Goal: Task Accomplishment & Management: Use online tool/utility

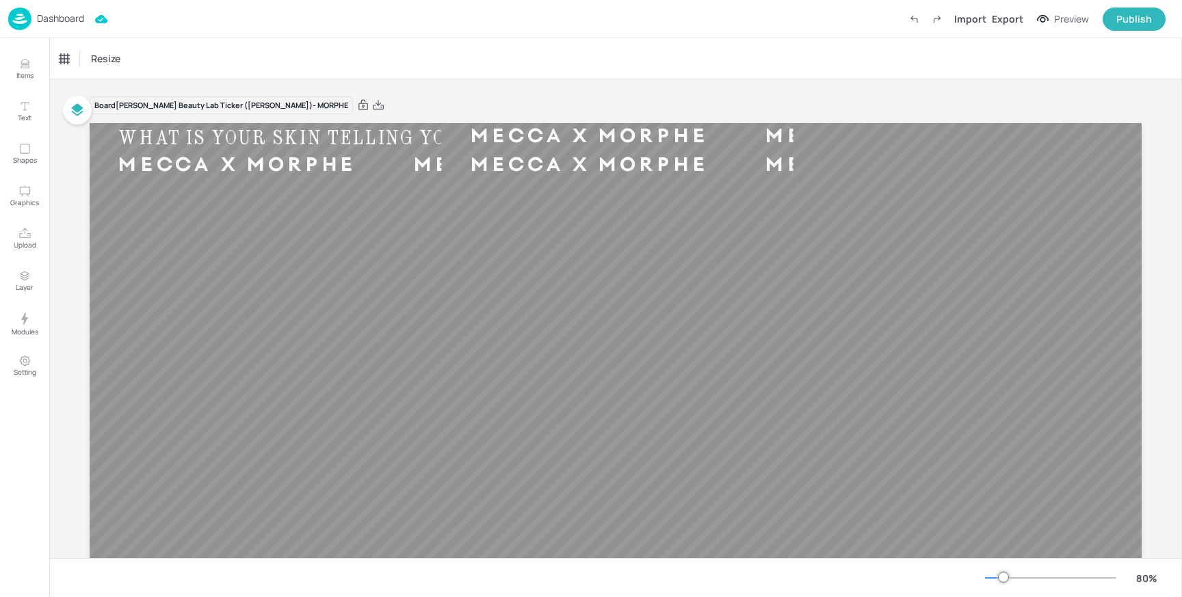
click at [52, 23] on p "Dashboard" at bounding box center [60, 19] width 47 height 10
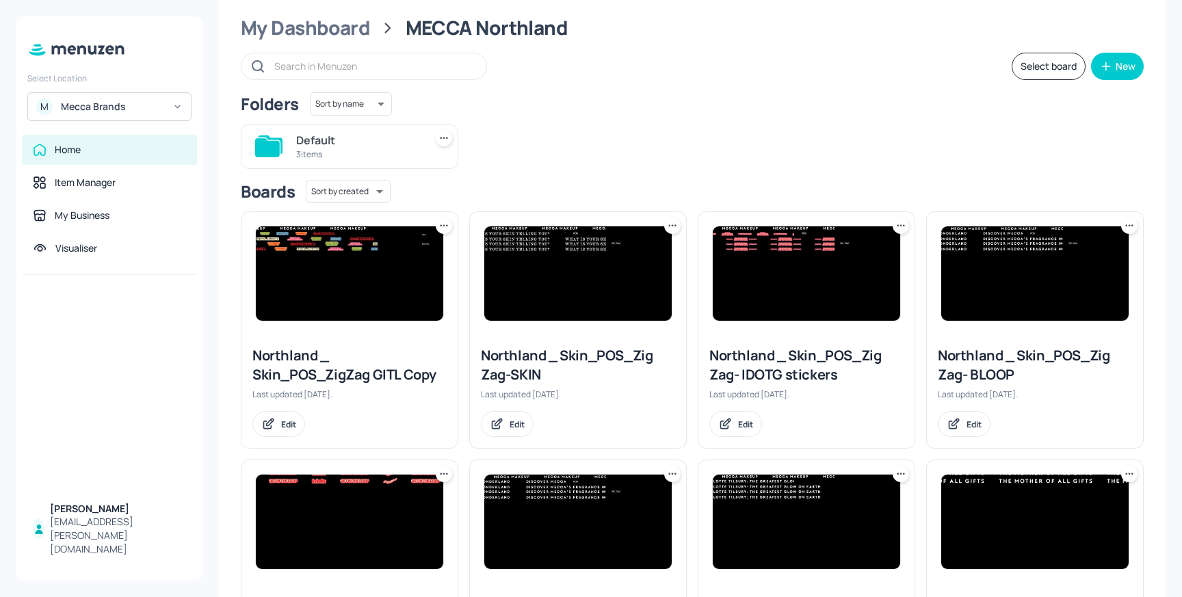
scroll to position [48, 0]
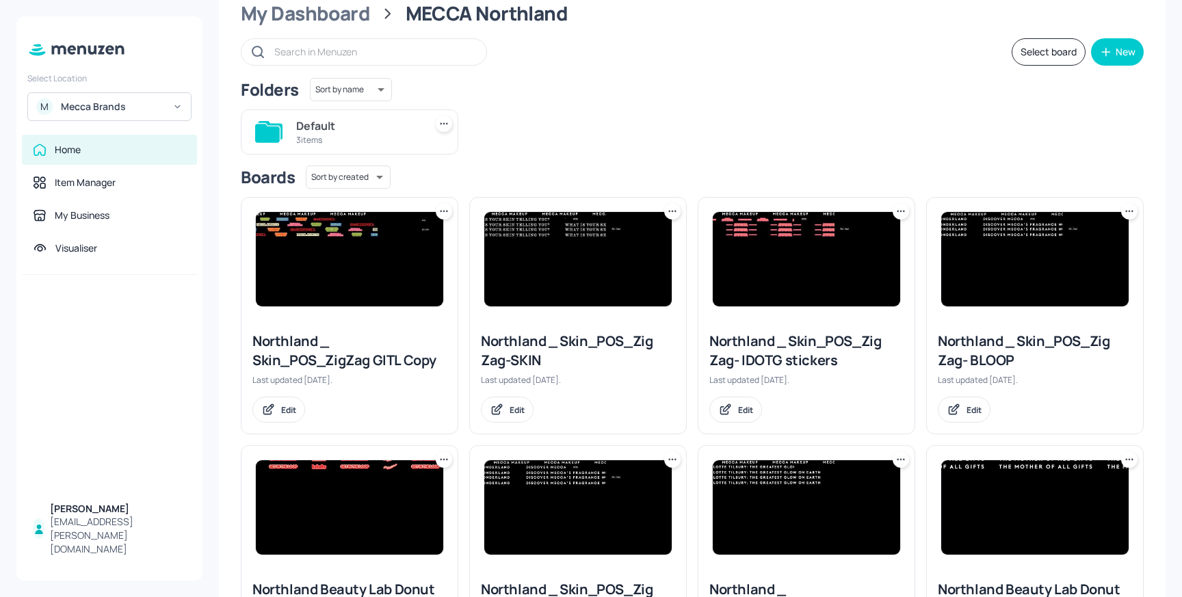
click at [360, 239] on img at bounding box center [349, 259] width 187 height 94
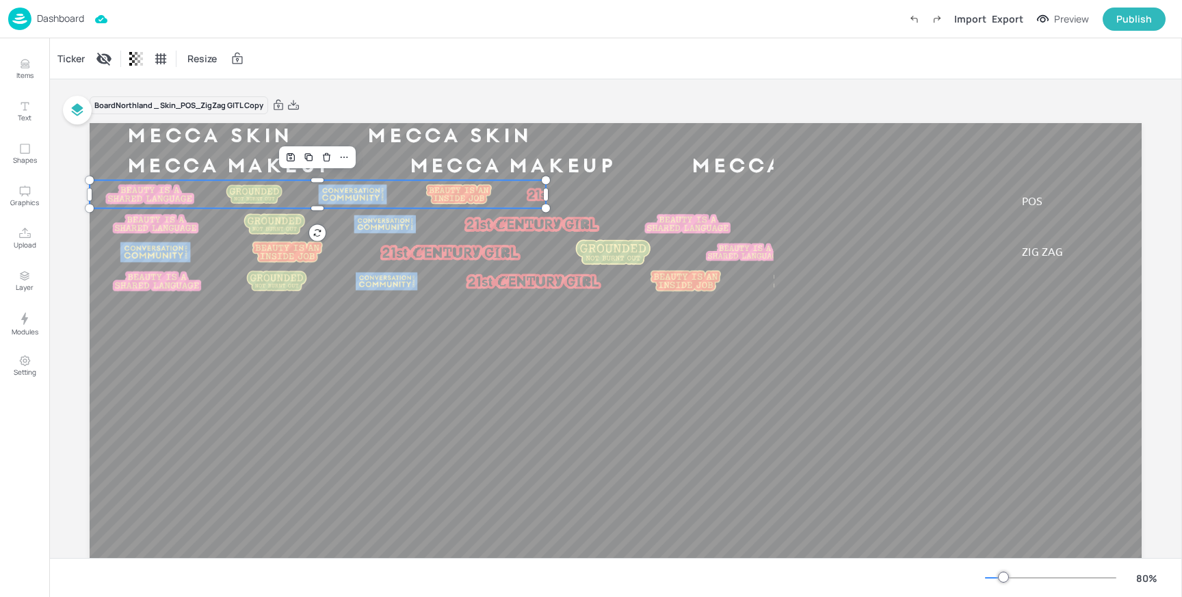
click at [224, 195] on img at bounding box center [255, 194] width 62 height 23
click at [67, 64] on div "Ticker" at bounding box center [71, 59] width 33 height 22
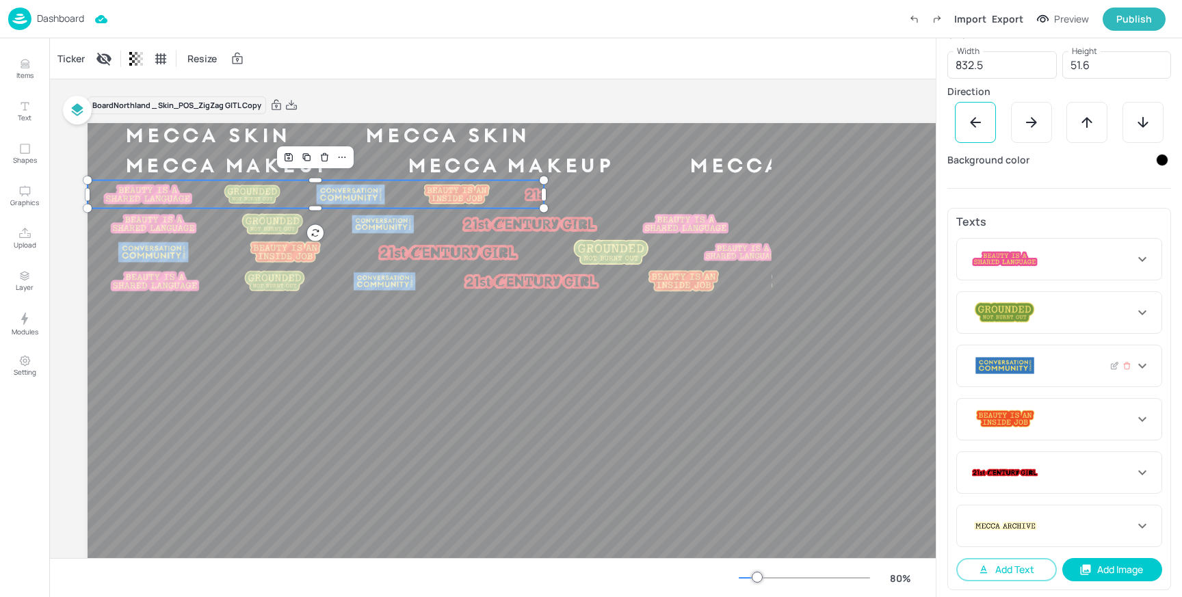
scroll to position [274, 0]
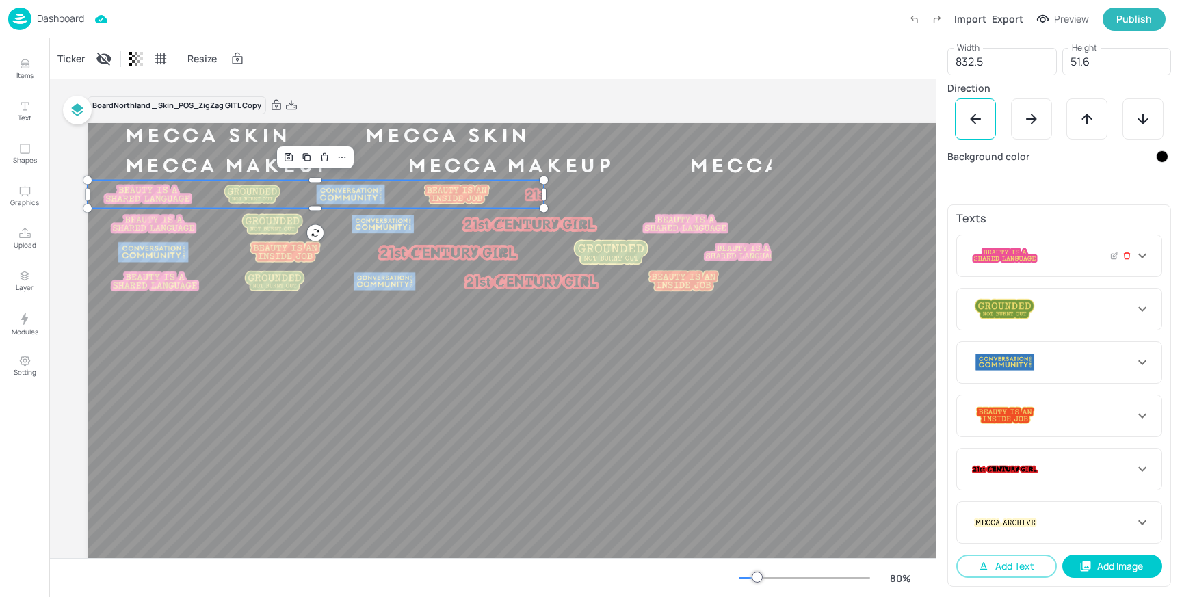
click at [1123, 254] on icon at bounding box center [1127, 256] width 9 height 10
type input "112"
type input "146"
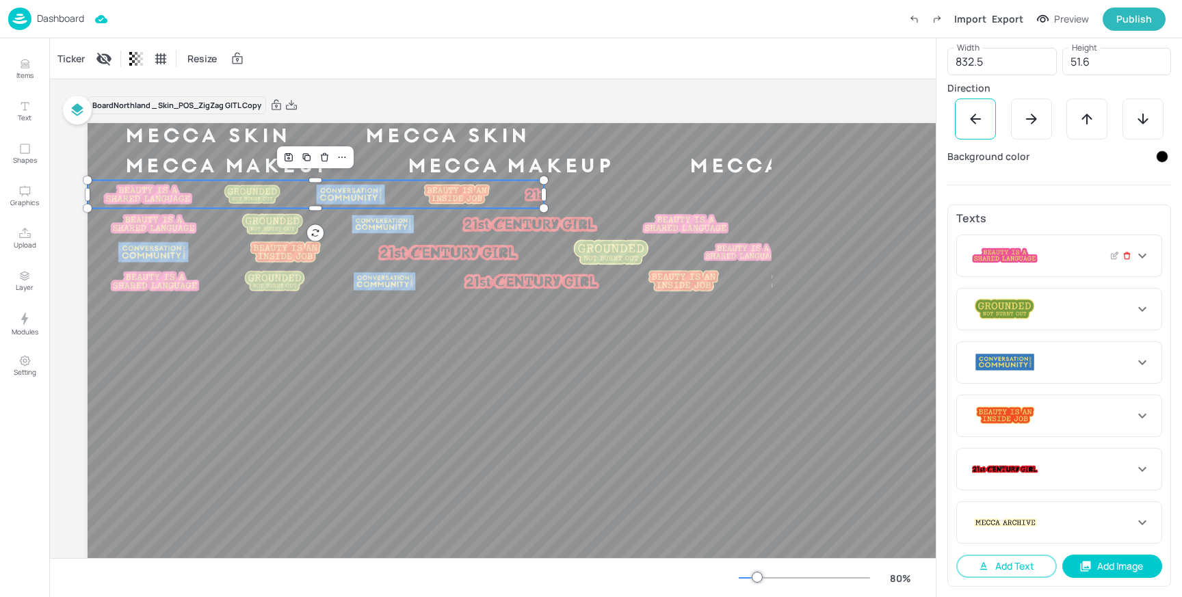
type input "140"
type input "228"
type input "223"
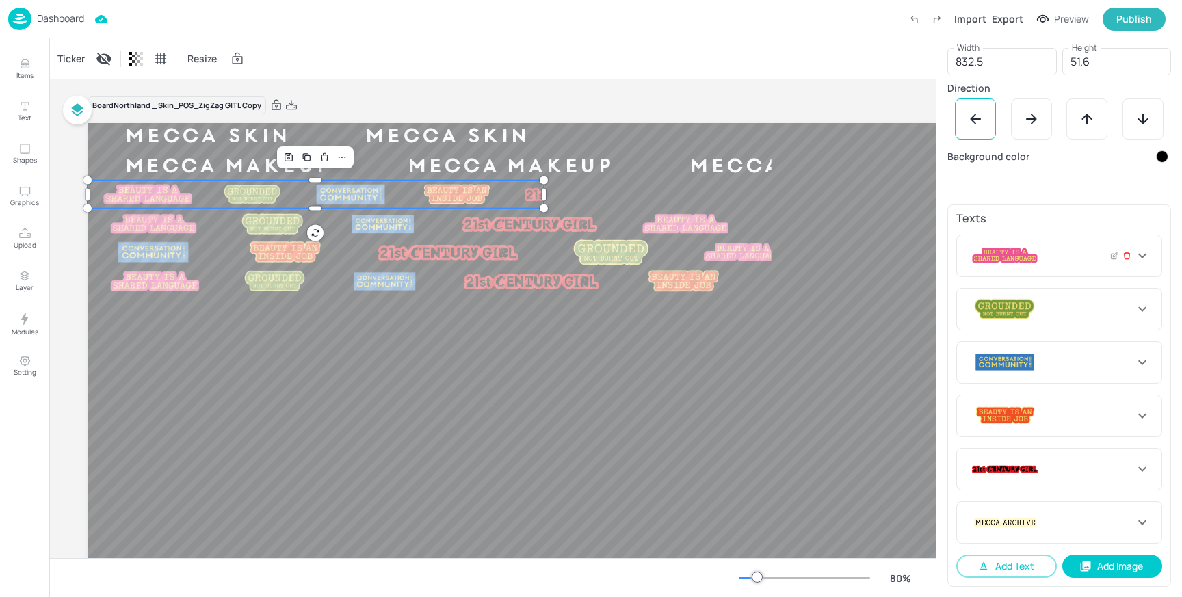
type input "223"
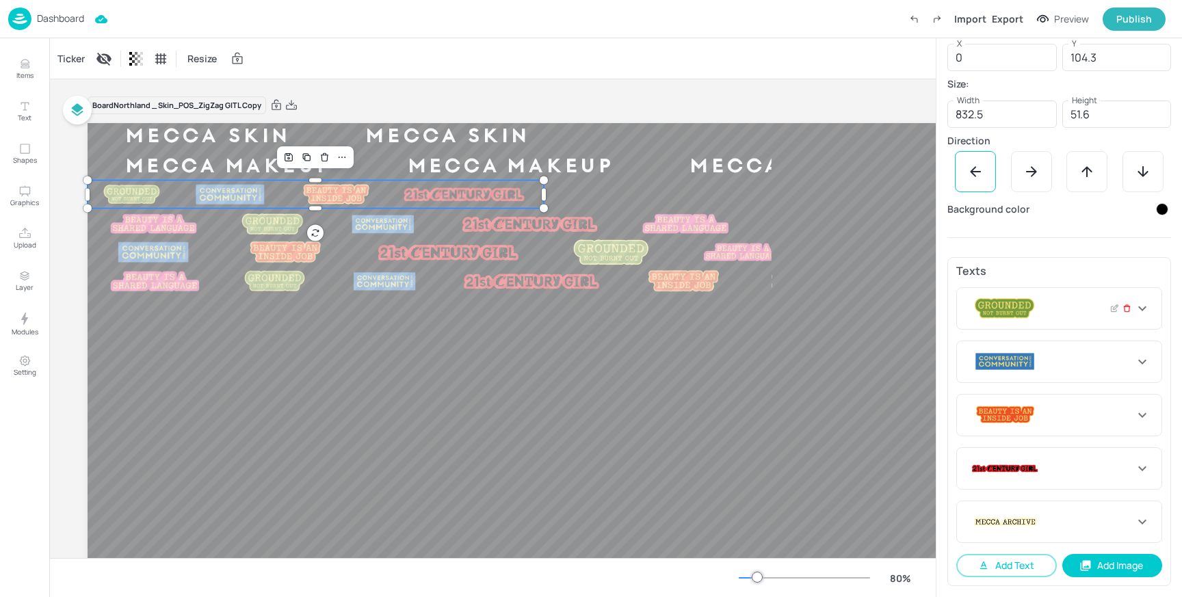
scroll to position [220, 0]
click at [1124, 307] on icon at bounding box center [1127, 307] width 6 height 0
type input "146"
type input "140"
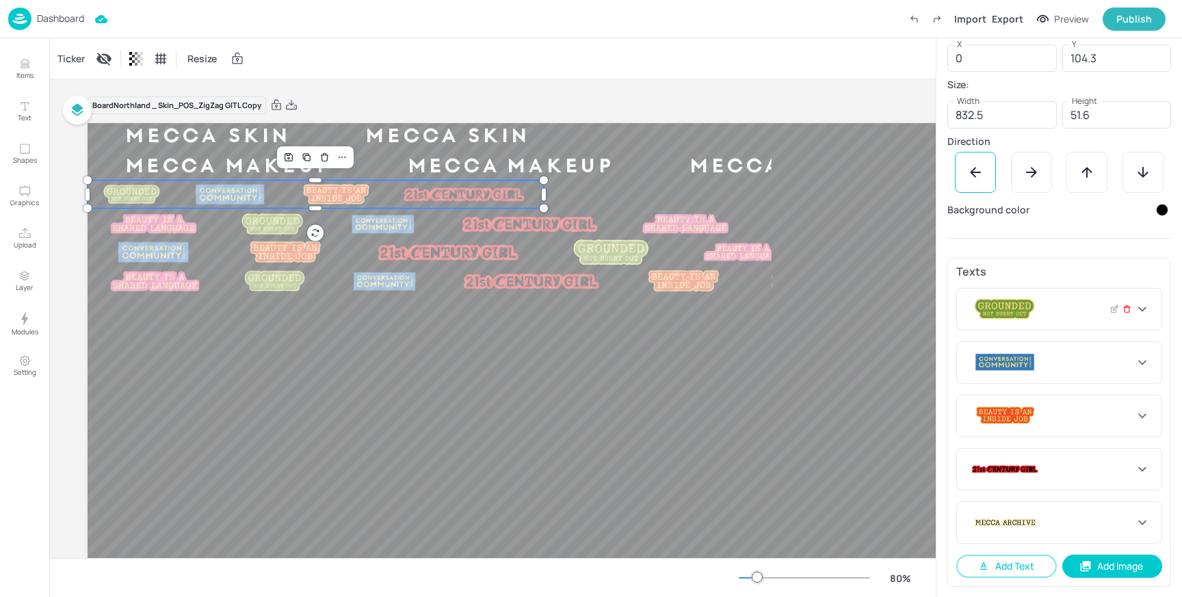
type input "140"
type input "228"
type input "223"
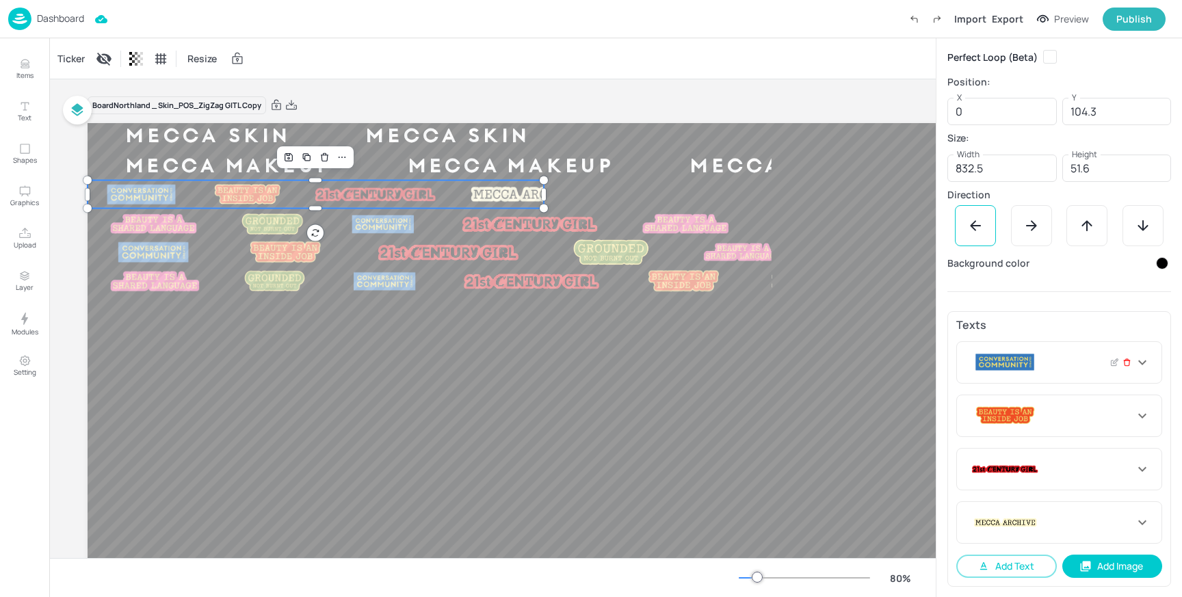
click at [1124, 361] on icon at bounding box center [1127, 361] width 6 height 0
type input "140"
type input "228"
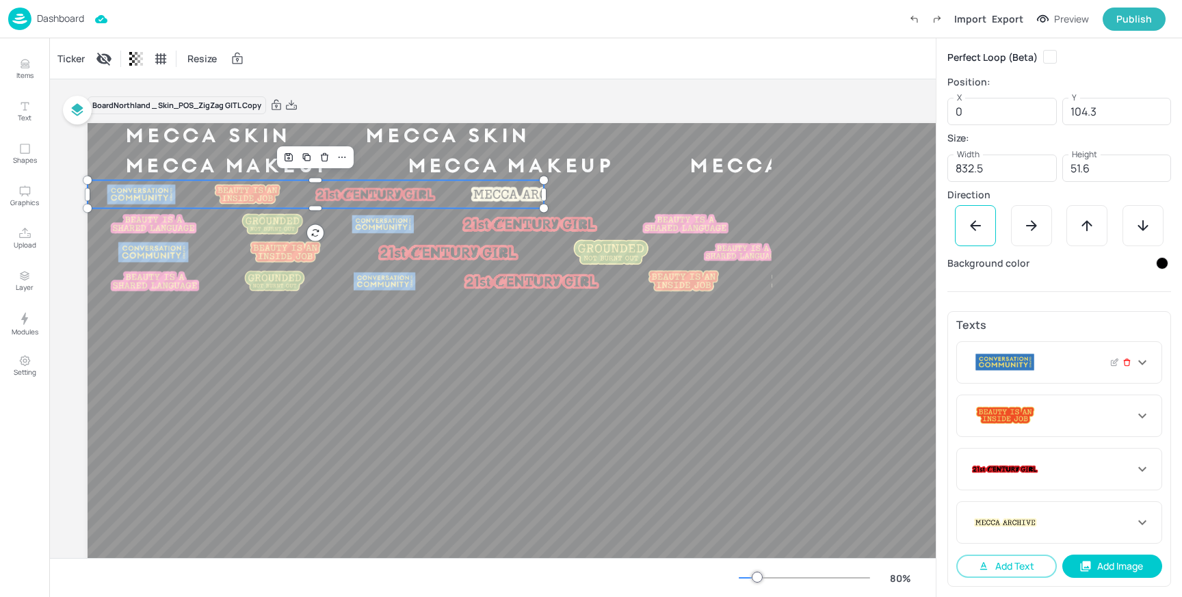
type input "223"
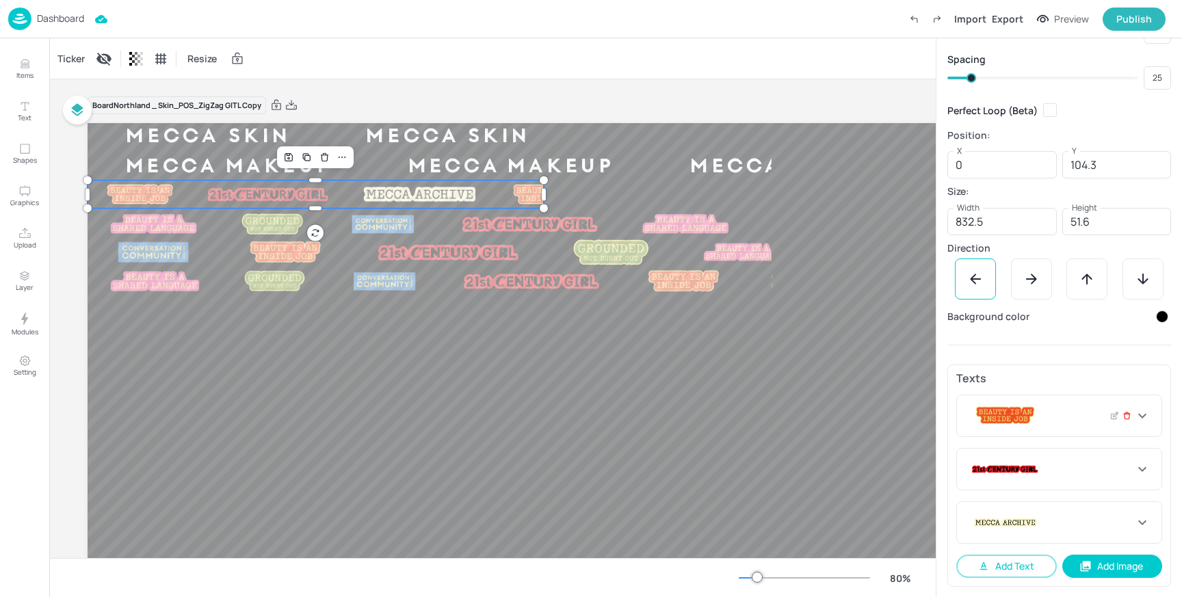
click at [1123, 416] on icon at bounding box center [1127, 416] width 9 height 10
type input "228"
type input "223"
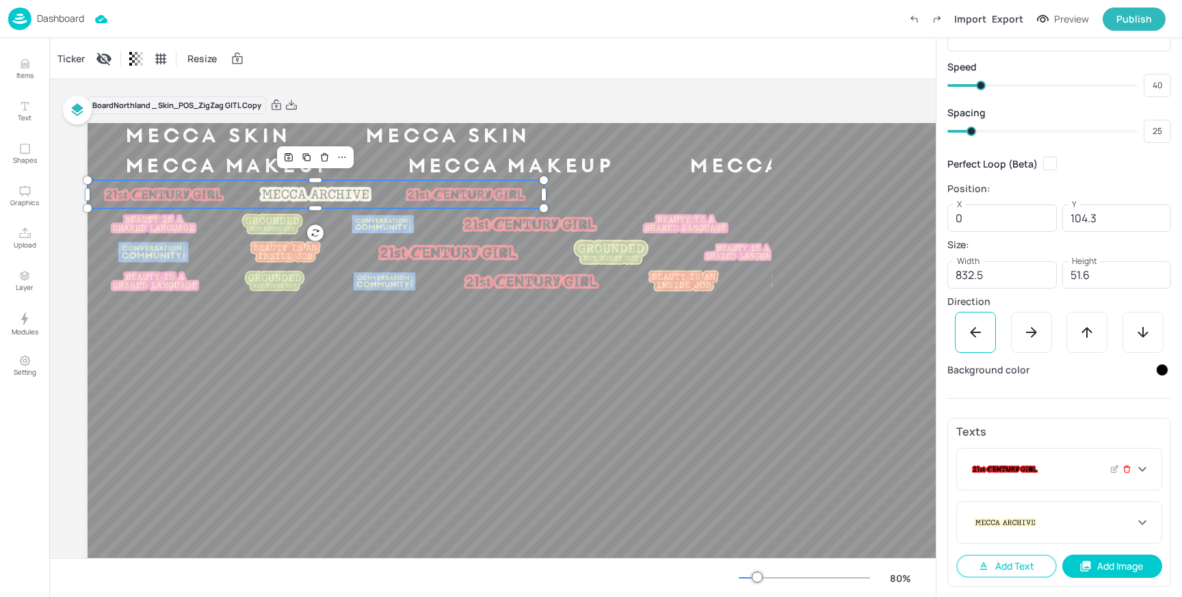
click at [1123, 471] on icon at bounding box center [1127, 470] width 9 height 10
type input "223"
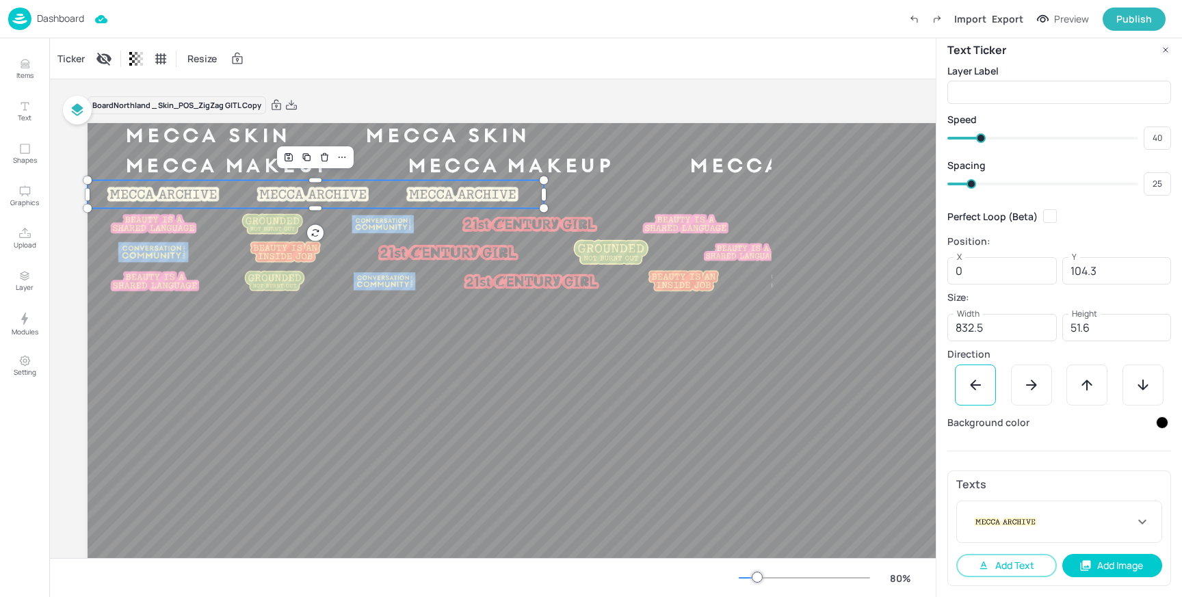
scroll to position [7, 0]
click at [1124, 521] on icon at bounding box center [1127, 523] width 9 height 10
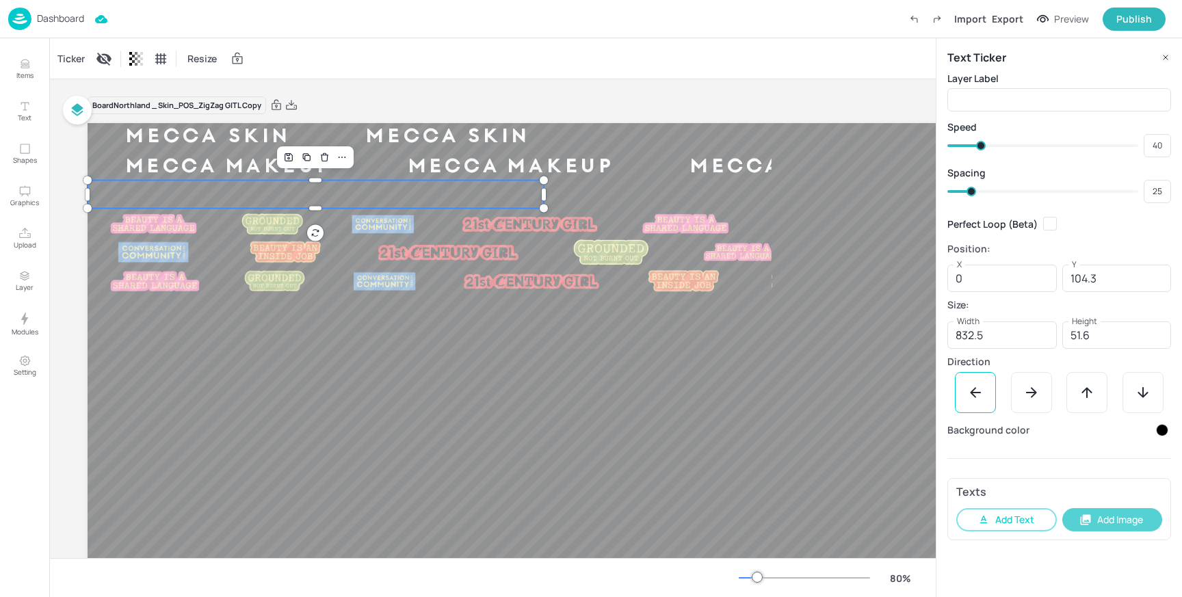
click at [1106, 512] on button "Add Image" at bounding box center [1113, 519] width 101 height 23
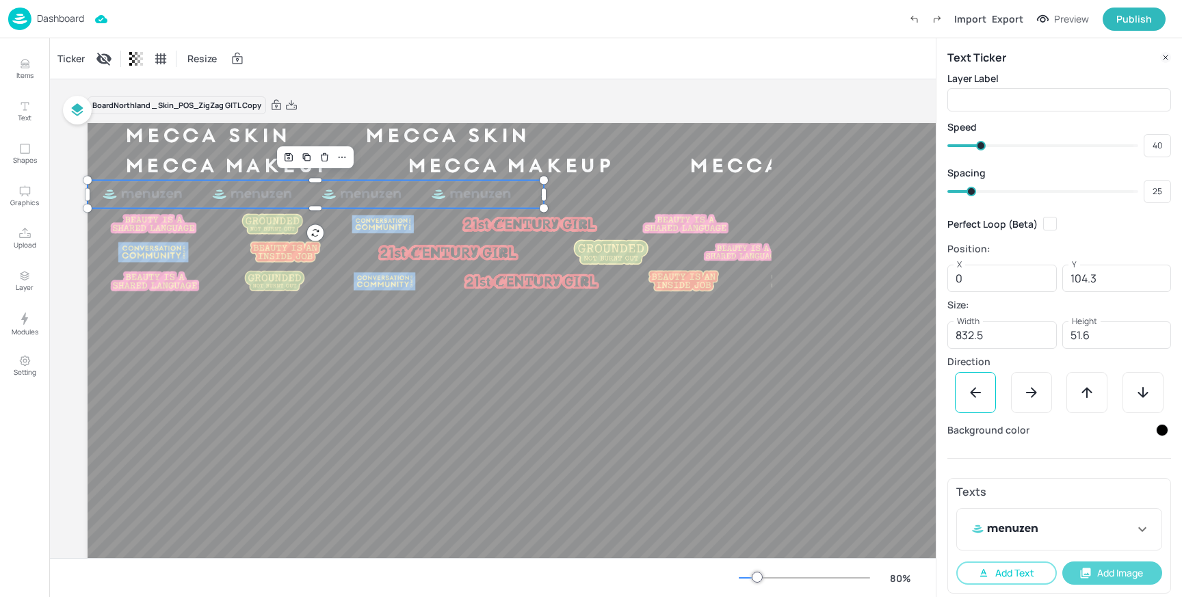
click at [1099, 570] on button "Add Image" at bounding box center [1113, 573] width 101 height 23
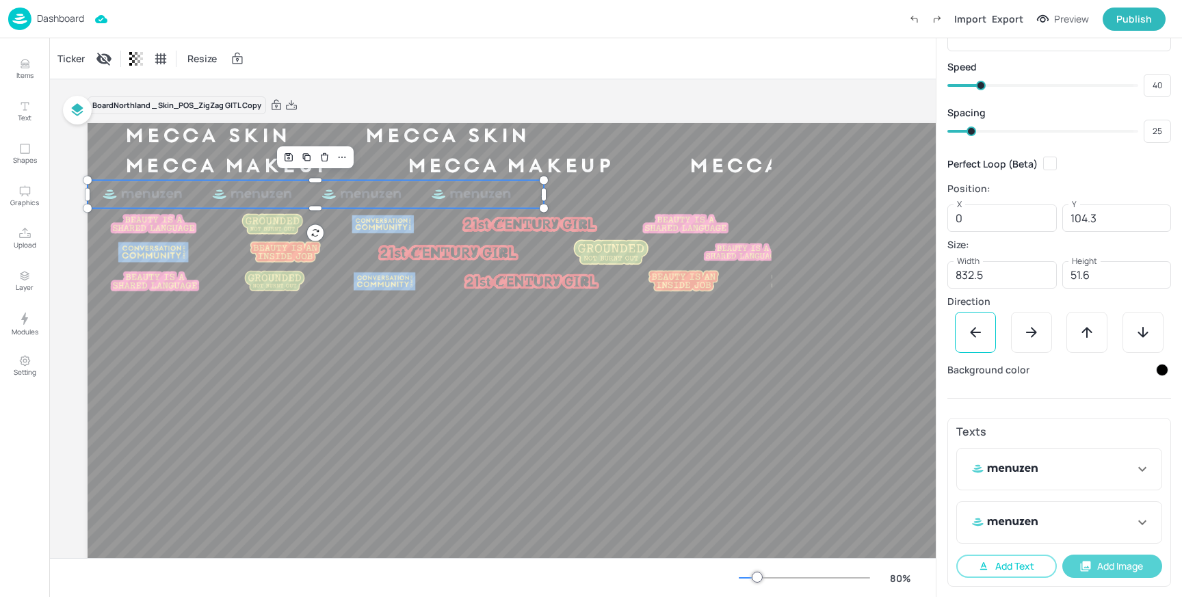
click at [1088, 564] on icon "button" at bounding box center [1086, 566] width 12 height 12
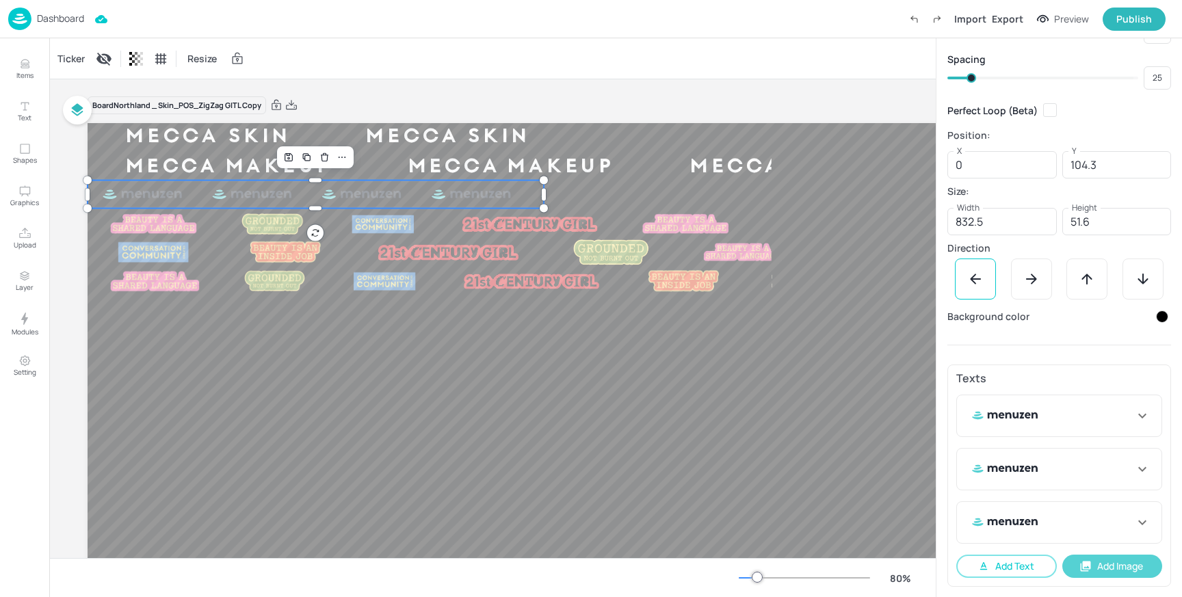
click at [1100, 567] on button "Add Image" at bounding box center [1113, 566] width 101 height 23
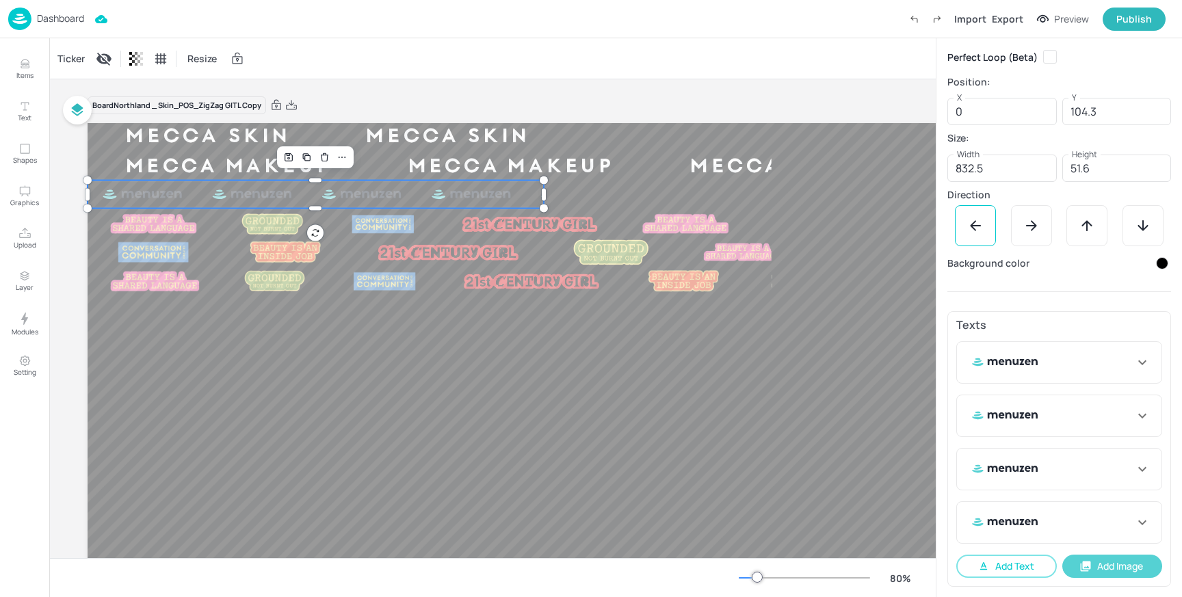
click at [1115, 575] on button "Add Image" at bounding box center [1113, 566] width 101 height 23
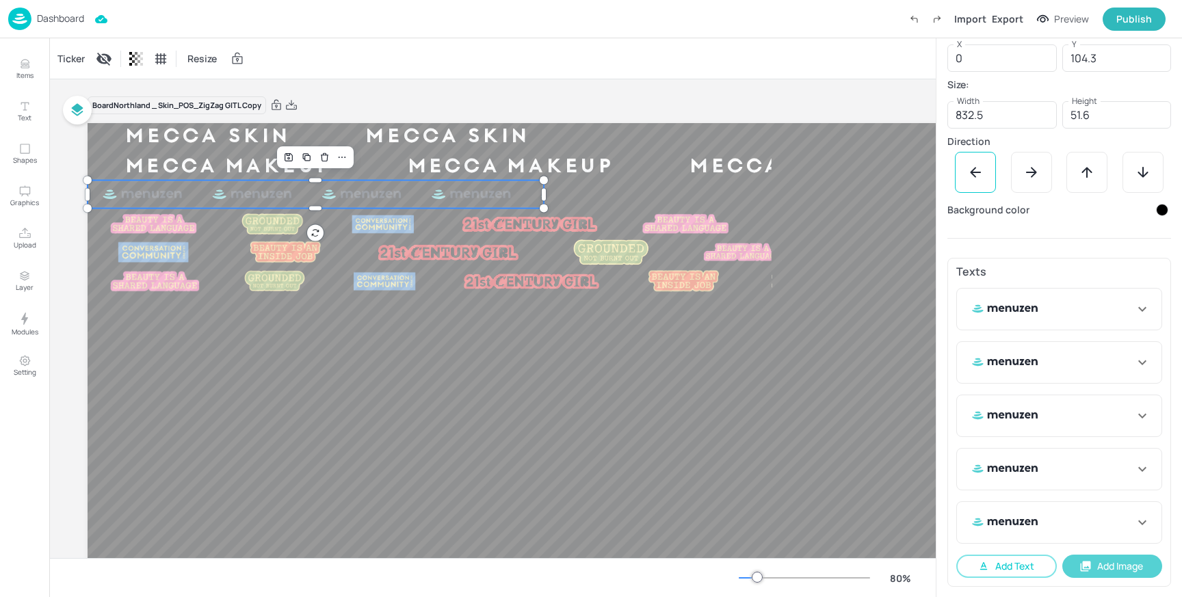
click at [1092, 562] on button "Add Image" at bounding box center [1113, 566] width 101 height 23
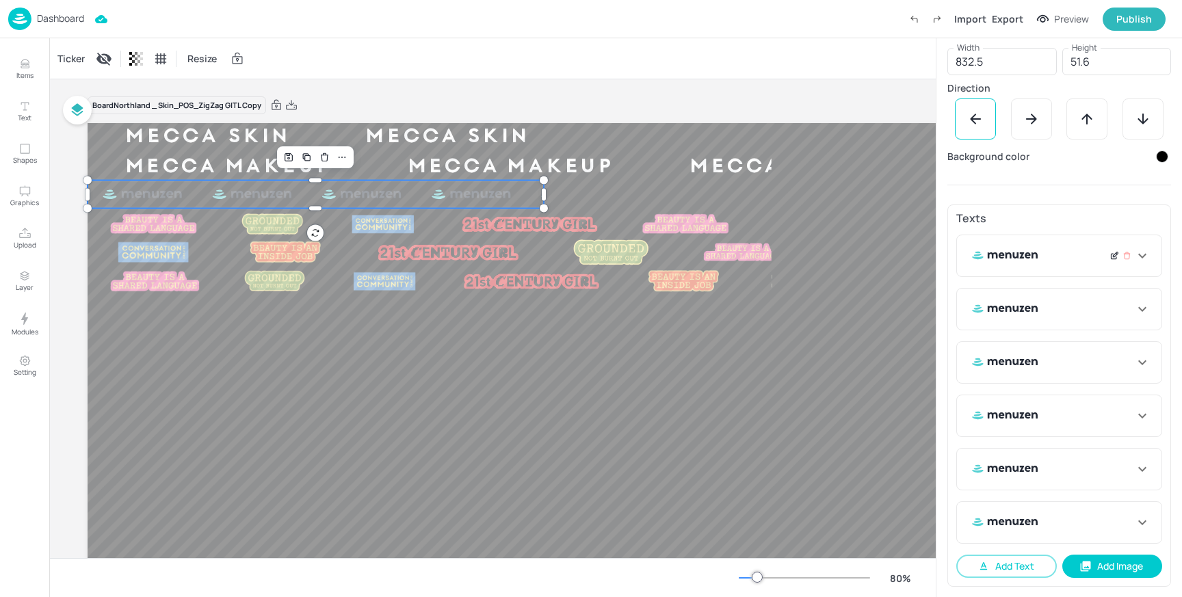
click at [1110, 261] on div at bounding box center [1115, 255] width 10 height 14
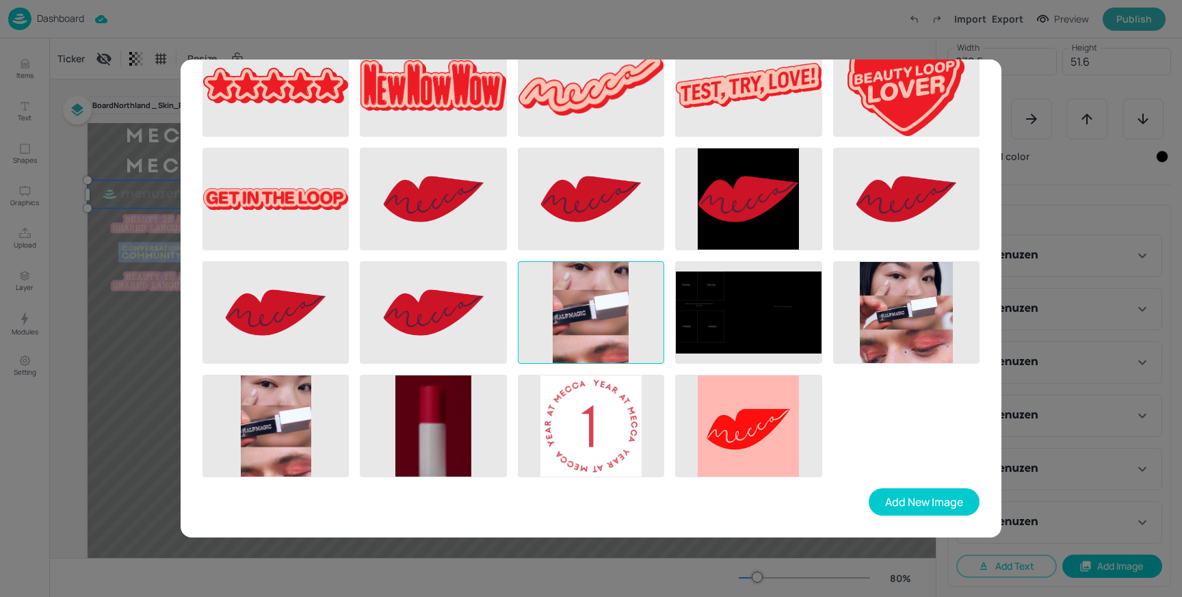
scroll to position [0, 0]
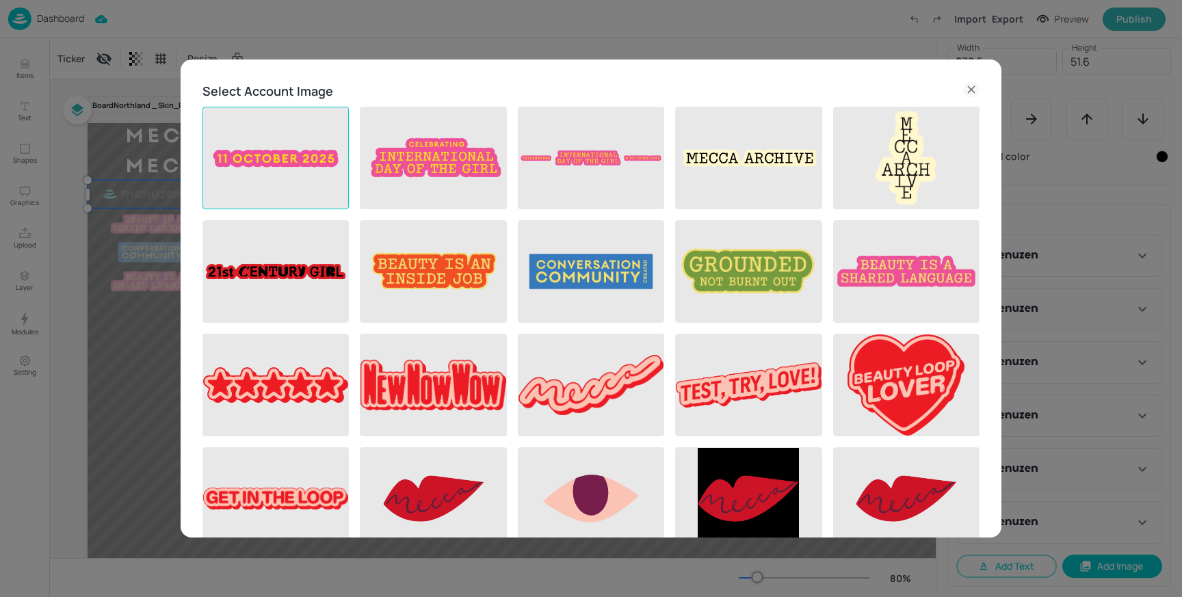
click at [317, 138] on img at bounding box center [275, 157] width 145 height 101
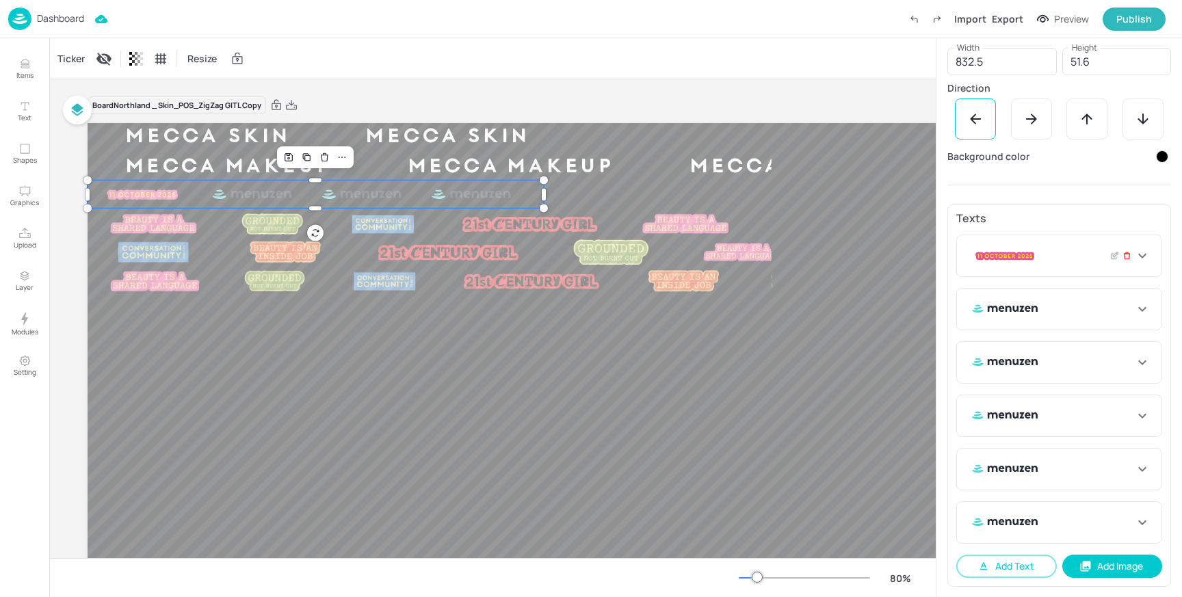
click at [1123, 256] on icon at bounding box center [1127, 256] width 9 height 10
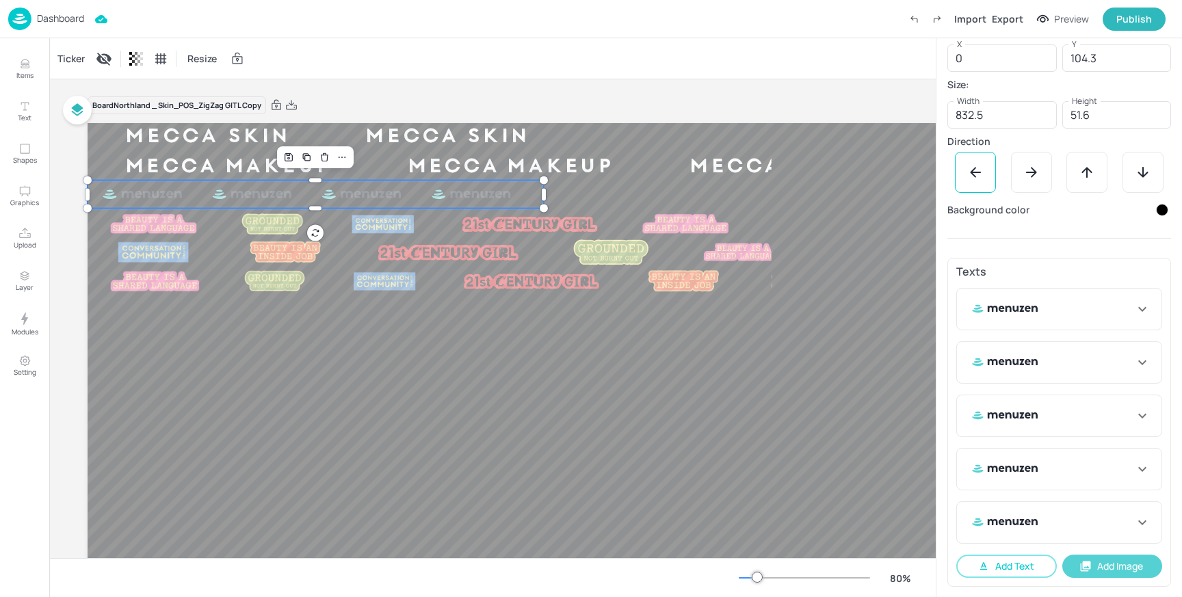
click at [1120, 569] on button "Add Image" at bounding box center [1113, 566] width 101 height 23
click at [1110, 313] on div at bounding box center [1115, 309] width 10 height 14
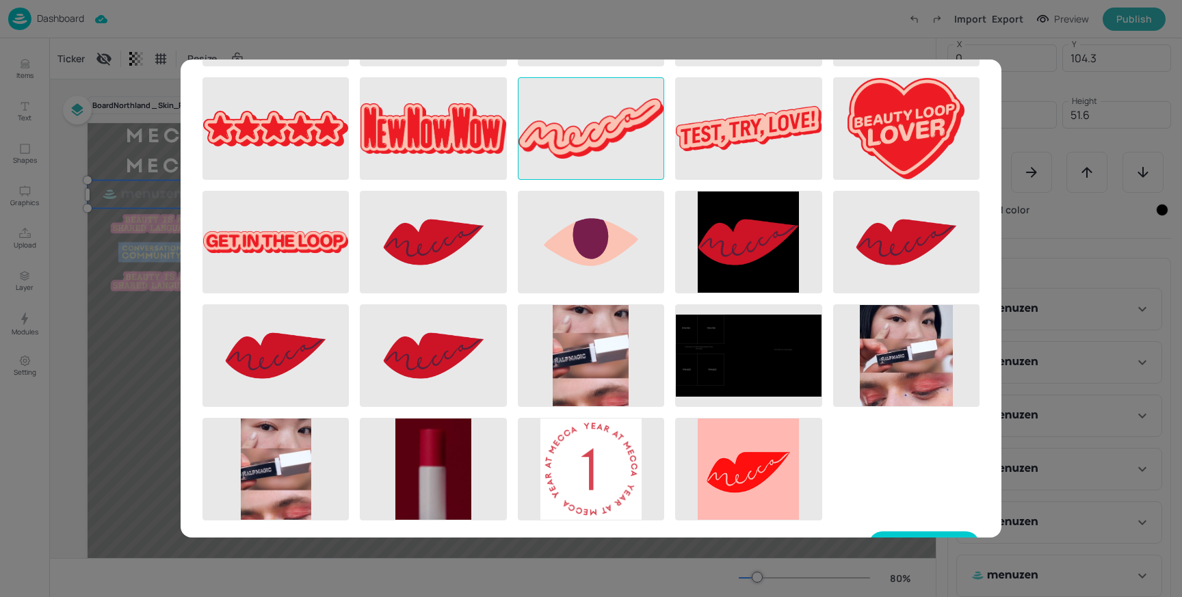
scroll to position [300, 0]
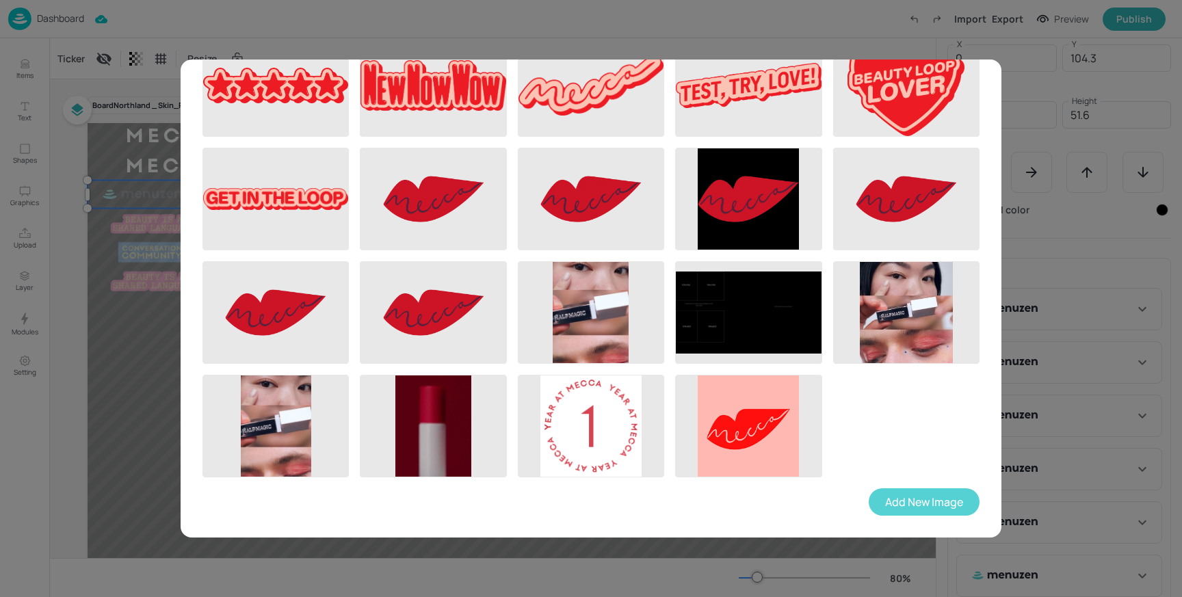
click at [937, 506] on button "Add New Image" at bounding box center [924, 502] width 111 height 27
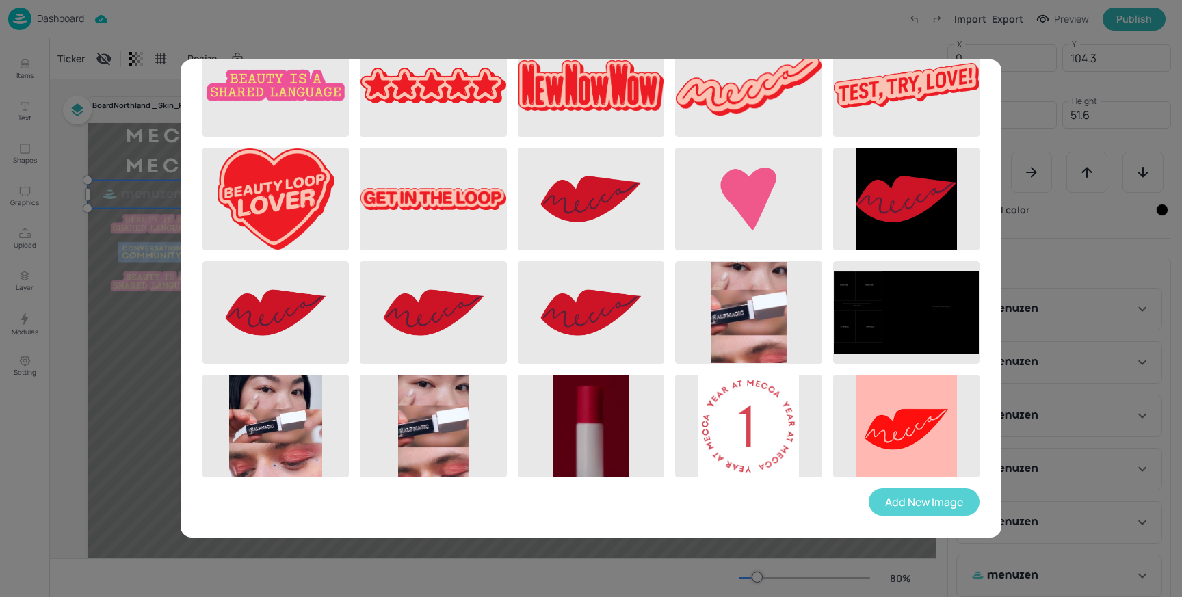
click at [907, 499] on button "Add New Image" at bounding box center [924, 502] width 111 height 27
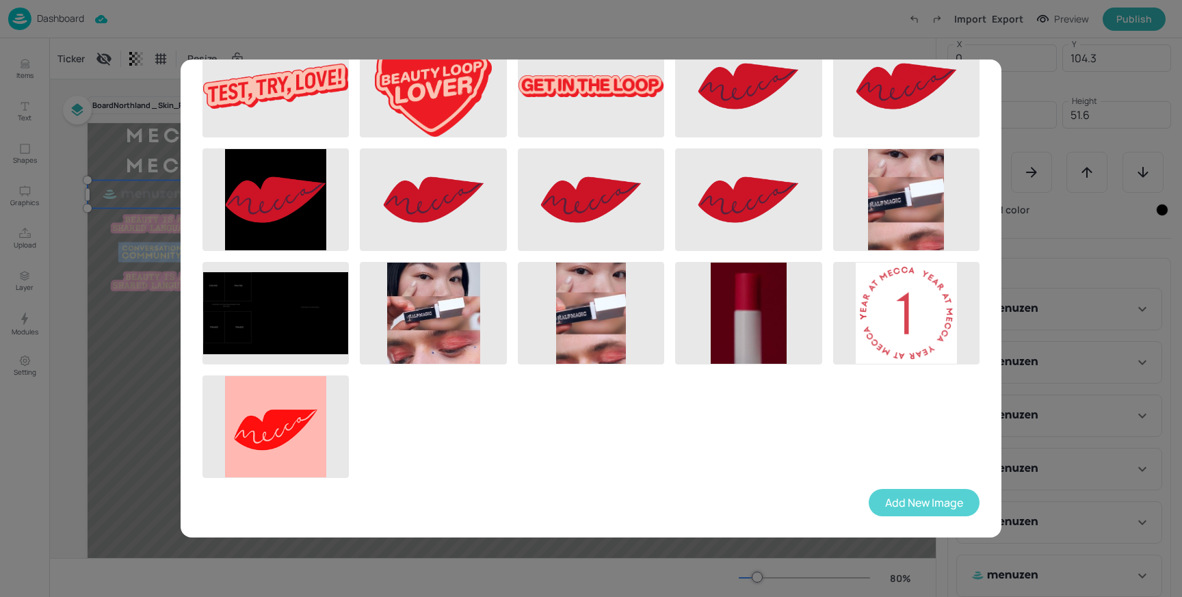
scroll to position [413, 0]
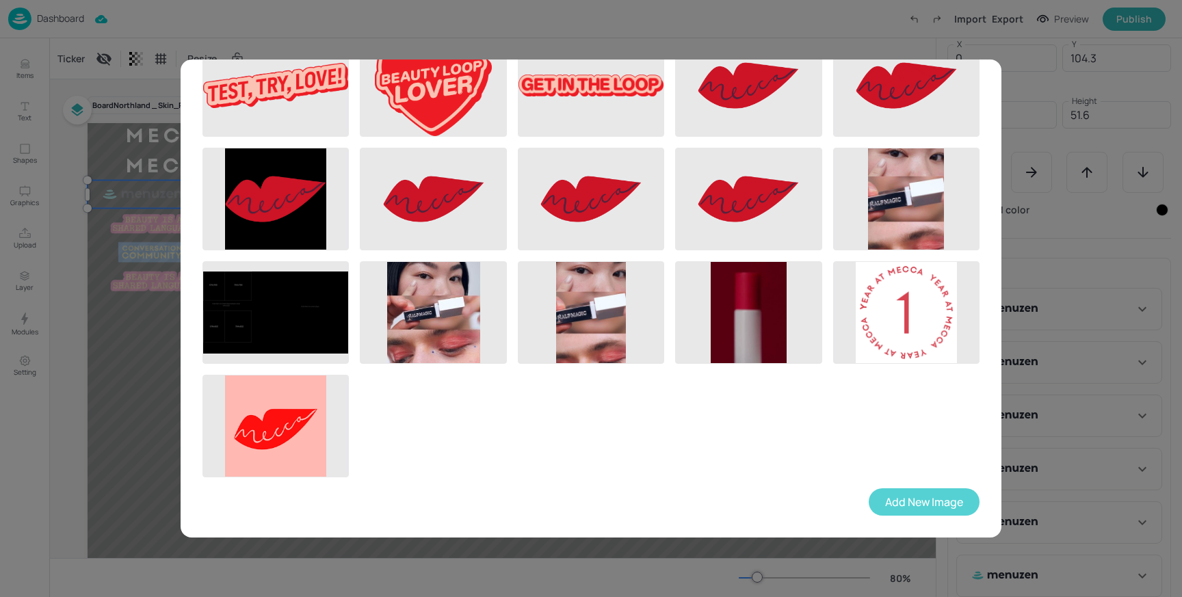
click at [935, 502] on button "Add New Image" at bounding box center [924, 502] width 111 height 27
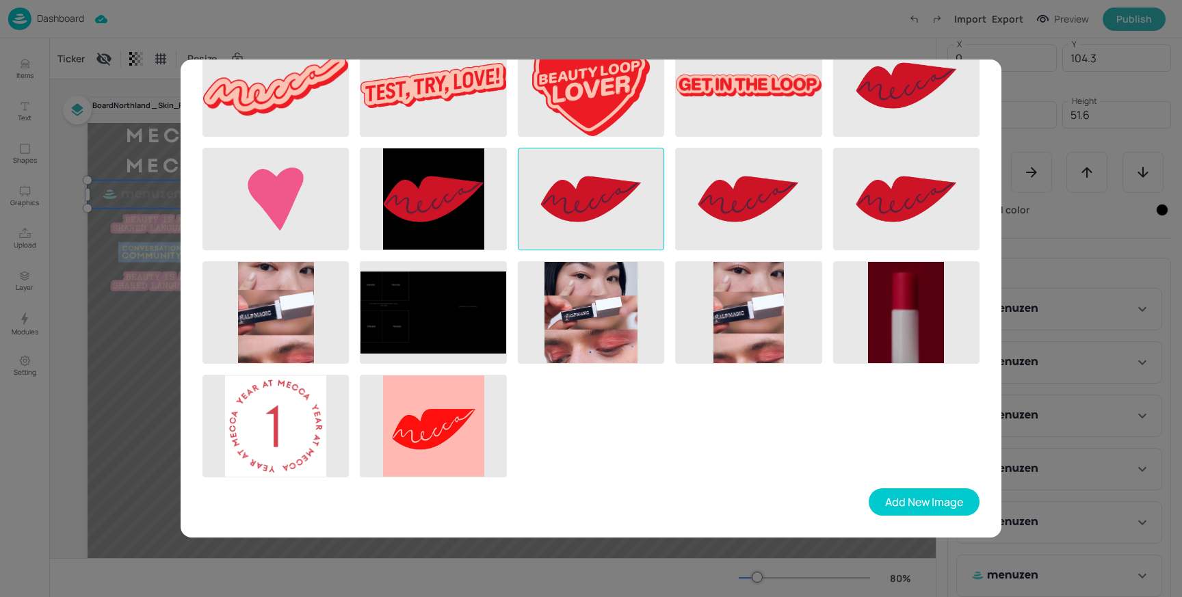
scroll to position [0, 0]
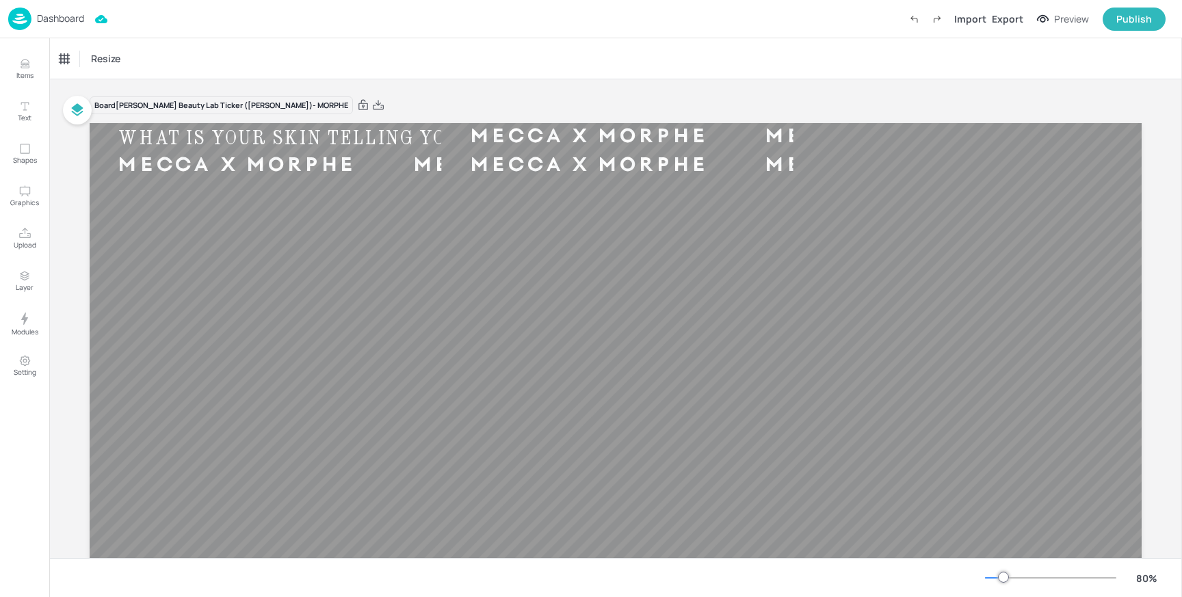
click at [58, 18] on p "Dashboard" at bounding box center [60, 19] width 47 height 10
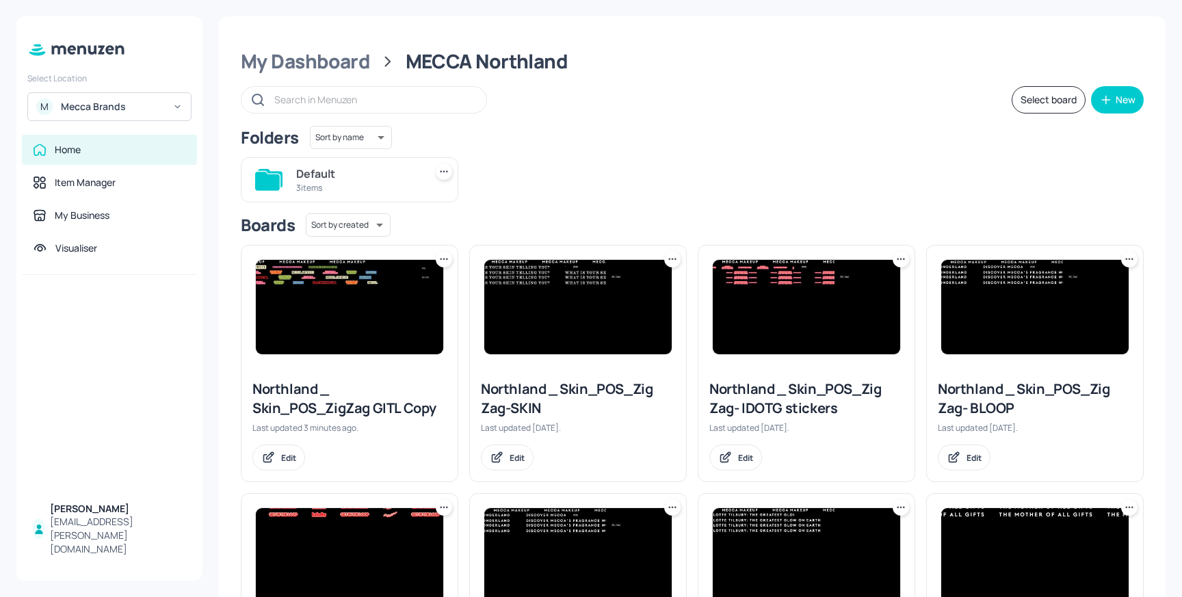
click at [307, 288] on img at bounding box center [349, 307] width 187 height 94
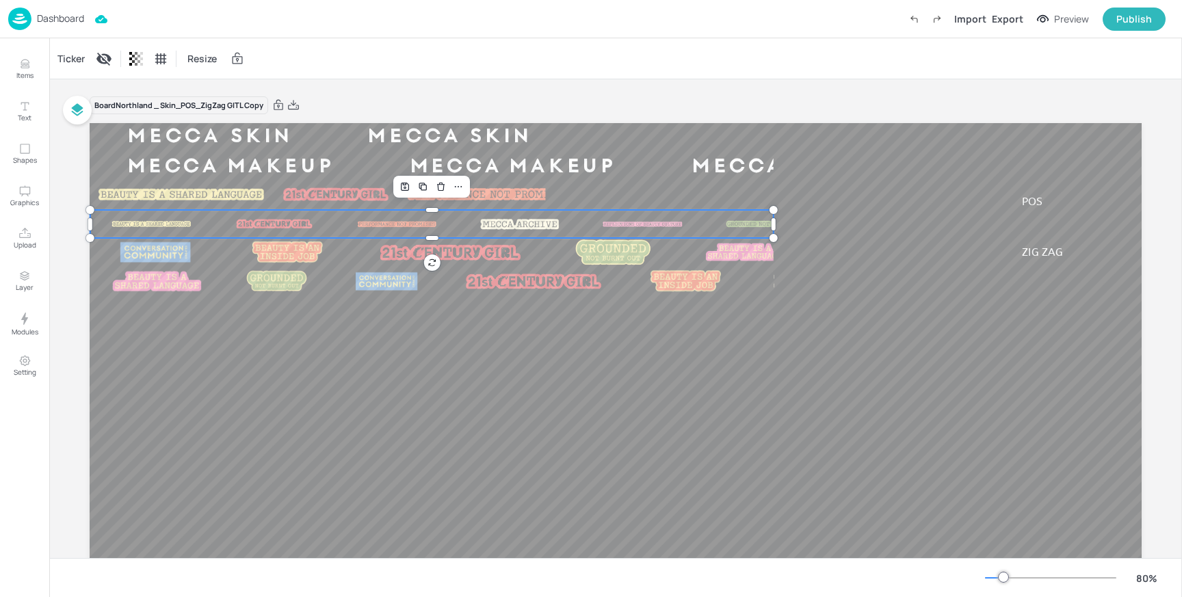
click at [601, 224] on img at bounding box center [642, 225] width 82 height 10
click at [73, 55] on div "Ticker" at bounding box center [71, 59] width 33 height 22
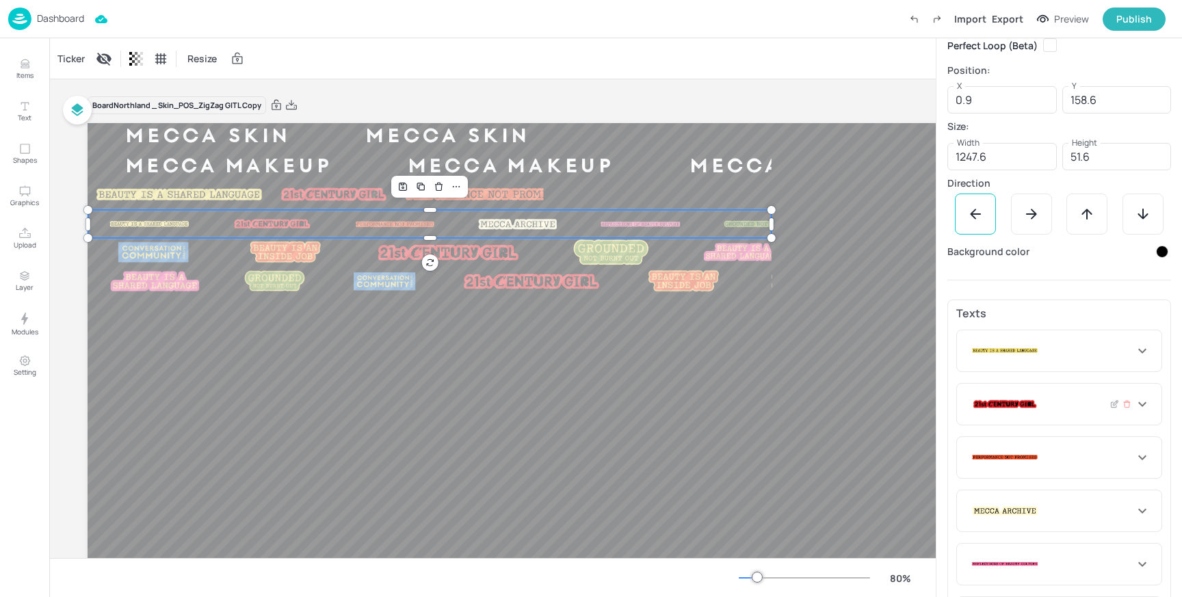
scroll to position [222, 0]
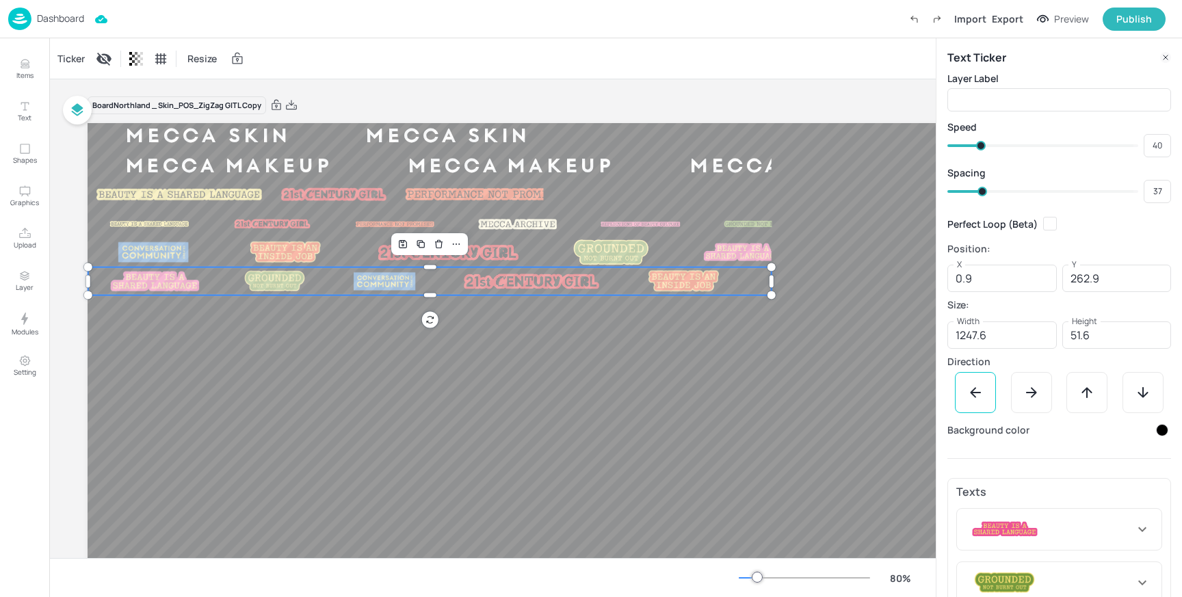
click at [540, 293] on div "MECCA SKIN MECCA SKIN MECCA SKIN MECCA SKIN MECCA MAKEUP MECCA MAKEUP MECCA MAK…" at bounding box center [614, 419] width 1052 height 592
click at [809, 255] on div at bounding box center [902, 252] width 187 height 30
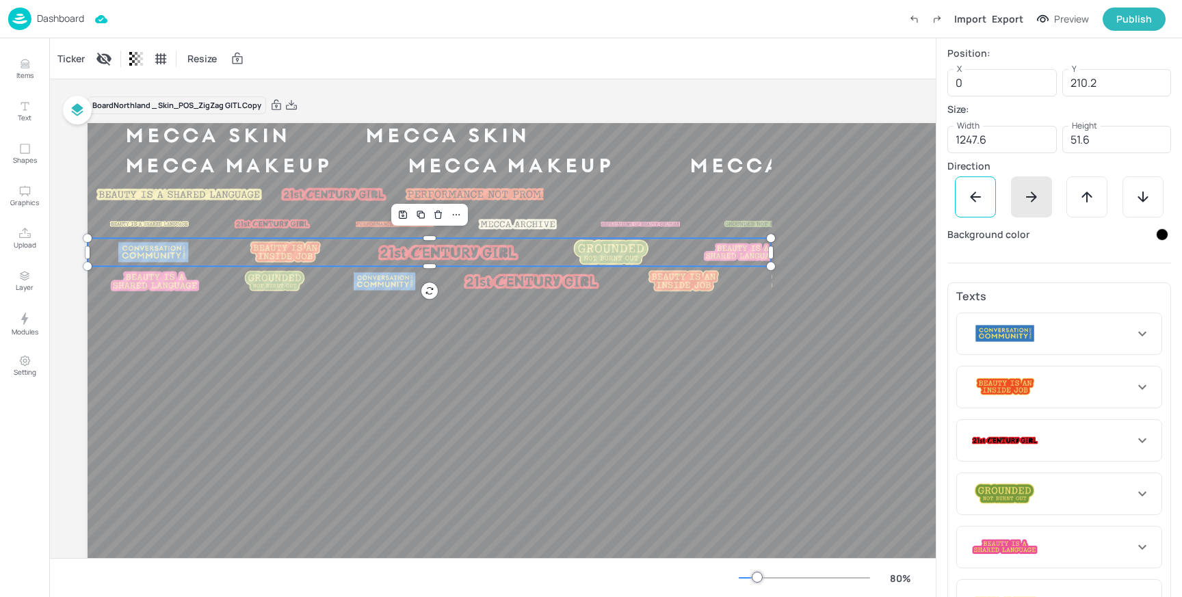
scroll to position [274, 0]
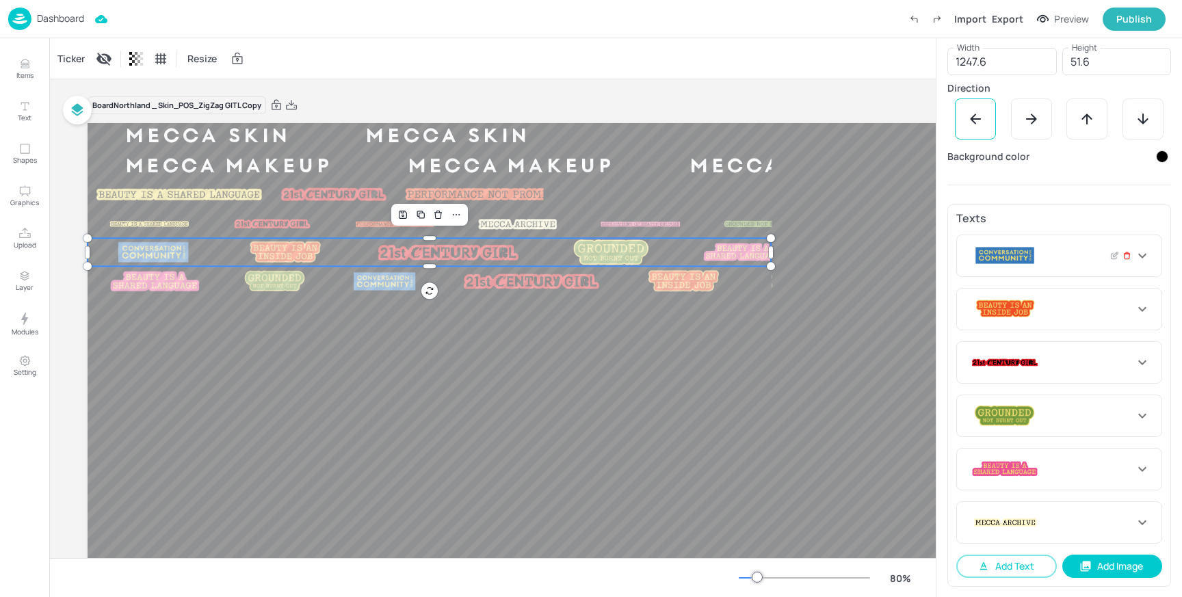
click at [1123, 257] on icon at bounding box center [1127, 256] width 9 height 10
type input "266"
type input "150"
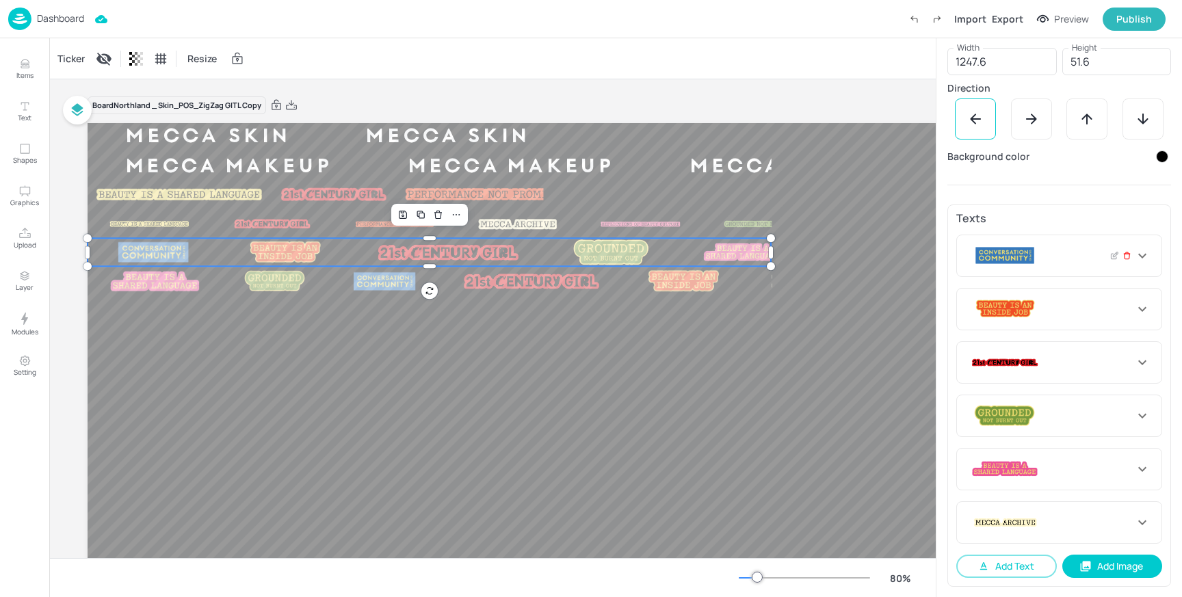
type input "252"
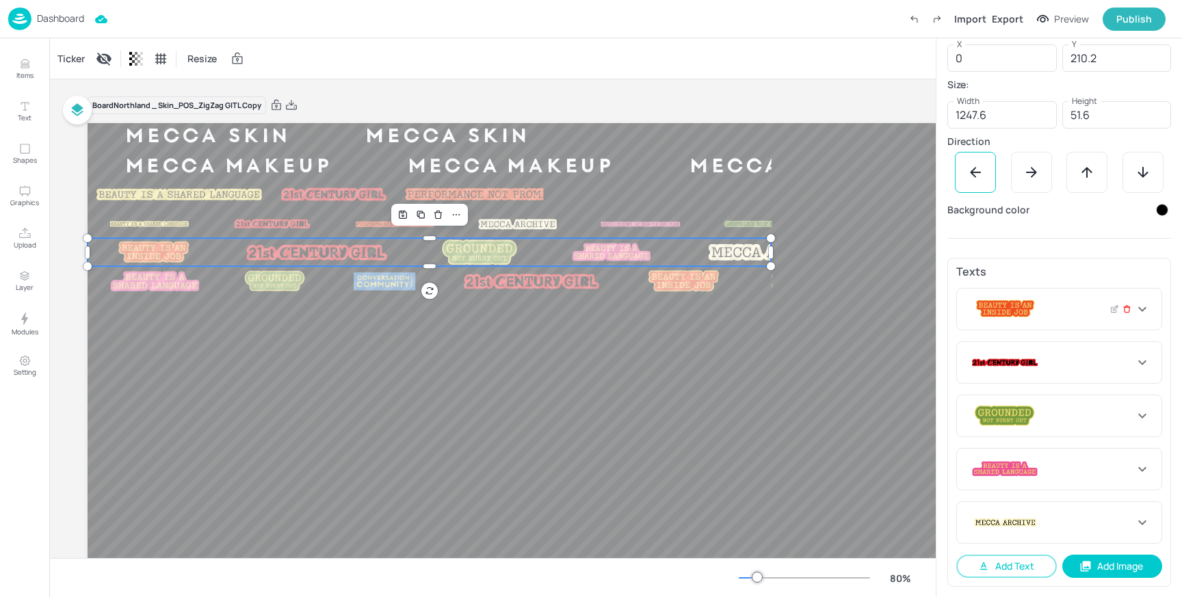
click at [1123, 309] on icon at bounding box center [1127, 309] width 9 height 10
type input "266"
type input "150"
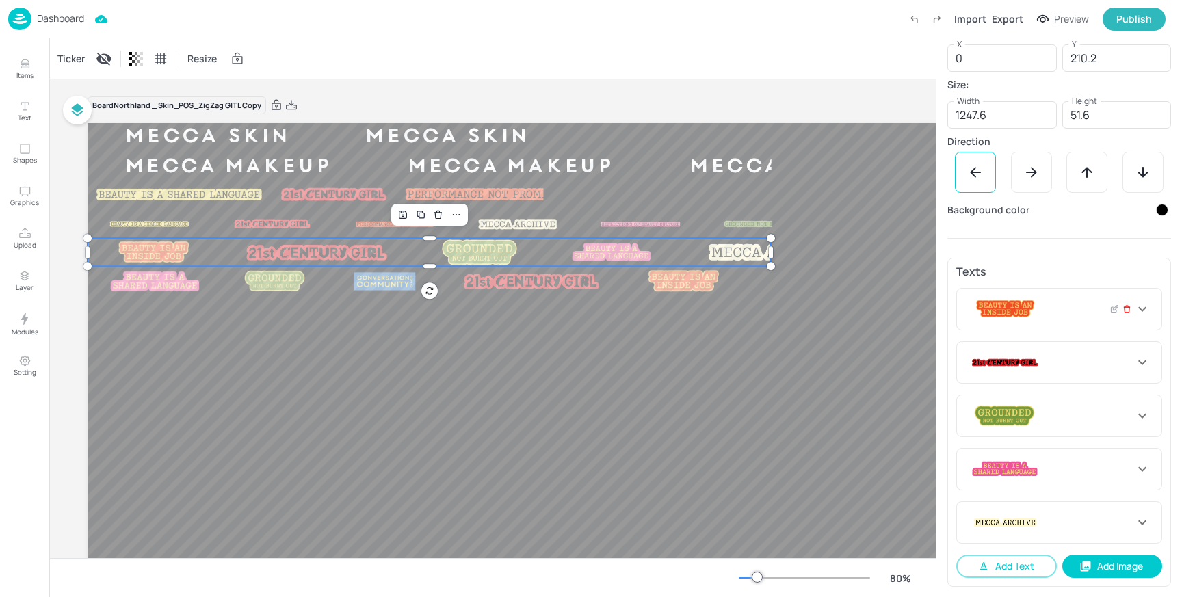
type input "252"
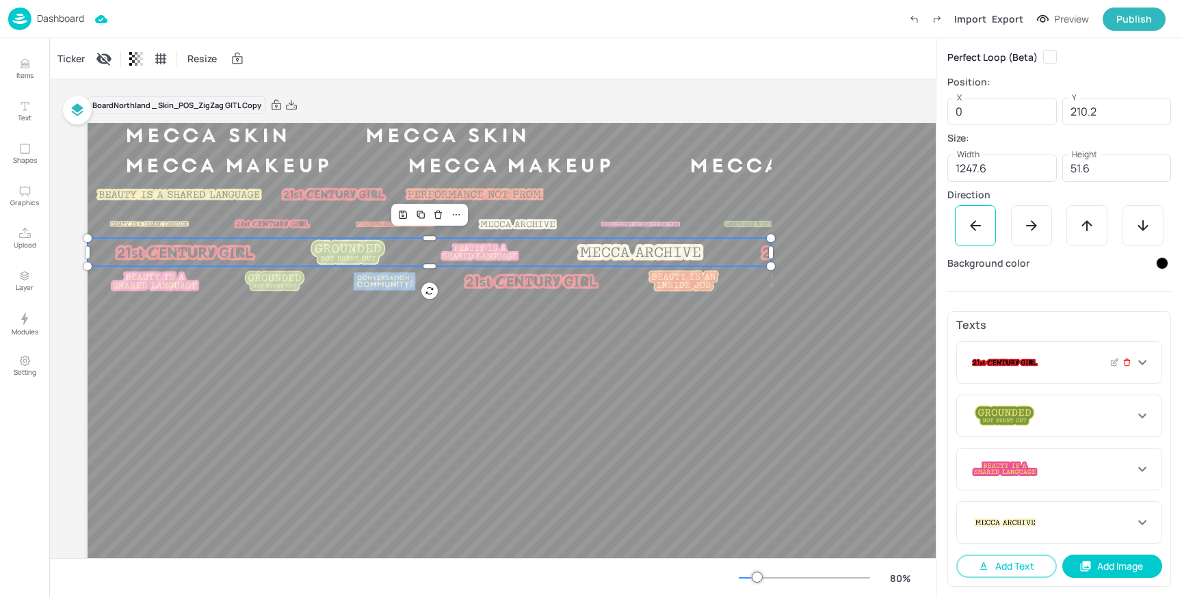
click at [1123, 359] on icon at bounding box center [1127, 363] width 9 height 10
type input "150"
type input "252"
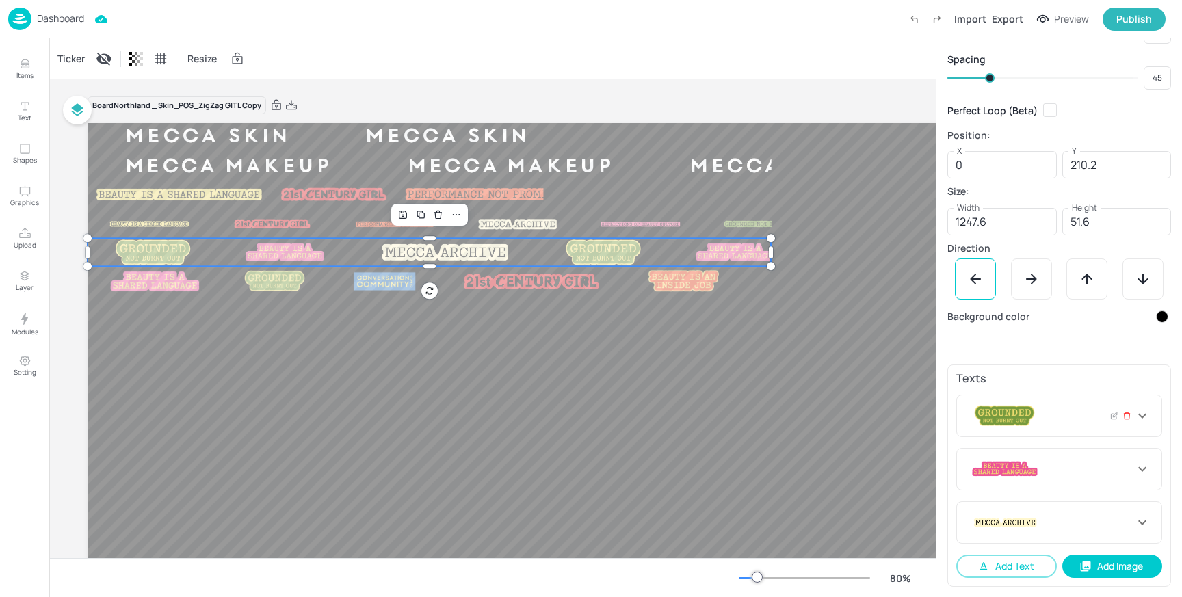
click at [1124, 420] on icon at bounding box center [1127, 416] width 9 height 10
type input "252"
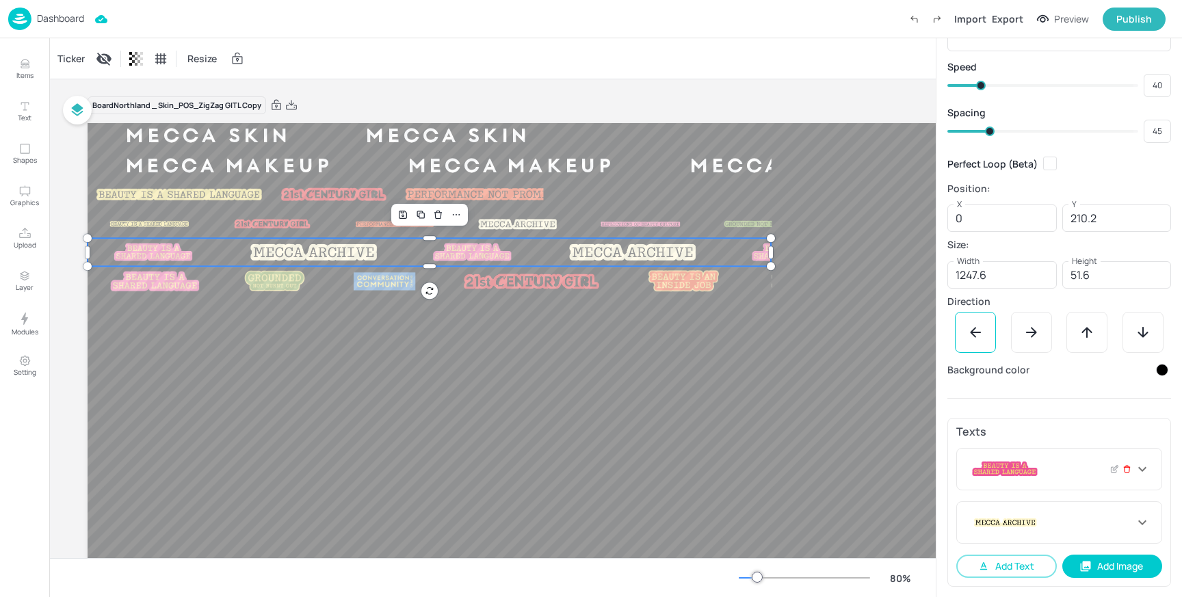
click at [1125, 466] on icon at bounding box center [1127, 470] width 9 height 10
type input "252"
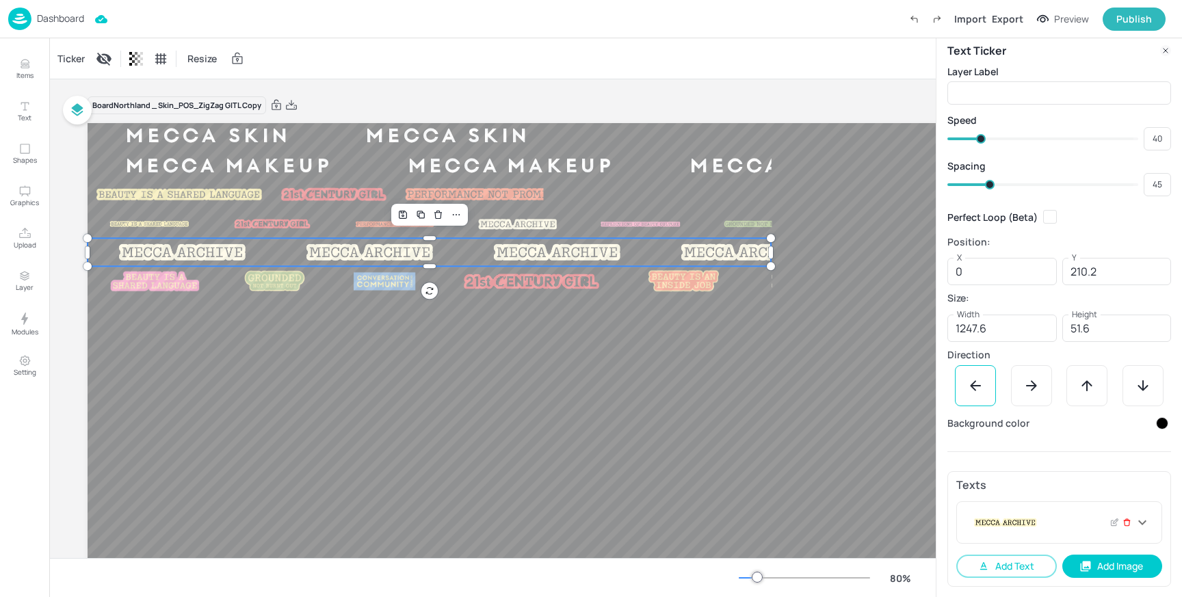
click at [1123, 521] on icon at bounding box center [1127, 523] width 9 height 10
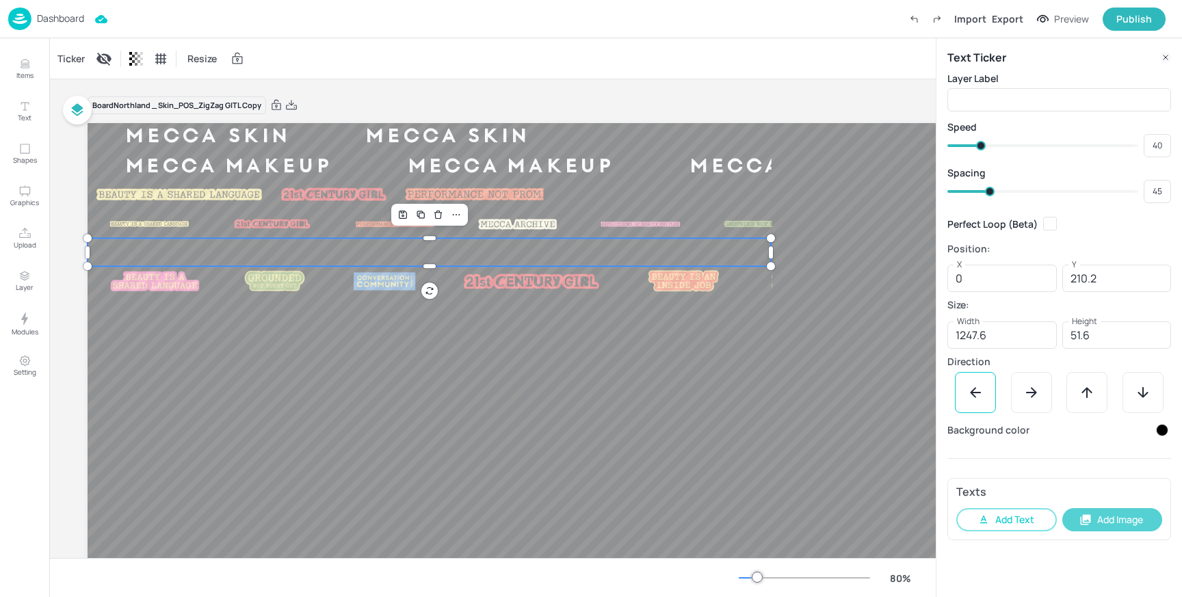
click at [1106, 516] on button "Add Image" at bounding box center [1113, 519] width 101 height 23
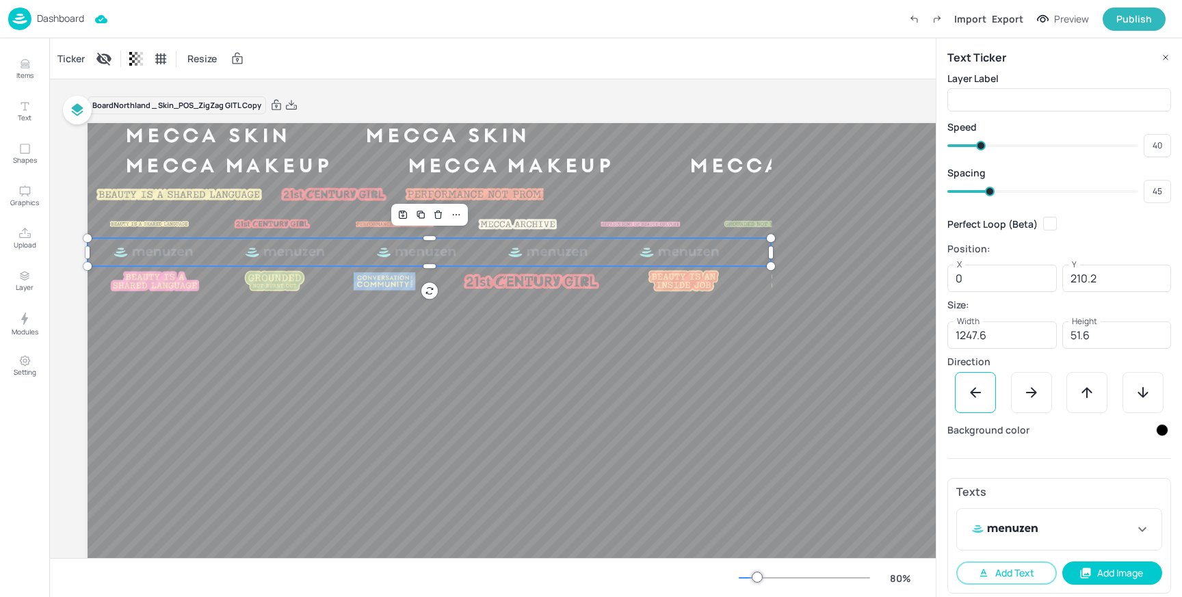
drag, startPoint x: 1107, startPoint y: 575, endPoint x: 1117, endPoint y: 495, distance: 80.0
click at [1107, 575] on button "Add Image" at bounding box center [1113, 573] width 101 height 23
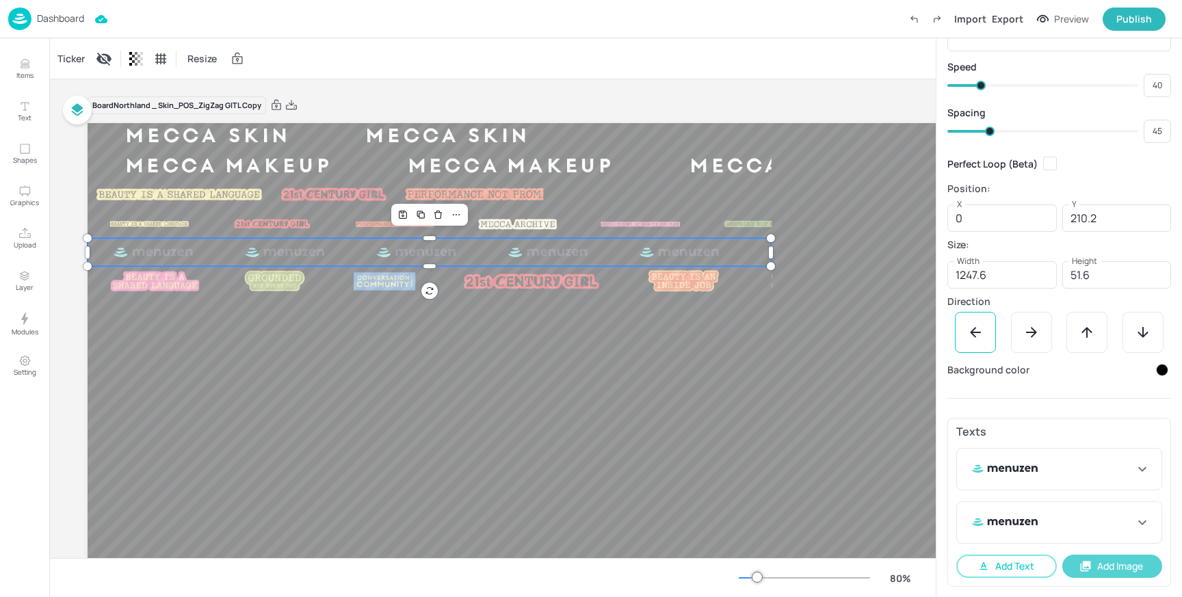
click at [1091, 570] on button "Add Image" at bounding box center [1113, 566] width 101 height 23
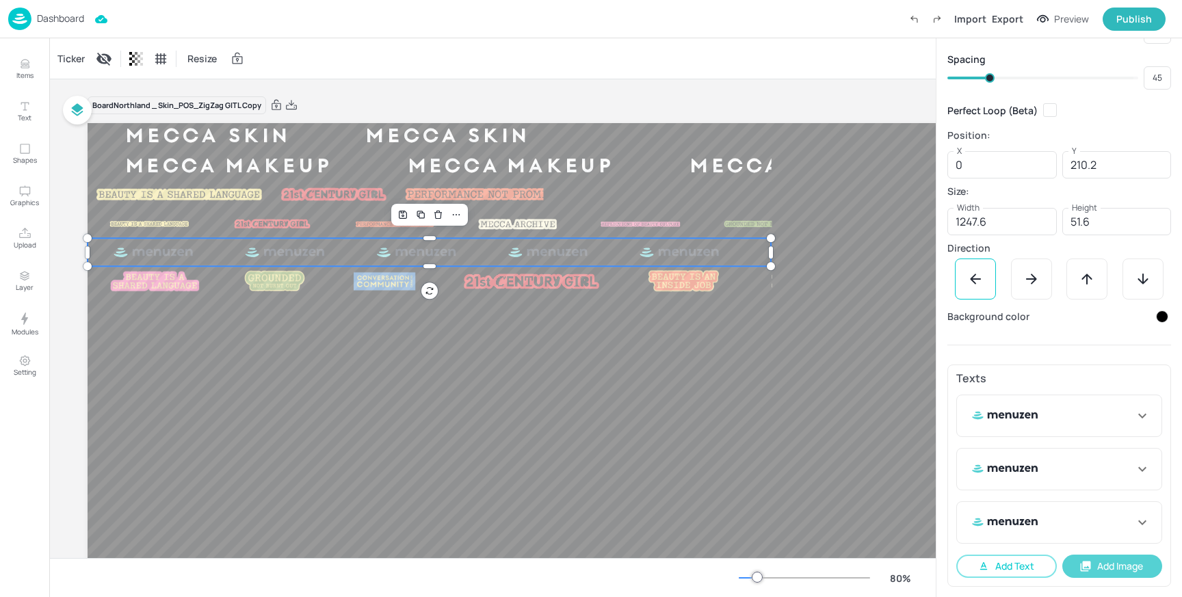
click at [1104, 561] on button "Add Image" at bounding box center [1113, 566] width 101 height 23
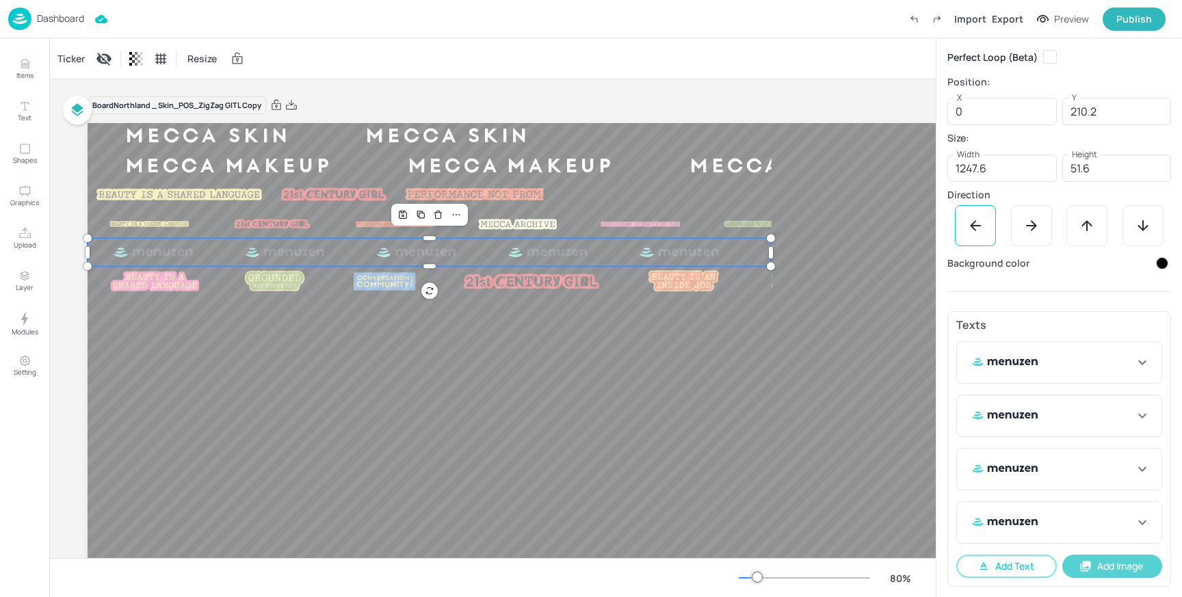
click at [1104, 564] on button "Add Image" at bounding box center [1113, 566] width 101 height 23
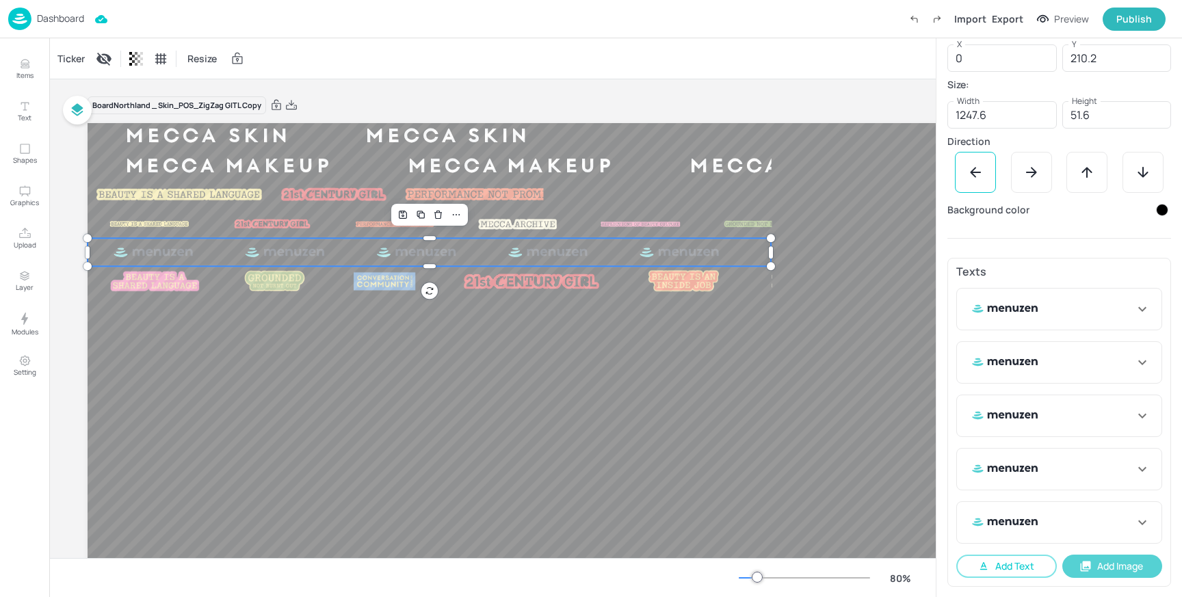
click at [1115, 571] on button "Add Image" at bounding box center [1113, 566] width 101 height 23
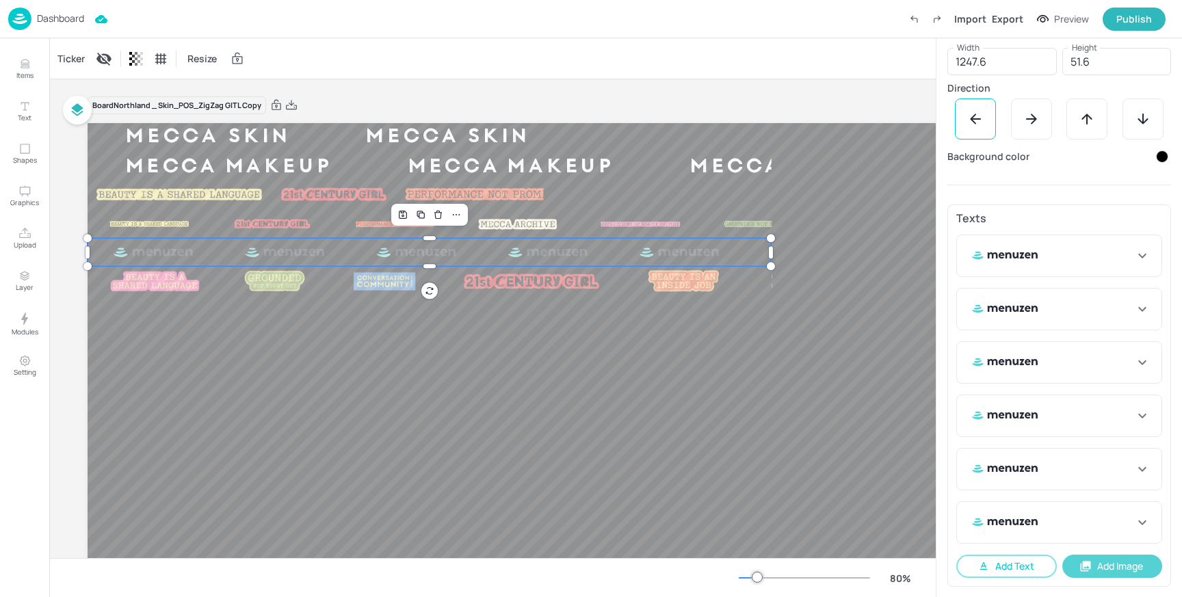
click at [1102, 566] on button "Add Image" at bounding box center [1113, 566] width 101 height 23
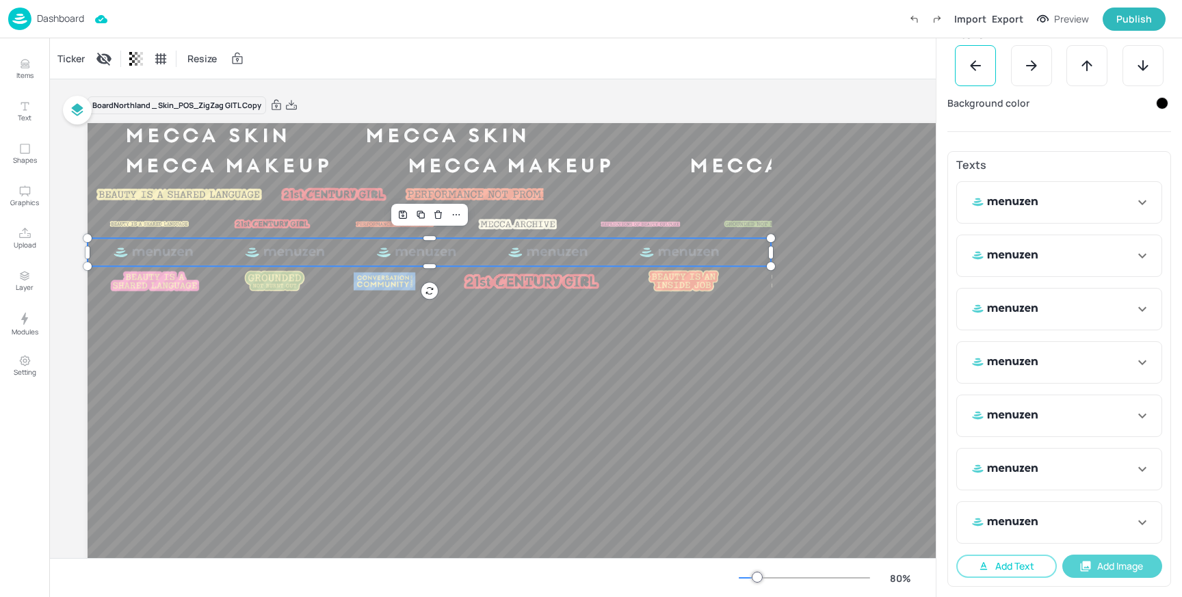
click at [1093, 568] on button "Add Image" at bounding box center [1113, 566] width 101 height 23
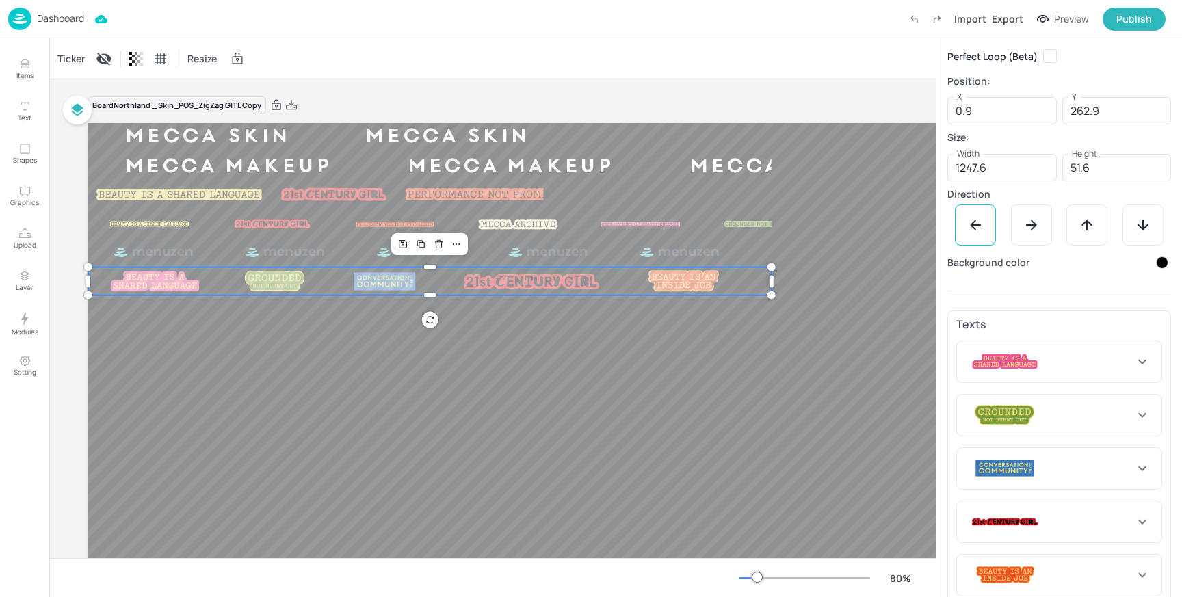
scroll to position [274, 0]
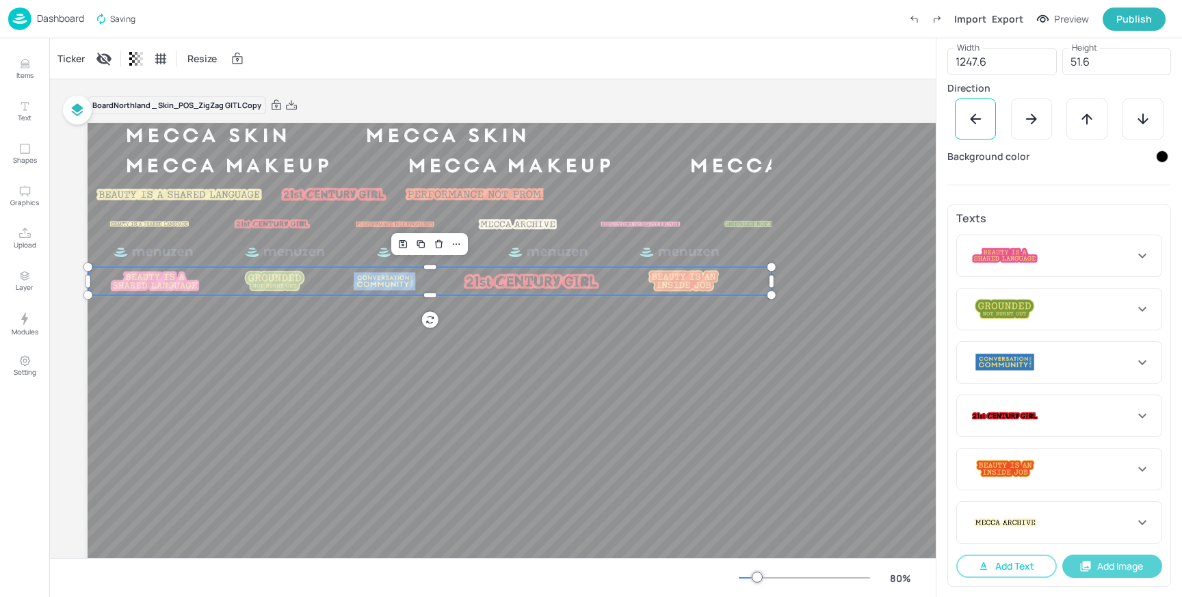
click at [1100, 564] on button "Add Image" at bounding box center [1113, 566] width 101 height 23
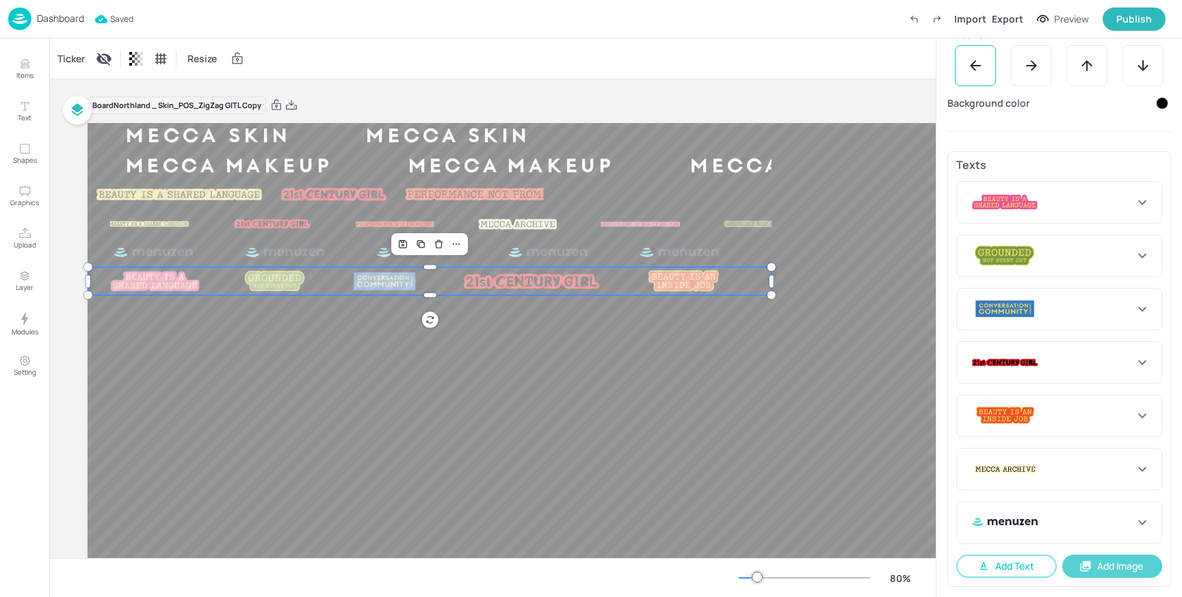
click at [1122, 574] on button "Add Image" at bounding box center [1113, 566] width 101 height 23
click at [1124, 203] on icon at bounding box center [1126, 202] width 5 height 5
type input "120"
type input "132"
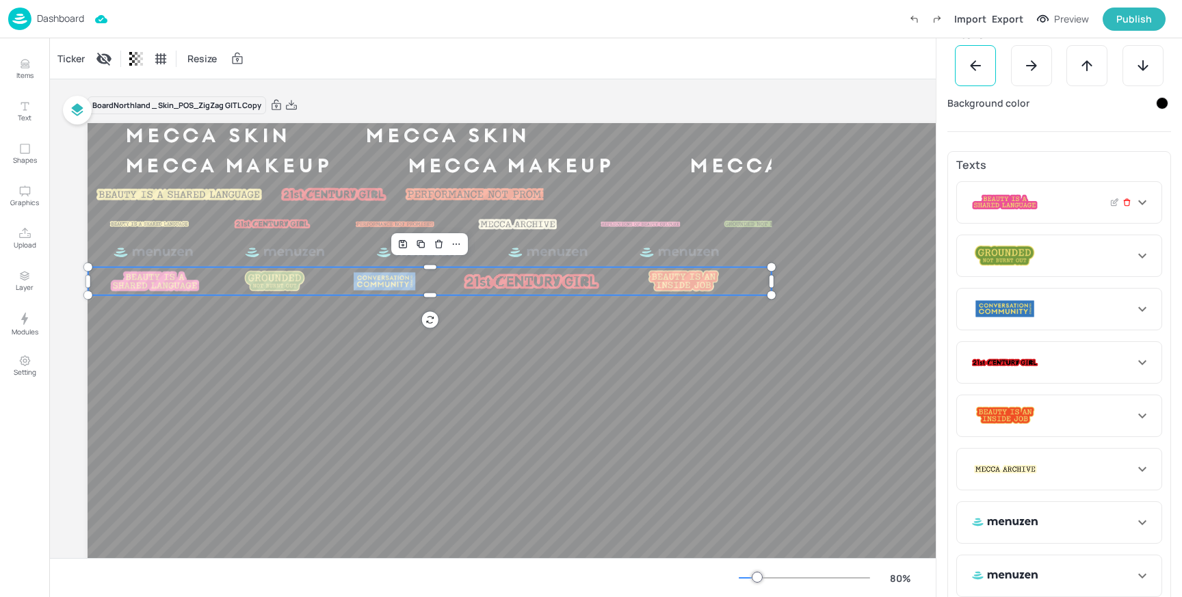
type input "132"
type input "256"
type input "150"
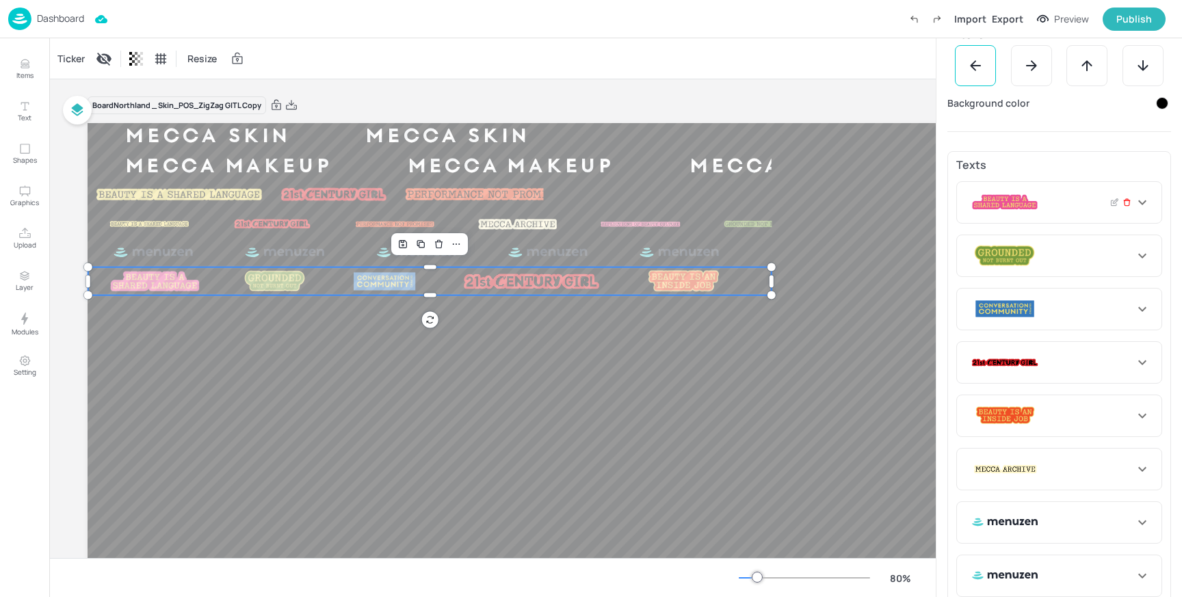
type input "252"
type input "150"
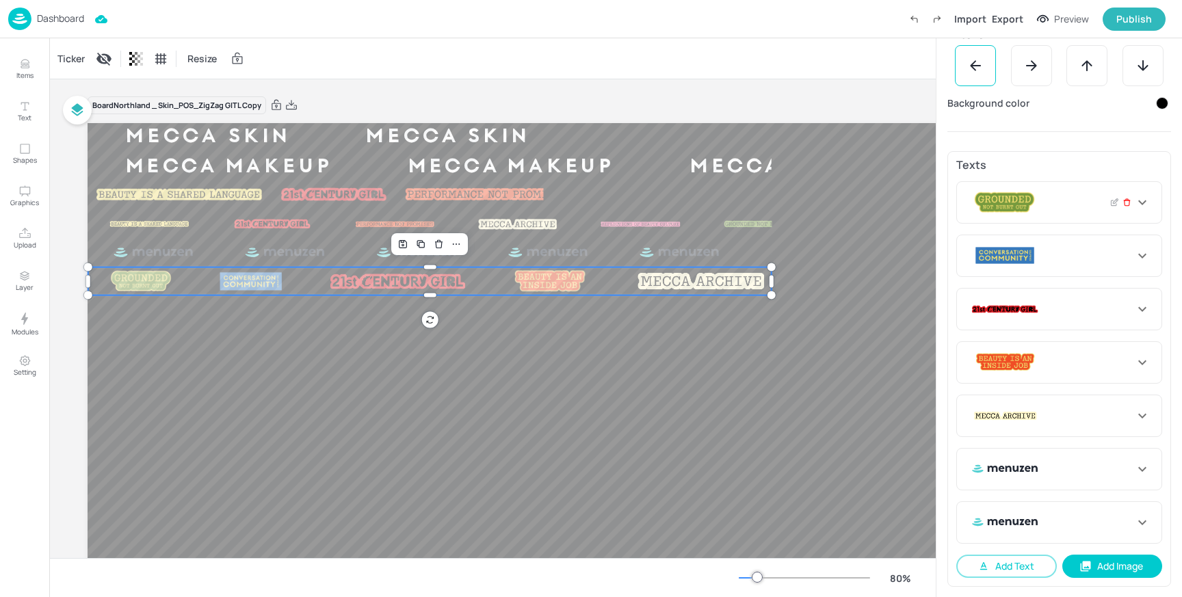
click at [1123, 205] on icon at bounding box center [1127, 203] width 9 height 10
type input "132"
type input "256"
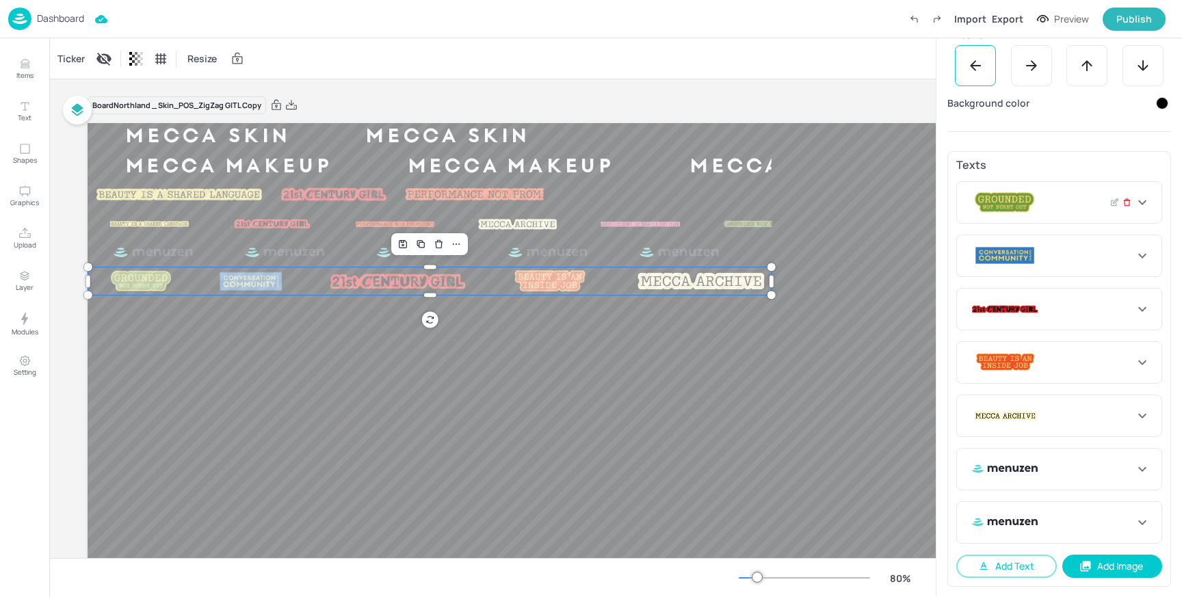
type input "150"
type input "252"
type input "150"
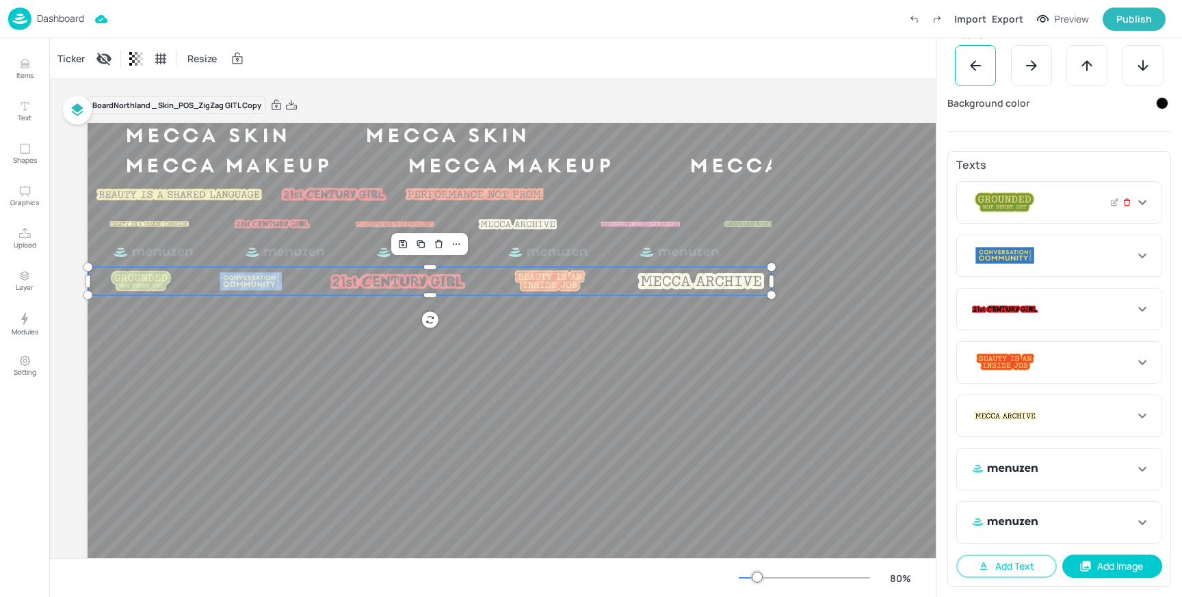
type input "150"
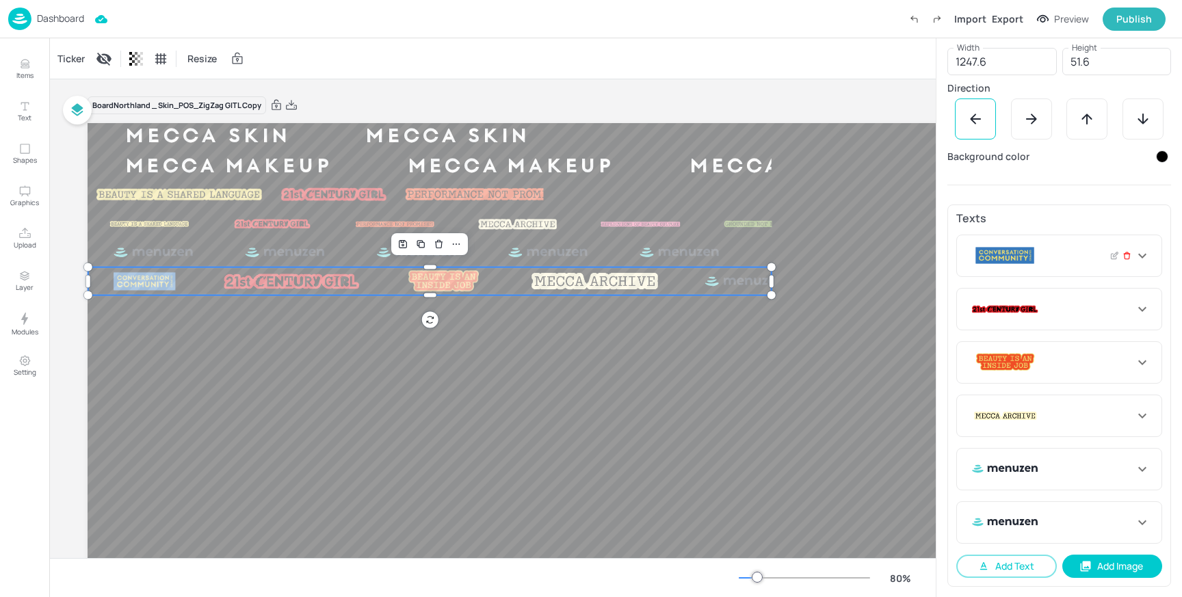
click at [1126, 257] on icon at bounding box center [1127, 256] width 9 height 10
type input "256"
type input "150"
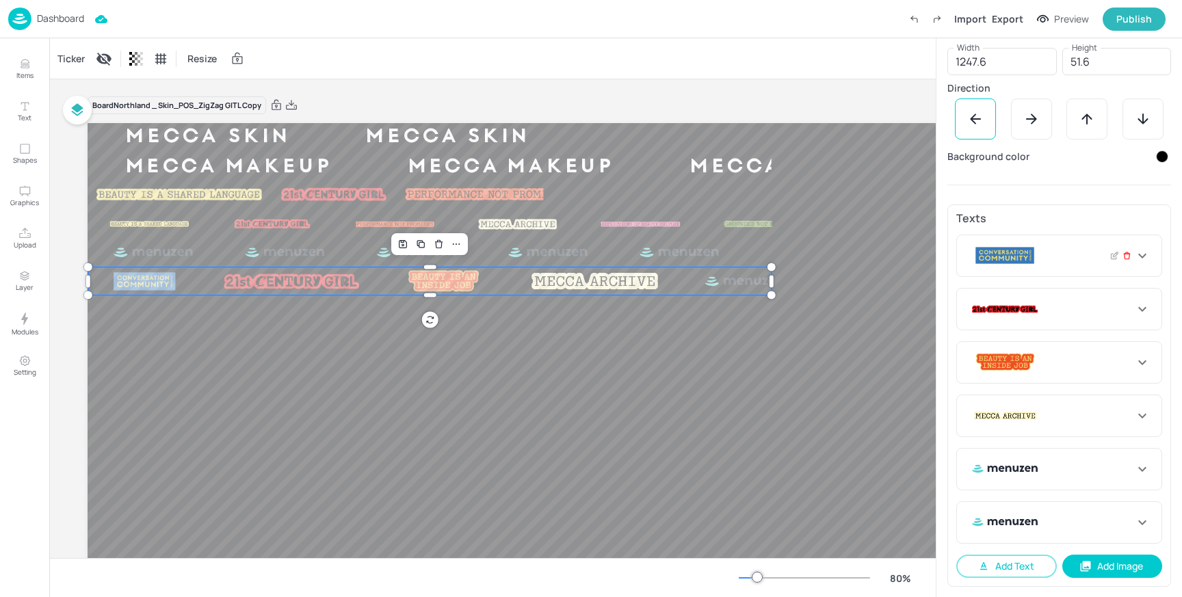
type input "252"
type input "150"
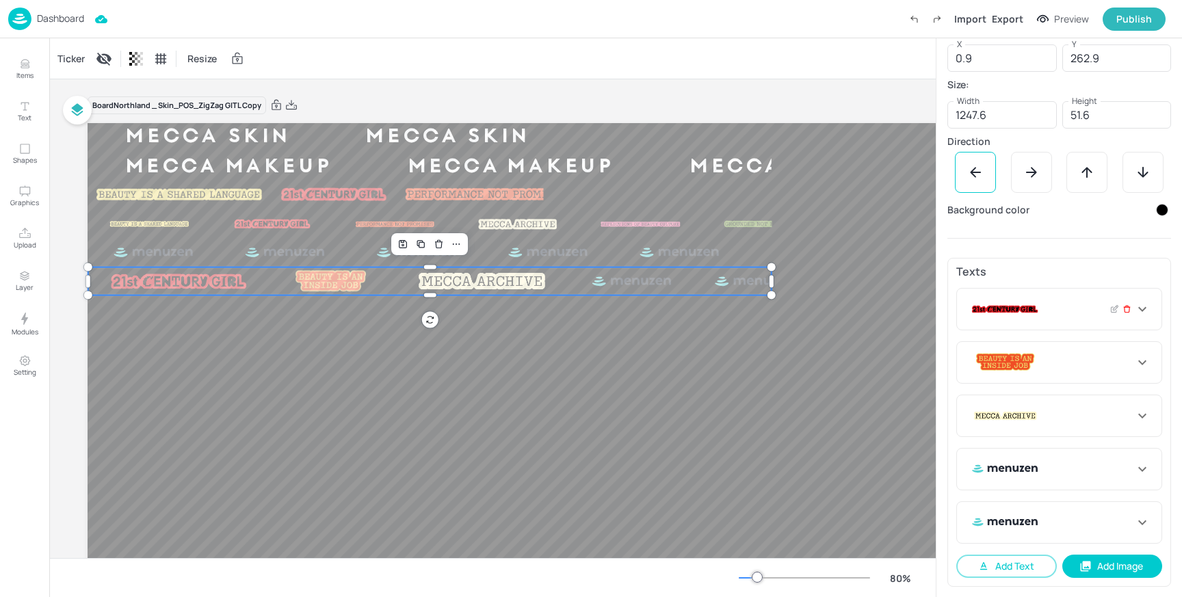
click at [1123, 309] on icon at bounding box center [1127, 309] width 9 height 10
type input "150"
type input "252"
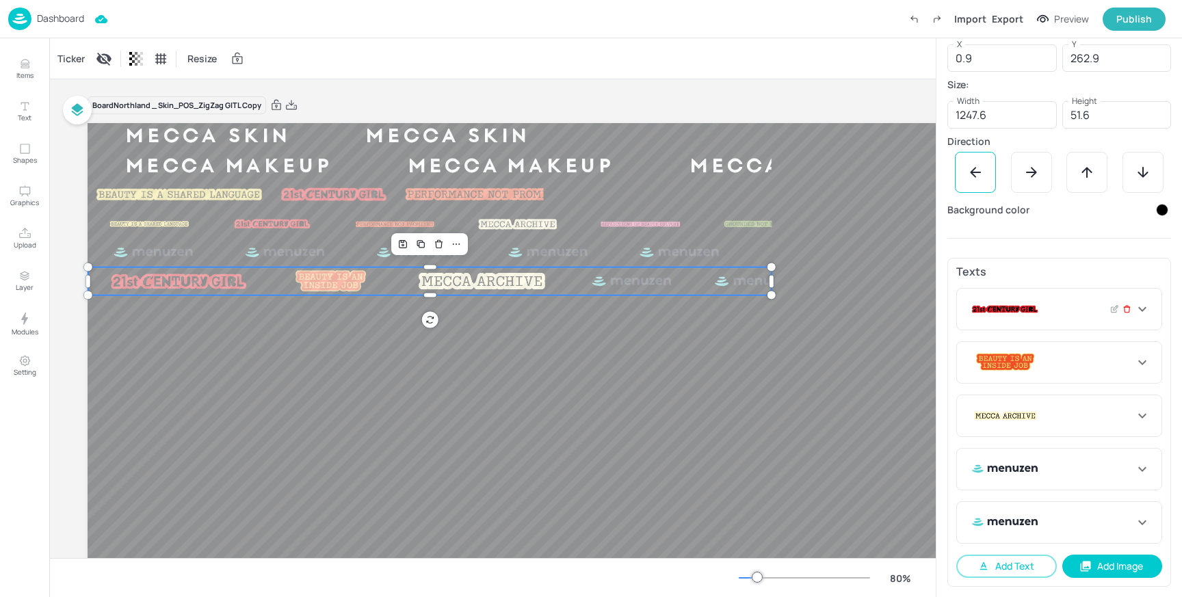
type input "150"
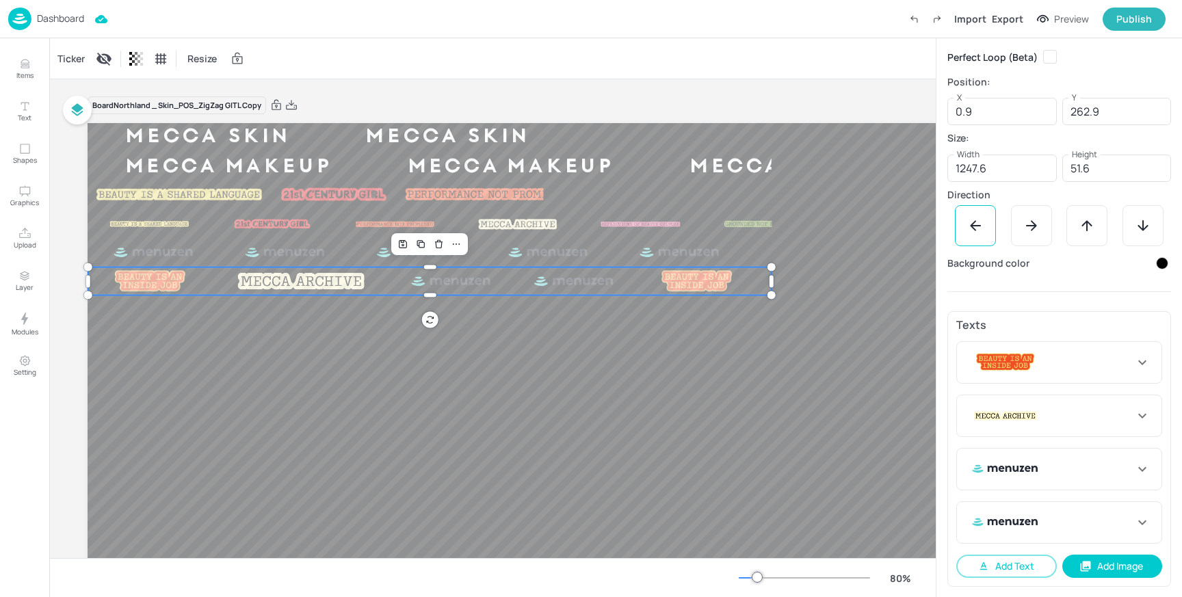
drag, startPoint x: 1122, startPoint y: 363, endPoint x: 1114, endPoint y: 360, distance: 8.7
click at [0, 0] on icon at bounding box center [0, 0] width 0 height 0
type input "252"
type input "150"
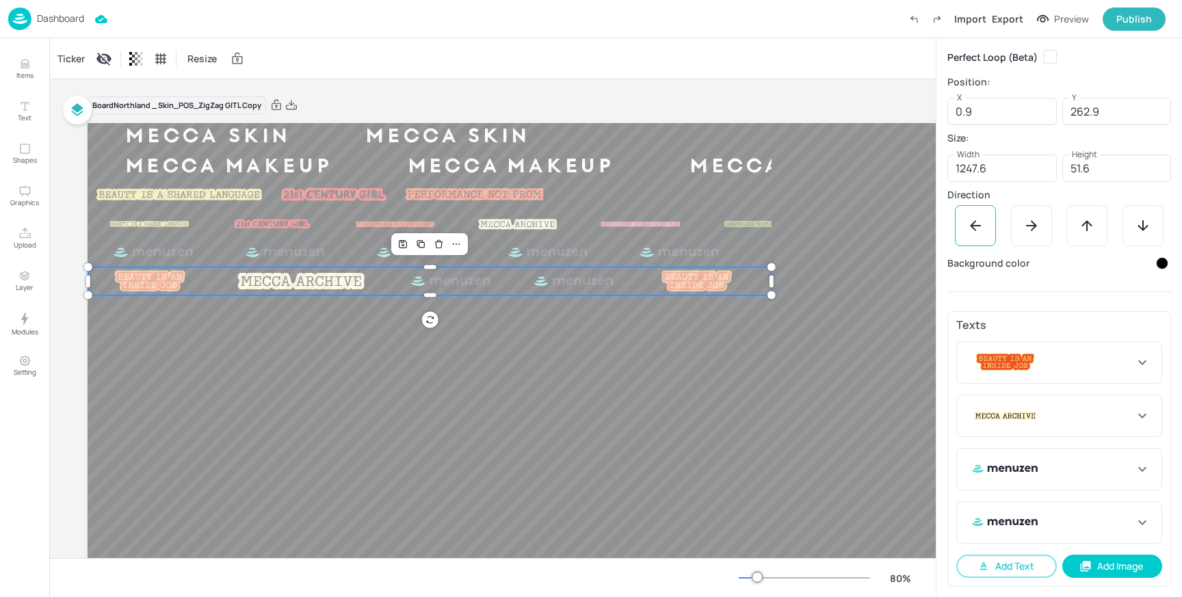
type input "150"
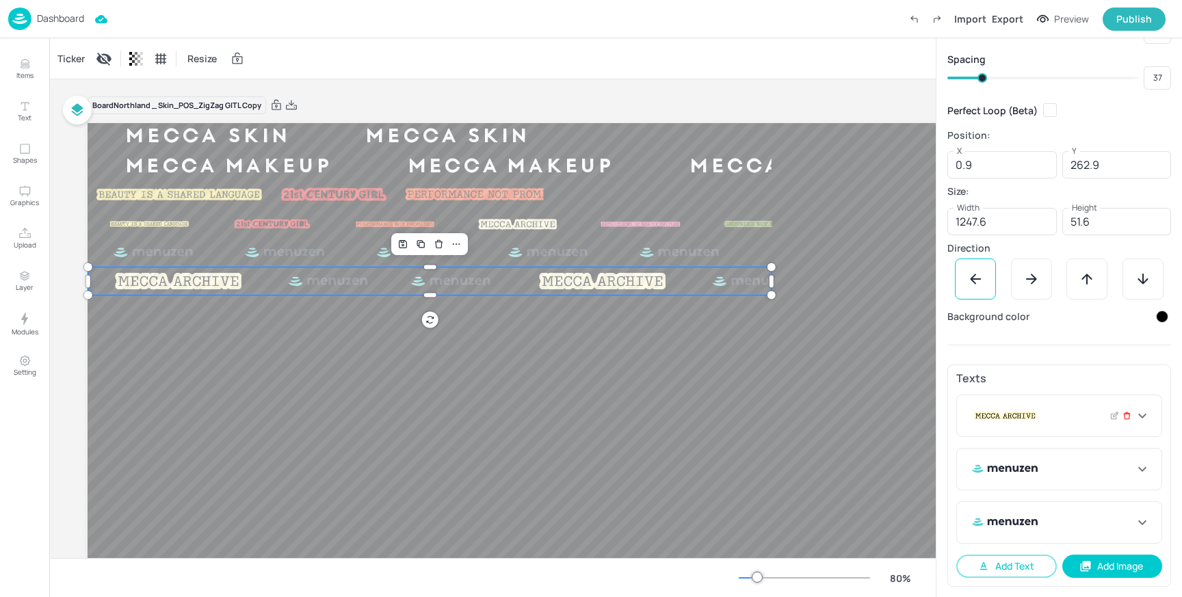
click at [1124, 417] on icon at bounding box center [1127, 416] width 9 height 10
type input "150"
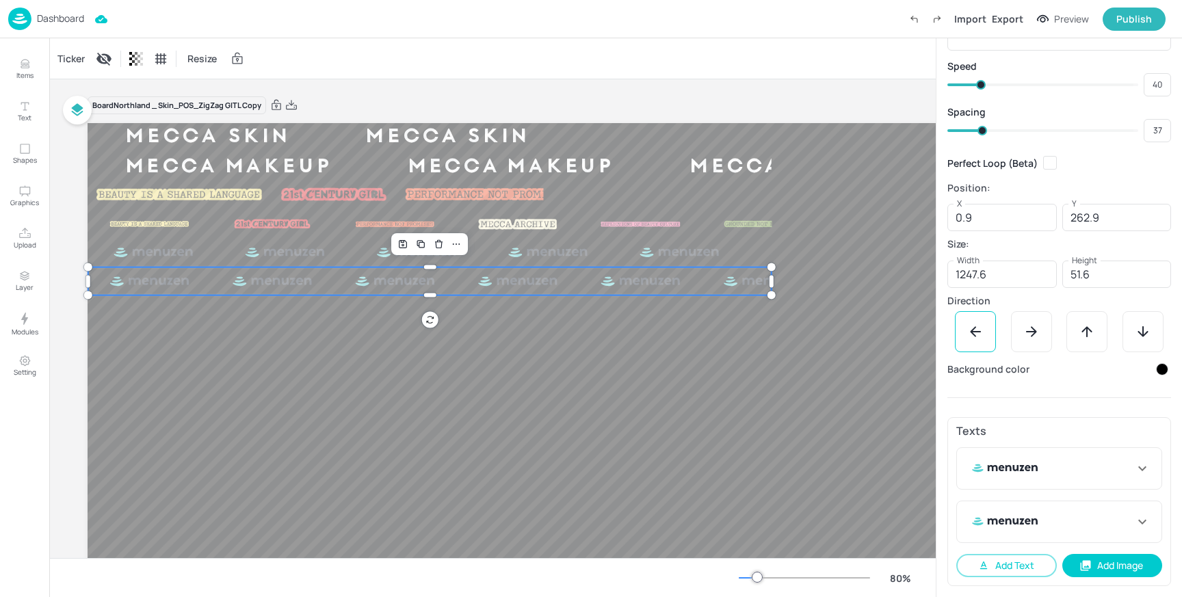
scroll to position [60, 0]
click at [1106, 562] on button "Add Image" at bounding box center [1113, 566] width 101 height 23
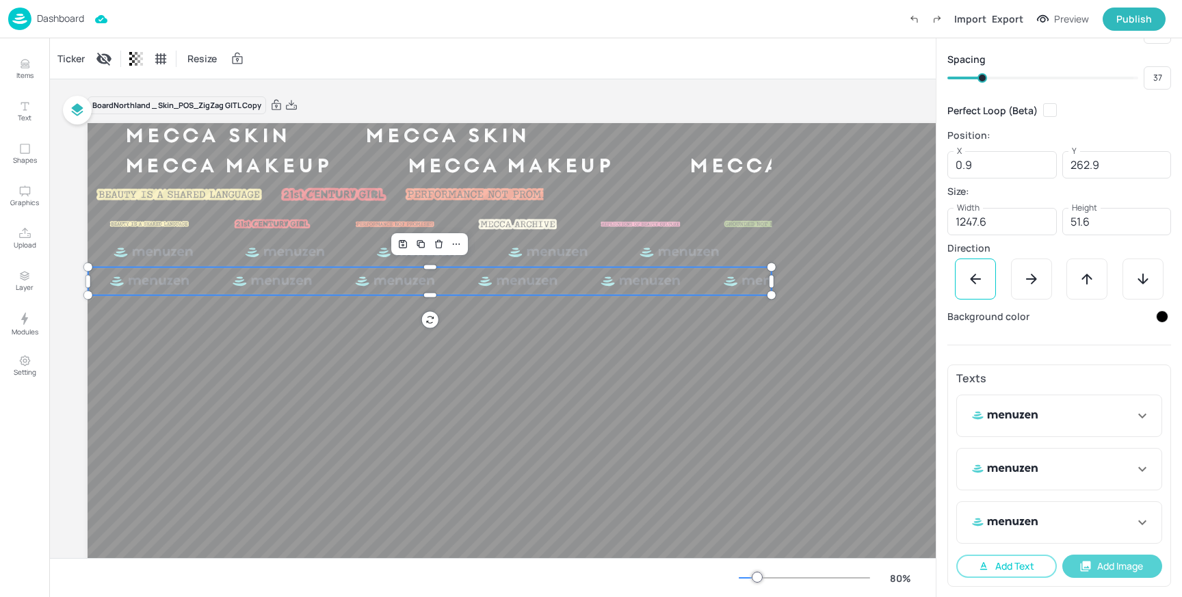
click at [1098, 573] on button "Add Image" at bounding box center [1113, 566] width 101 height 23
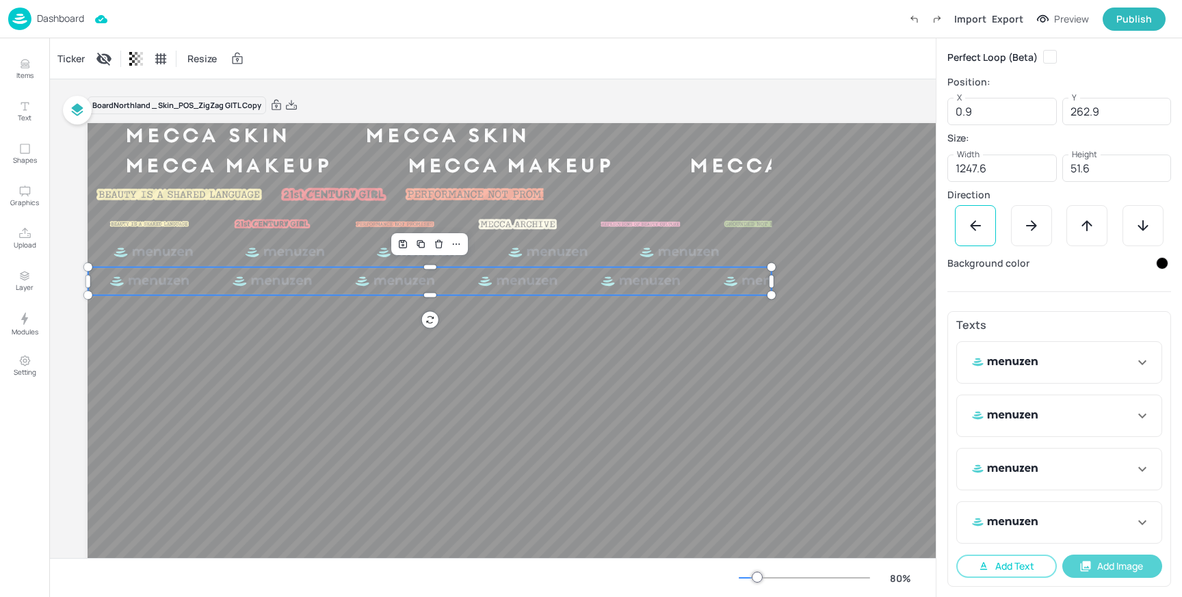
click at [1130, 565] on button "Add Image" at bounding box center [1113, 566] width 101 height 23
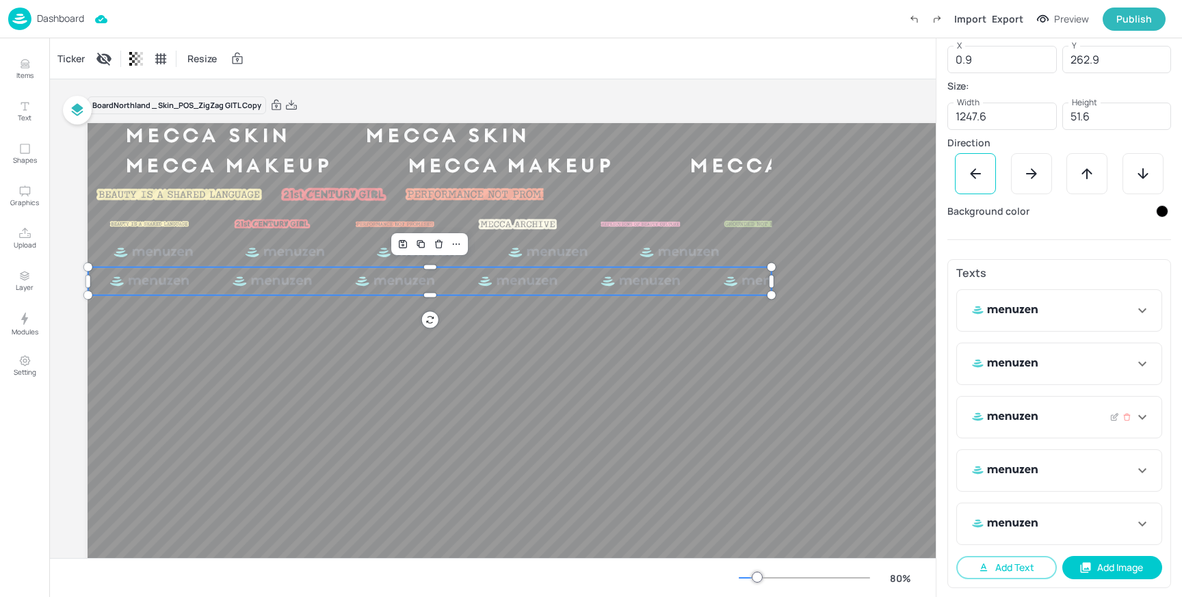
scroll to position [220, 0]
click at [1102, 559] on button "Add Image" at bounding box center [1113, 566] width 101 height 23
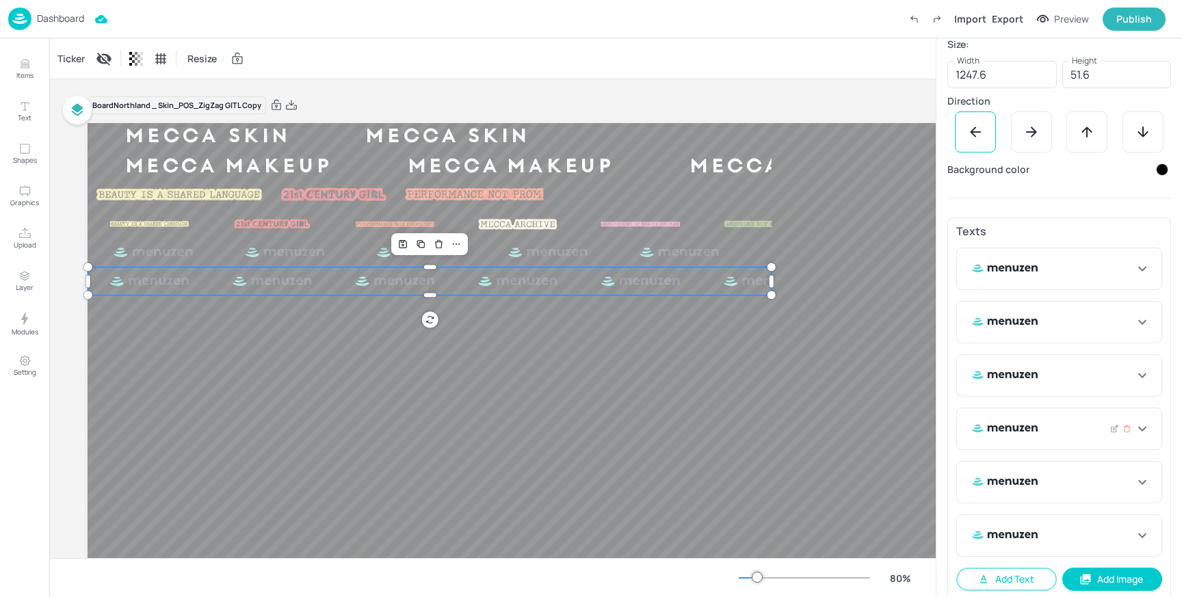
scroll to position [274, 0]
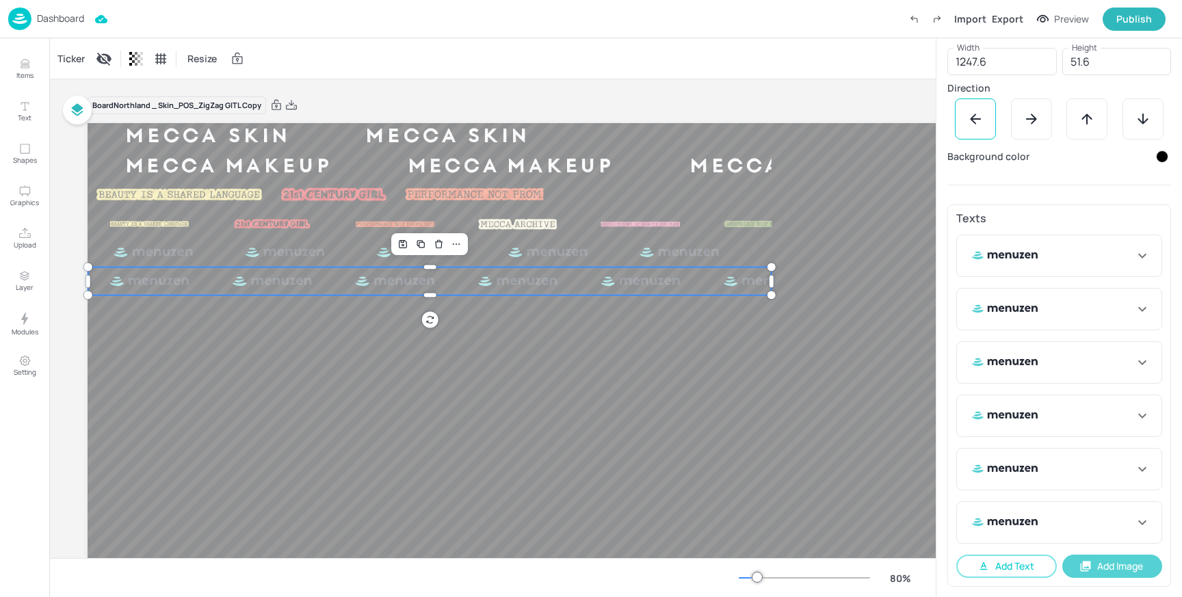
click at [1099, 559] on button "Add Image" at bounding box center [1113, 566] width 101 height 23
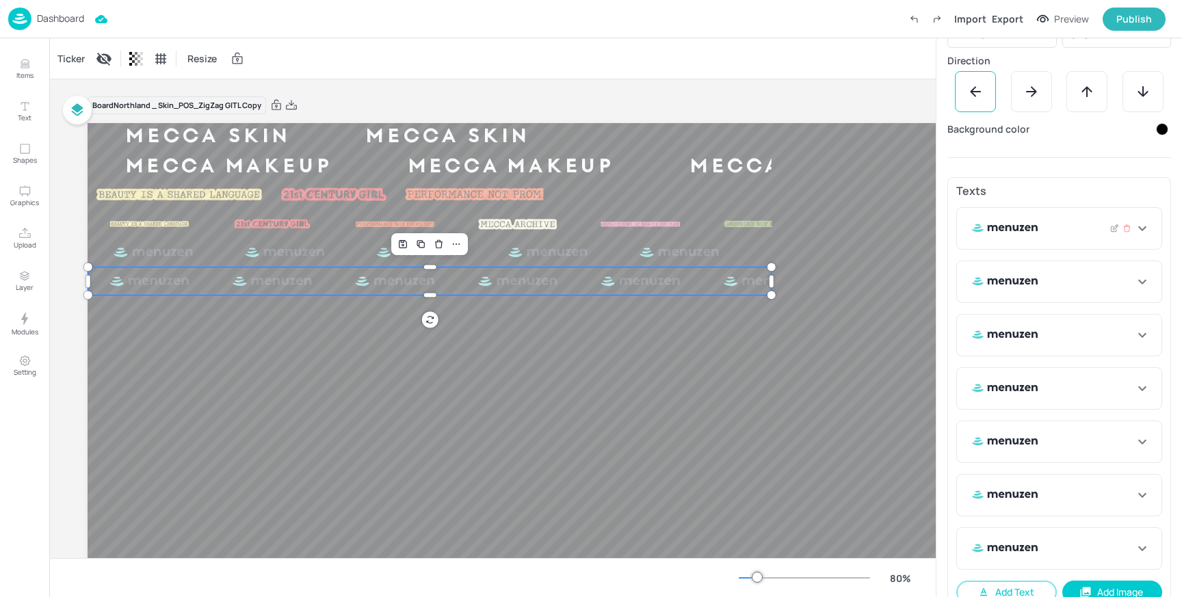
click at [1142, 228] on icon at bounding box center [1142, 228] width 16 height 16
click at [1111, 228] on icon at bounding box center [1115, 229] width 10 height 10
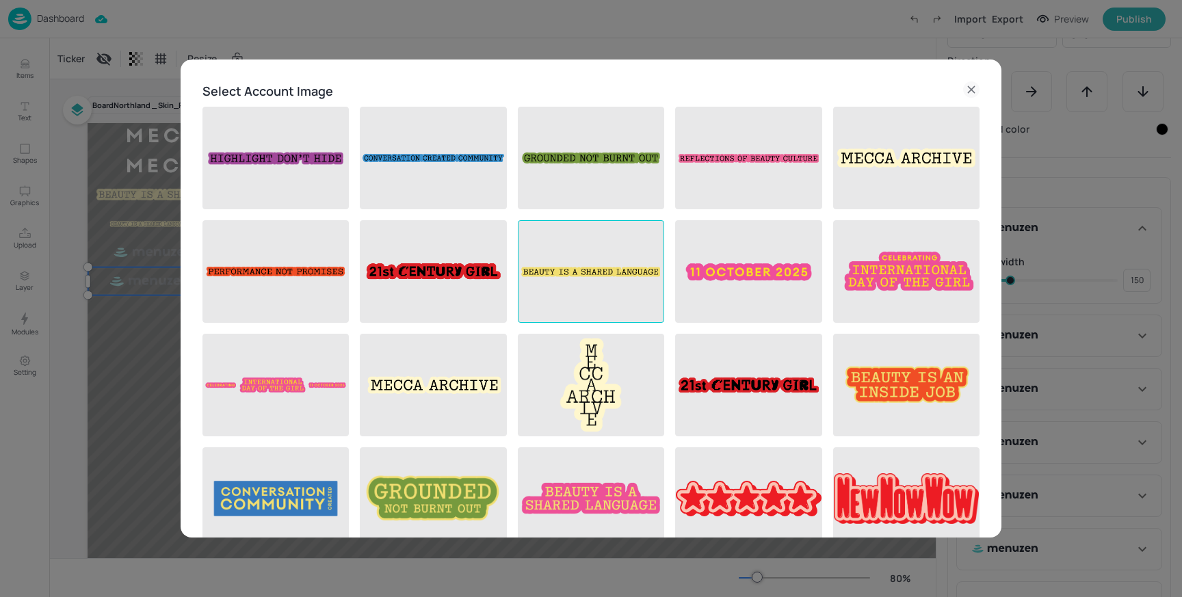
click at [547, 279] on img at bounding box center [591, 271] width 145 height 101
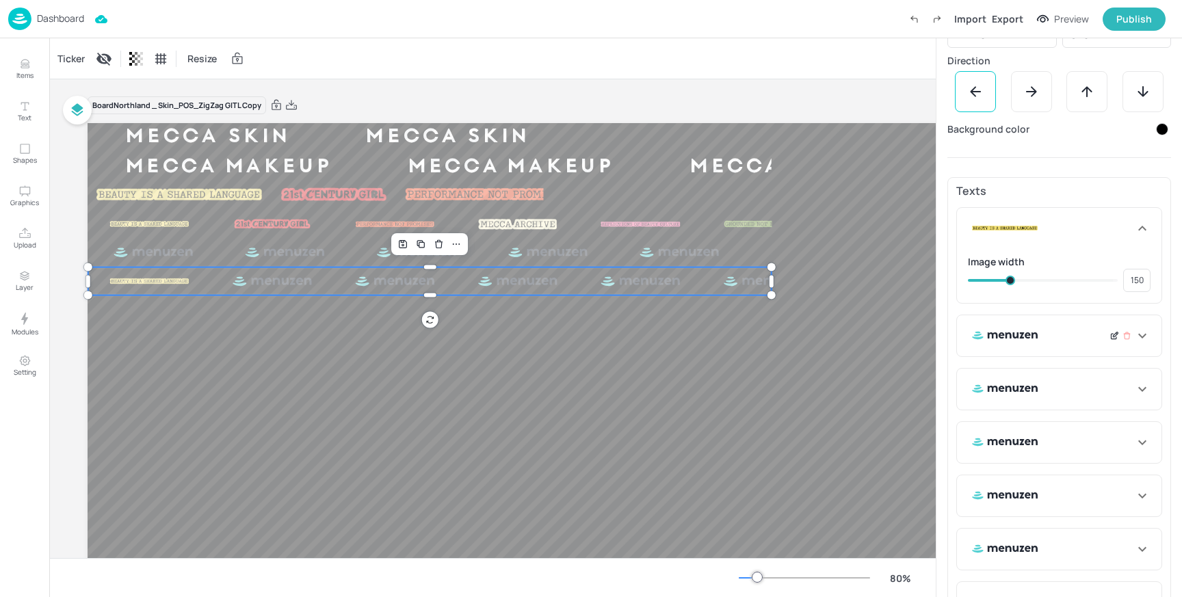
click at [1110, 334] on icon at bounding box center [1115, 336] width 10 height 10
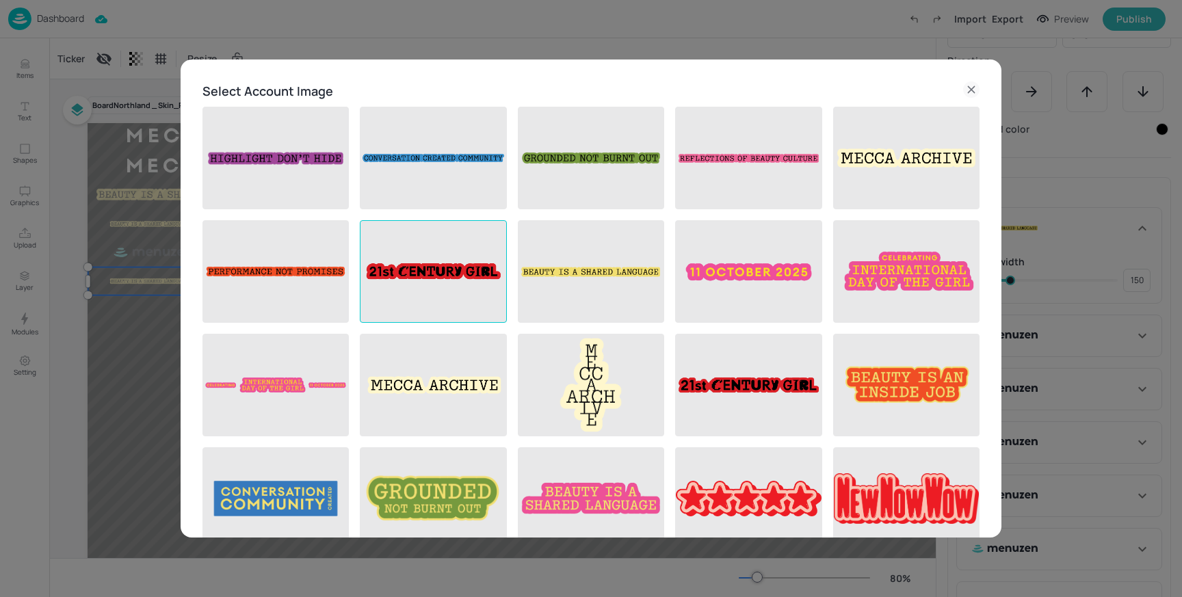
click at [463, 281] on img at bounding box center [433, 271] width 145 height 101
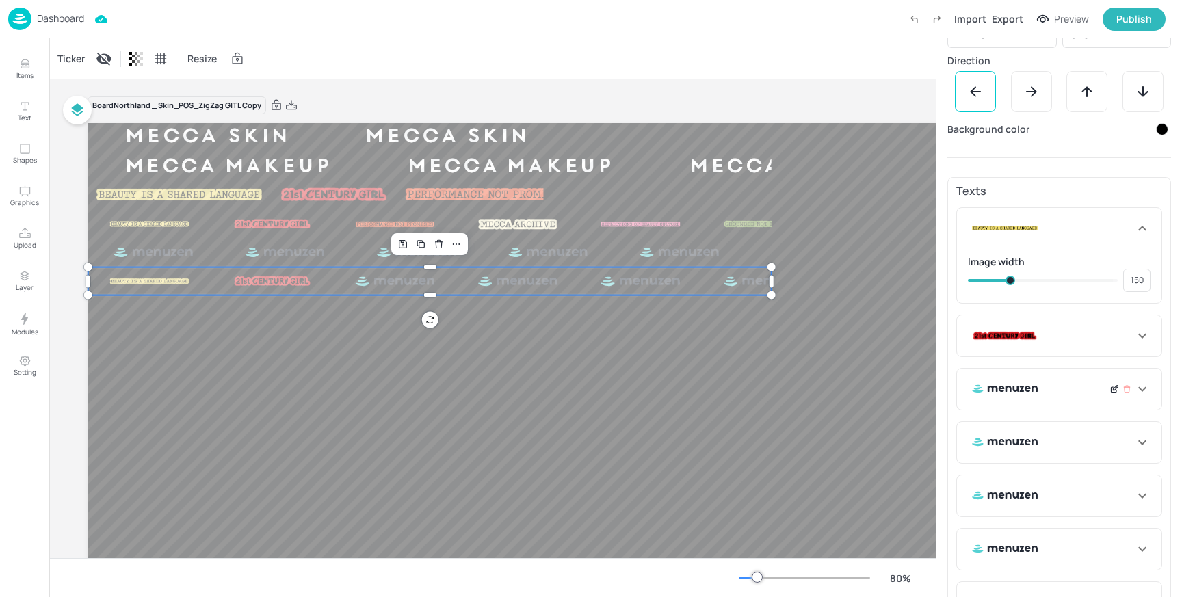
click at [1115, 392] on icon at bounding box center [1115, 390] width 10 height 10
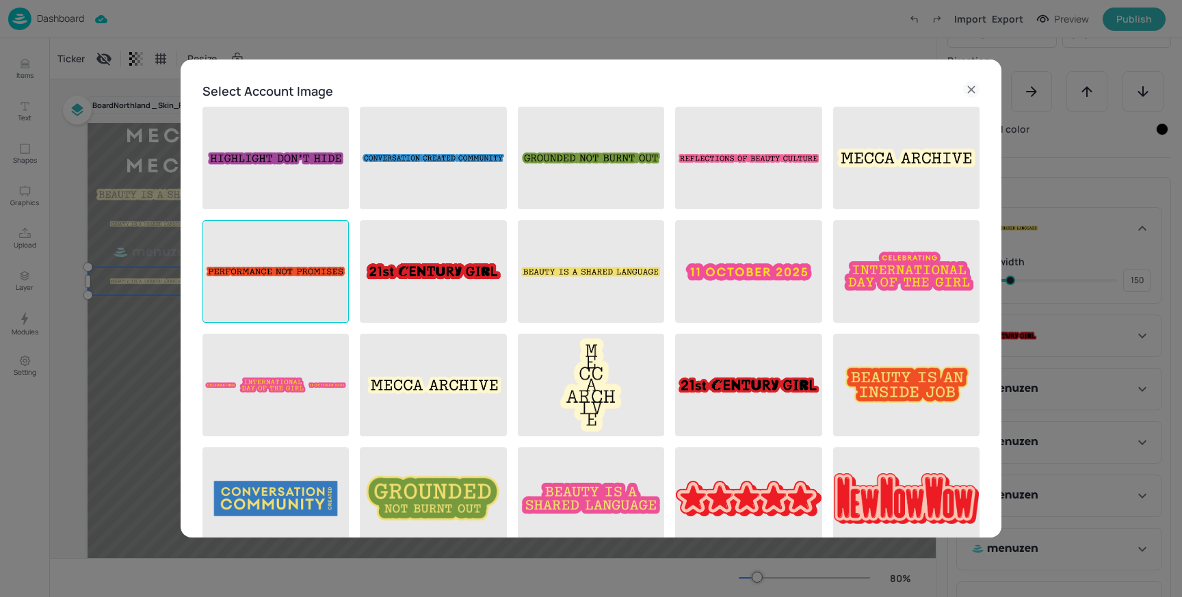
click at [304, 272] on img at bounding box center [275, 271] width 145 height 101
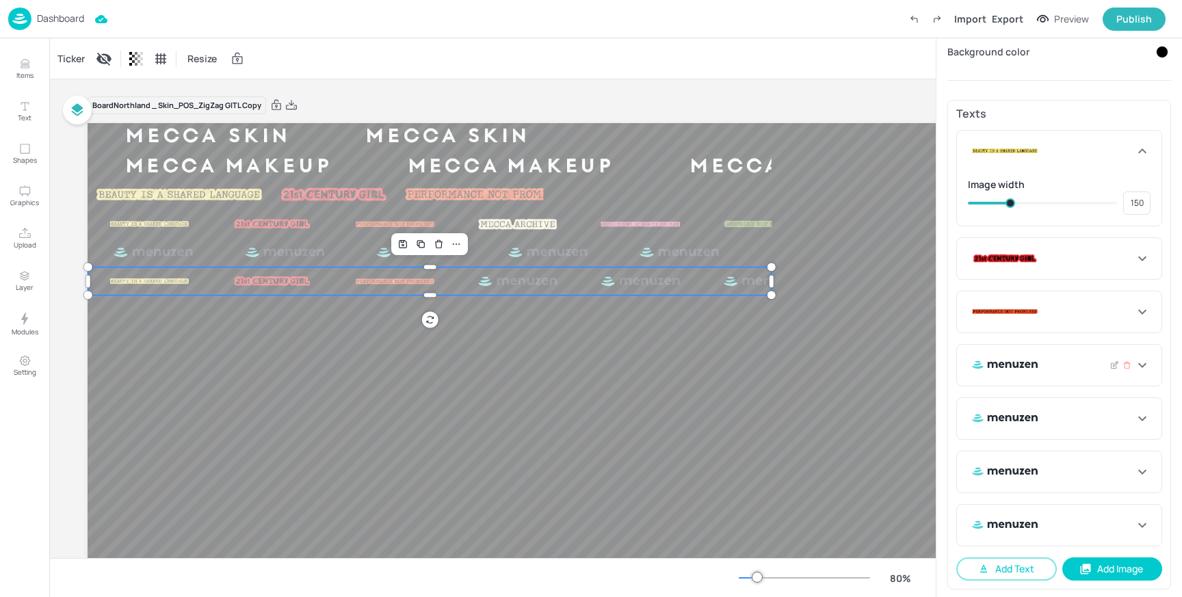
scroll to position [381, 0]
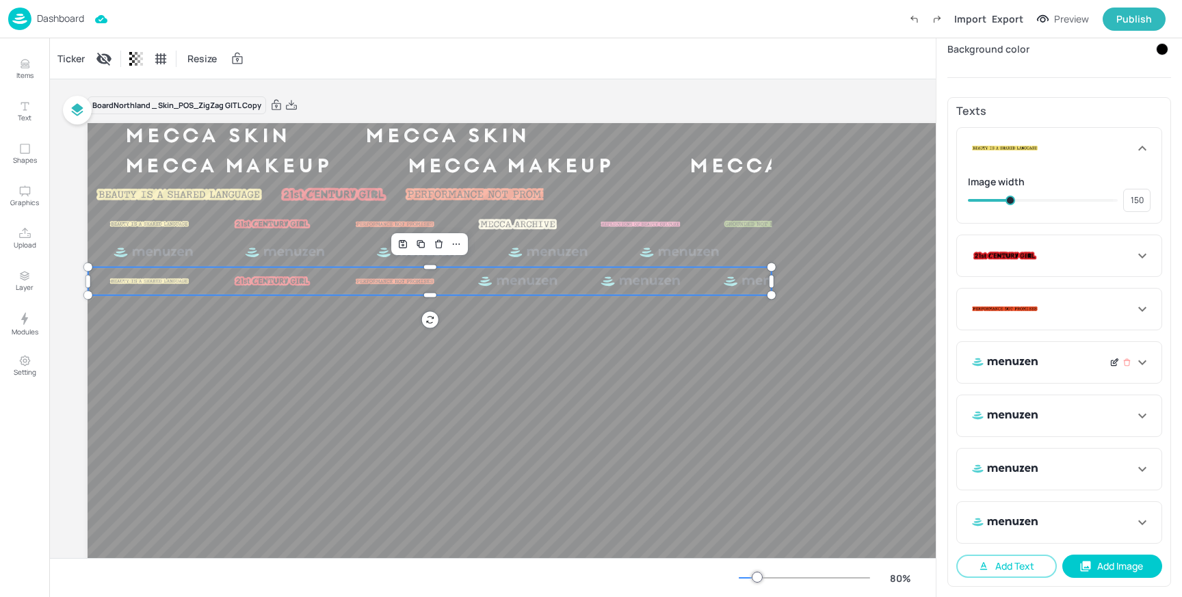
click at [1113, 367] on icon at bounding box center [1115, 363] width 10 height 10
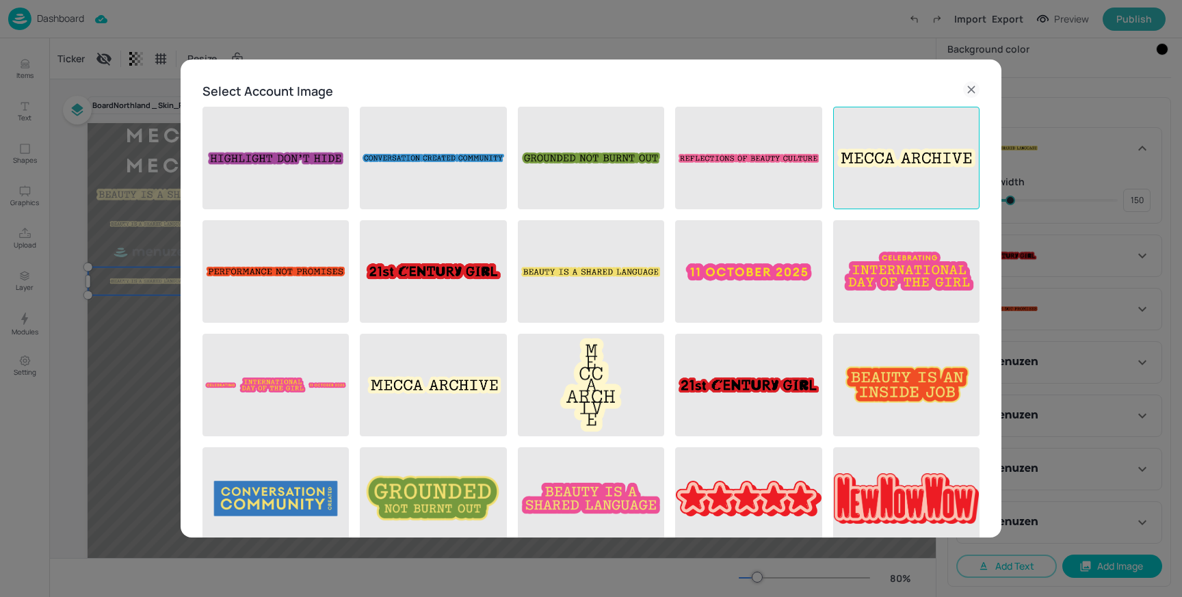
click at [861, 176] on img at bounding box center [906, 157] width 145 height 101
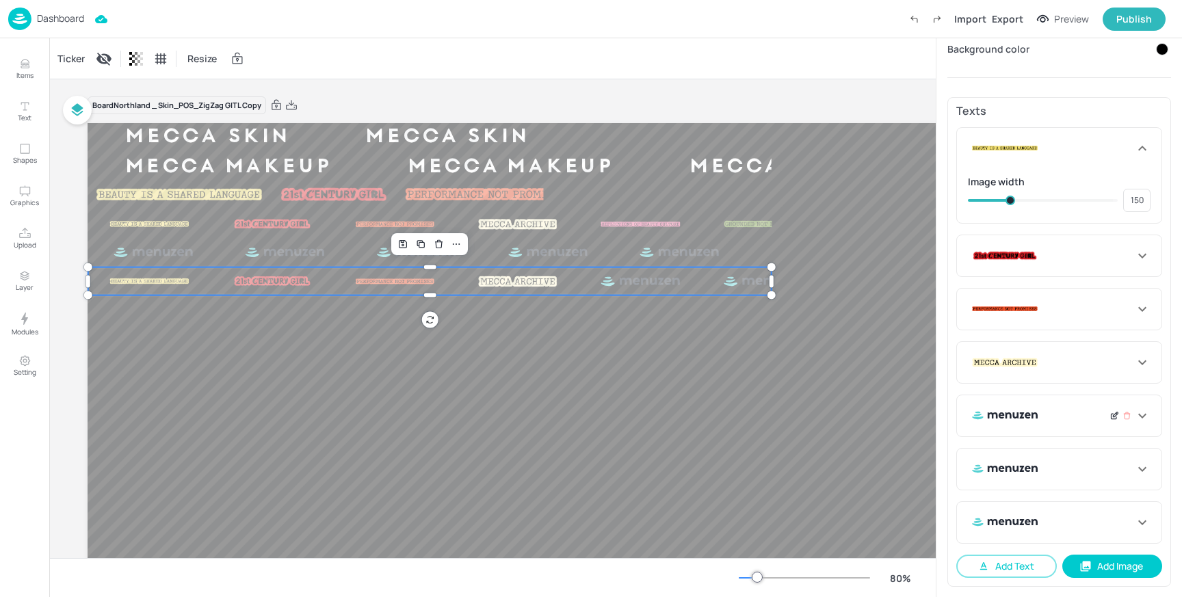
click at [1110, 411] on icon at bounding box center [1115, 416] width 10 height 10
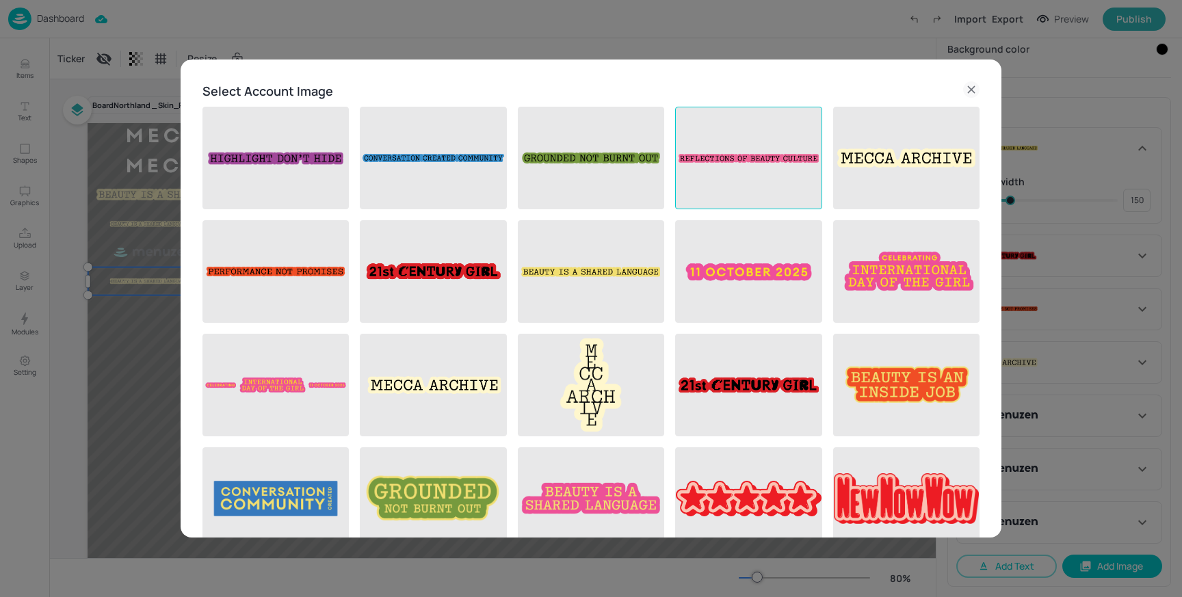
click at [750, 151] on img at bounding box center [748, 157] width 145 height 101
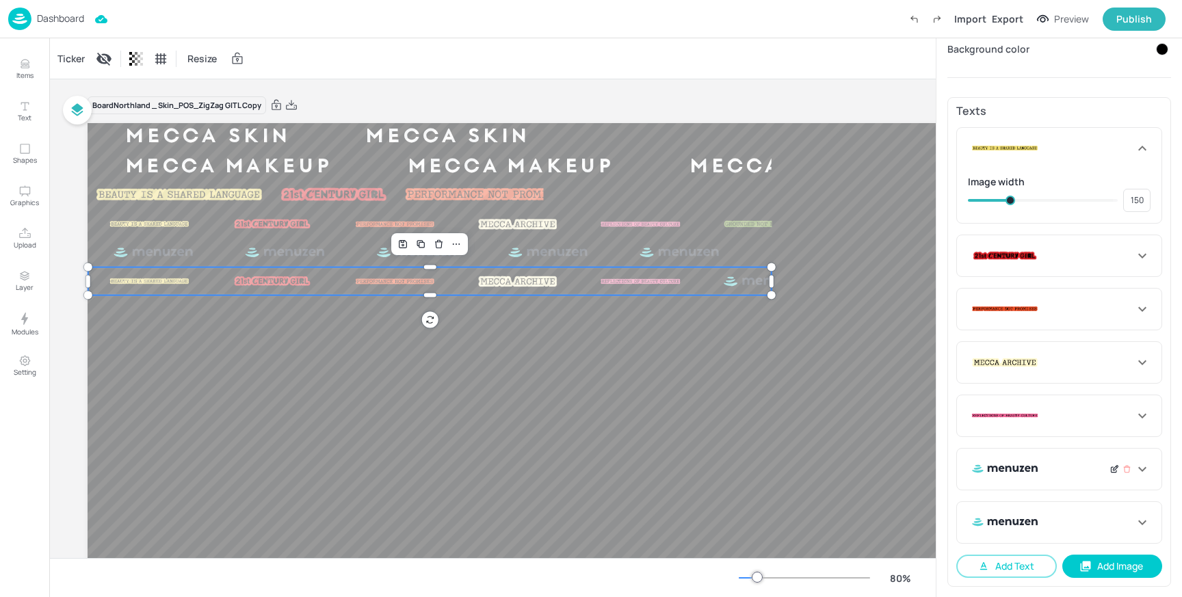
click at [1110, 465] on icon at bounding box center [1115, 470] width 10 height 10
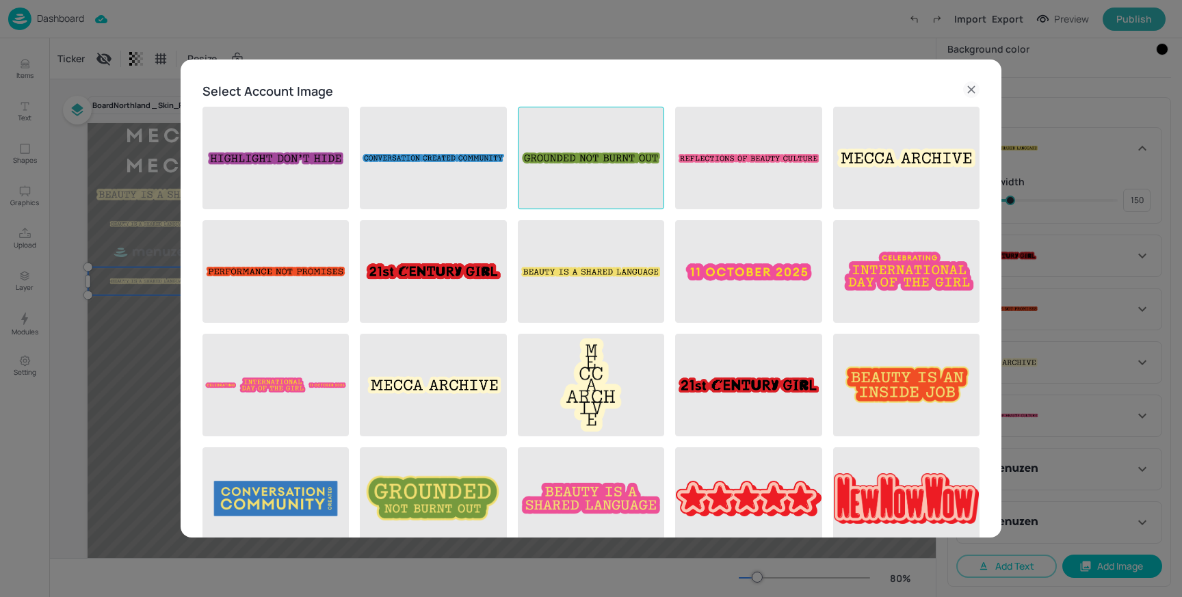
click at [573, 177] on img at bounding box center [591, 157] width 145 height 101
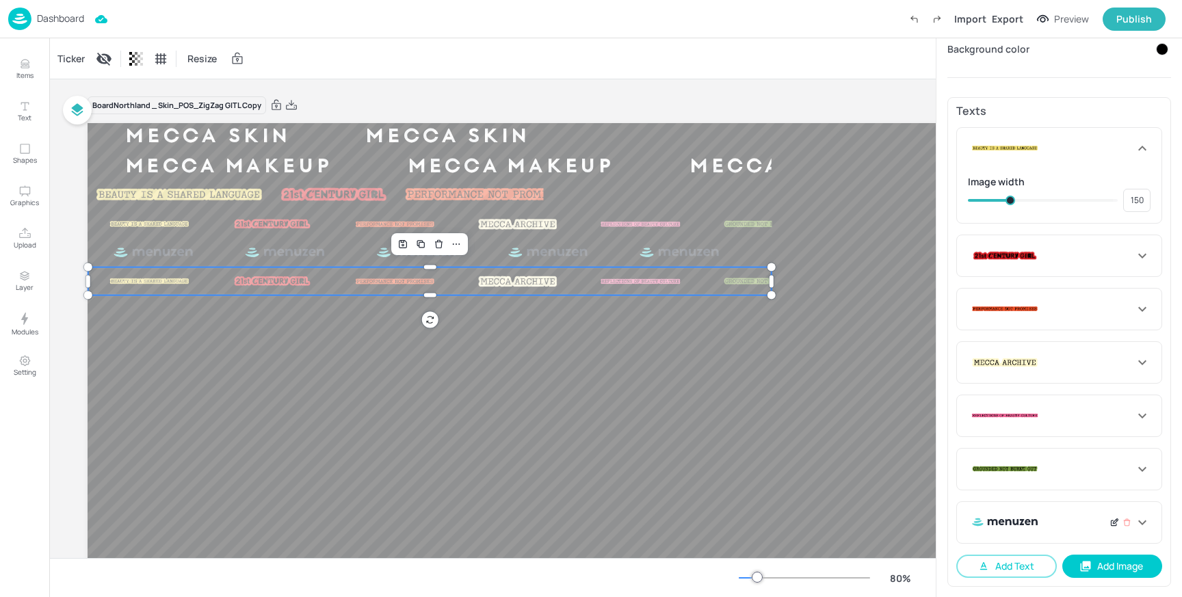
click at [1110, 519] on icon at bounding box center [1115, 523] width 10 height 10
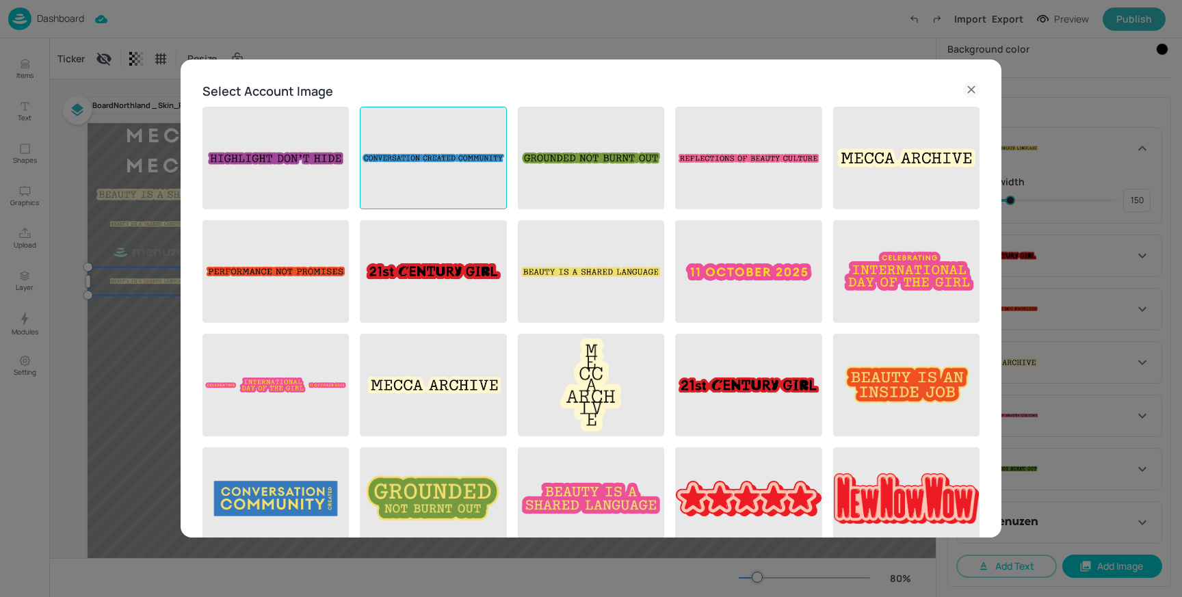
click at [476, 171] on img at bounding box center [433, 157] width 145 height 101
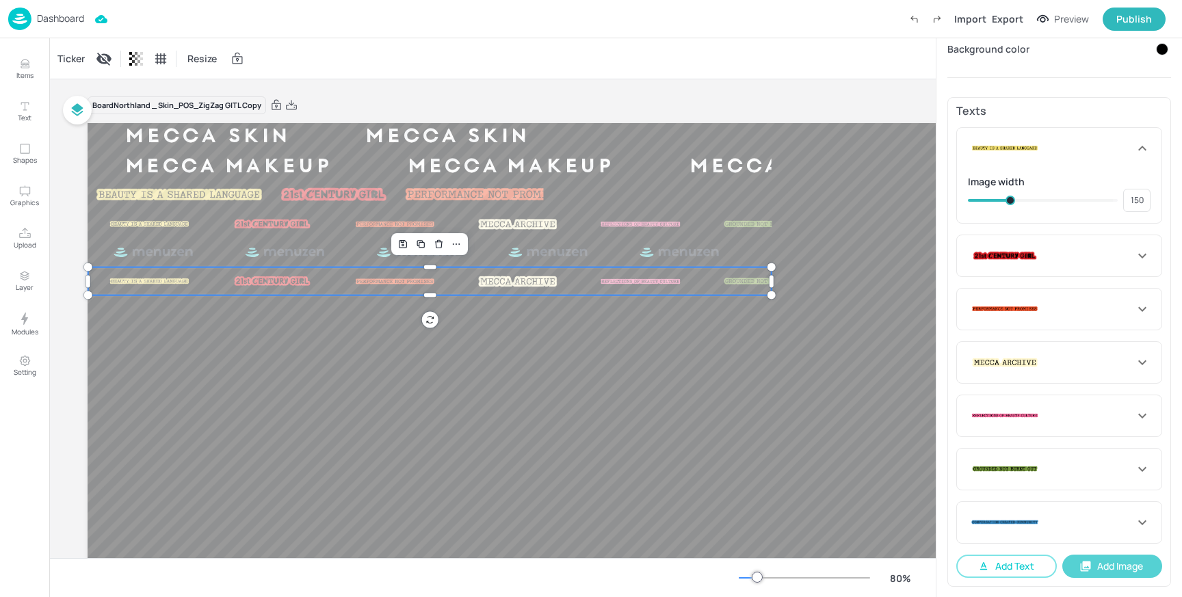
click at [1092, 560] on button "Add Image" at bounding box center [1113, 566] width 101 height 23
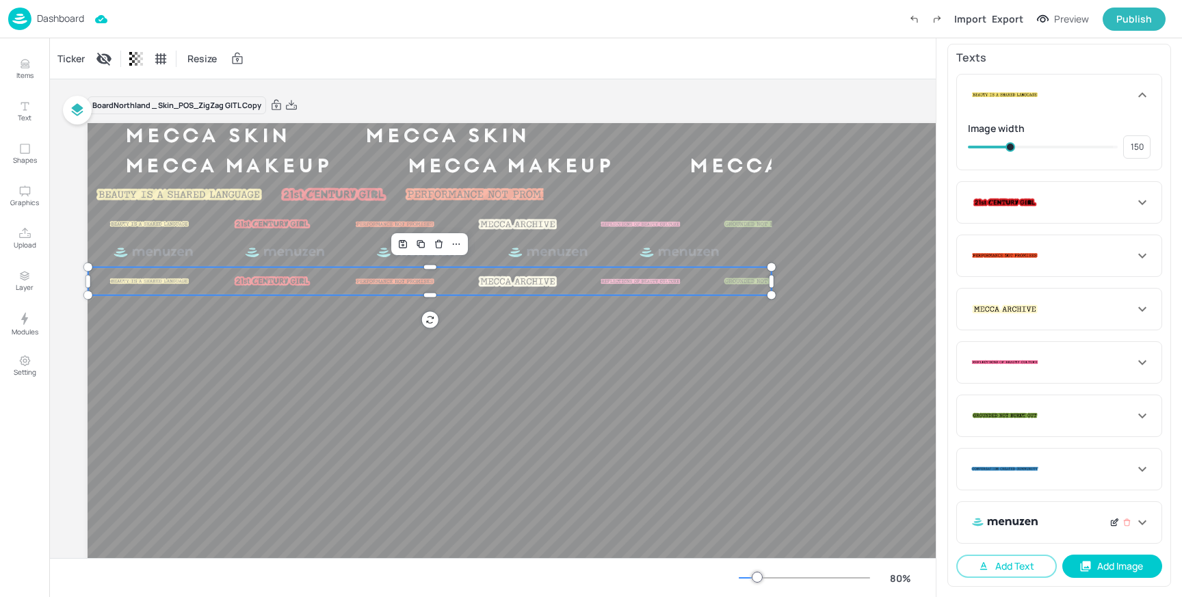
click at [1113, 522] on icon at bounding box center [1115, 523] width 10 height 10
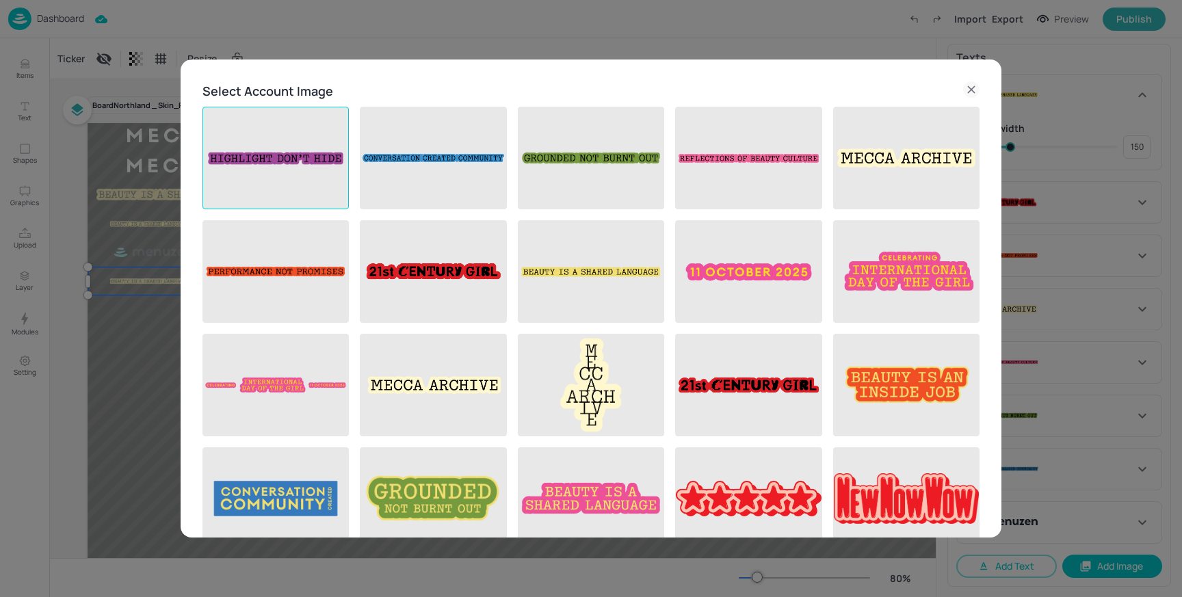
click at [301, 168] on img at bounding box center [275, 157] width 145 height 101
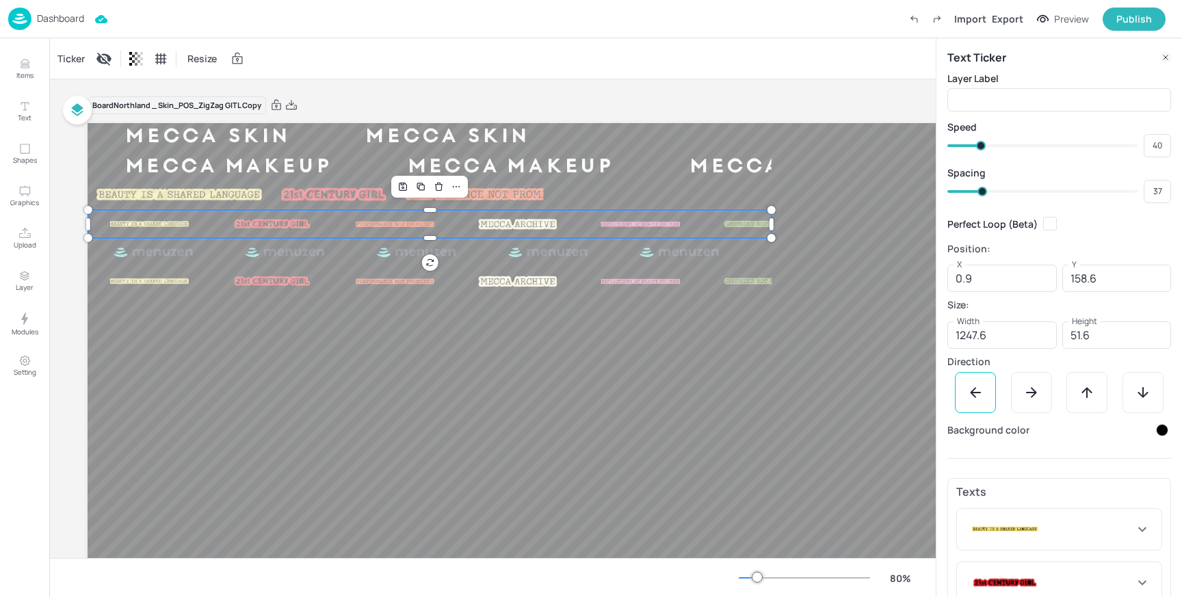
click at [703, 233] on div "MECCA SKIN MECCA SKIN MECCA SKIN MECCA SKIN MECCA MAKEUP MECCA MAKEUP MECCA MAK…" at bounding box center [614, 419] width 1052 height 592
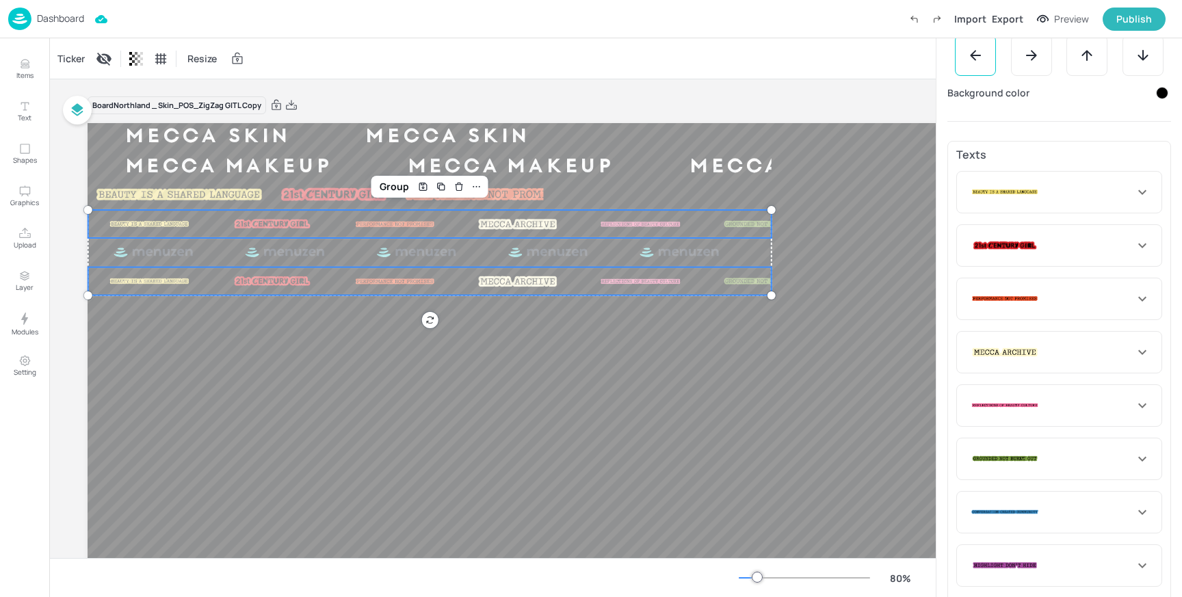
scroll to position [339, 0]
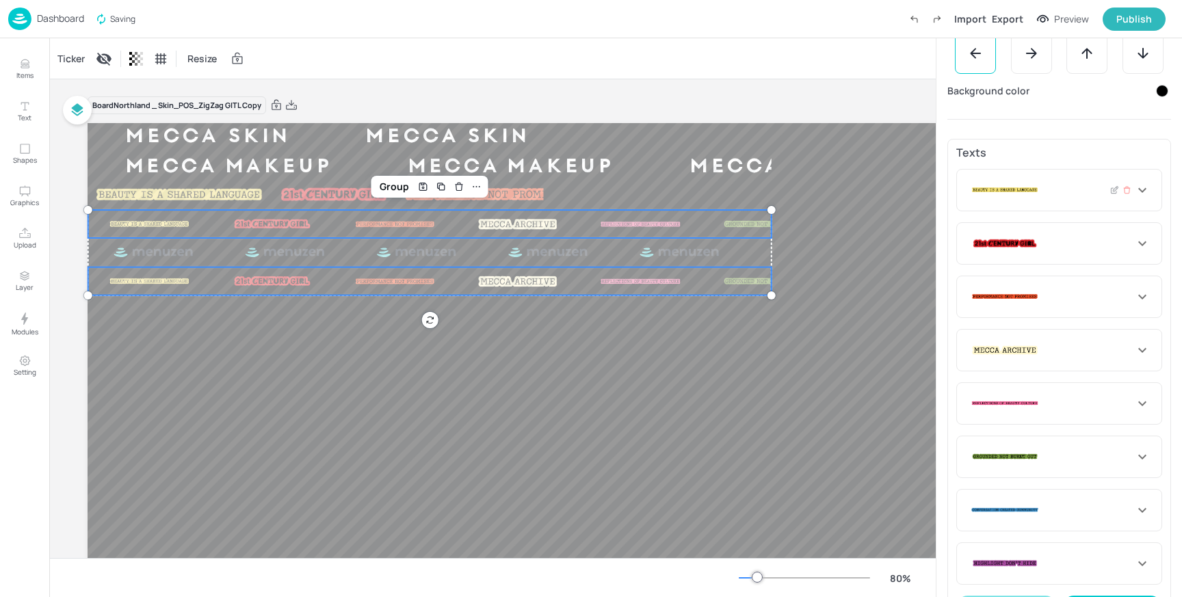
click at [1143, 192] on icon at bounding box center [1142, 190] width 16 height 16
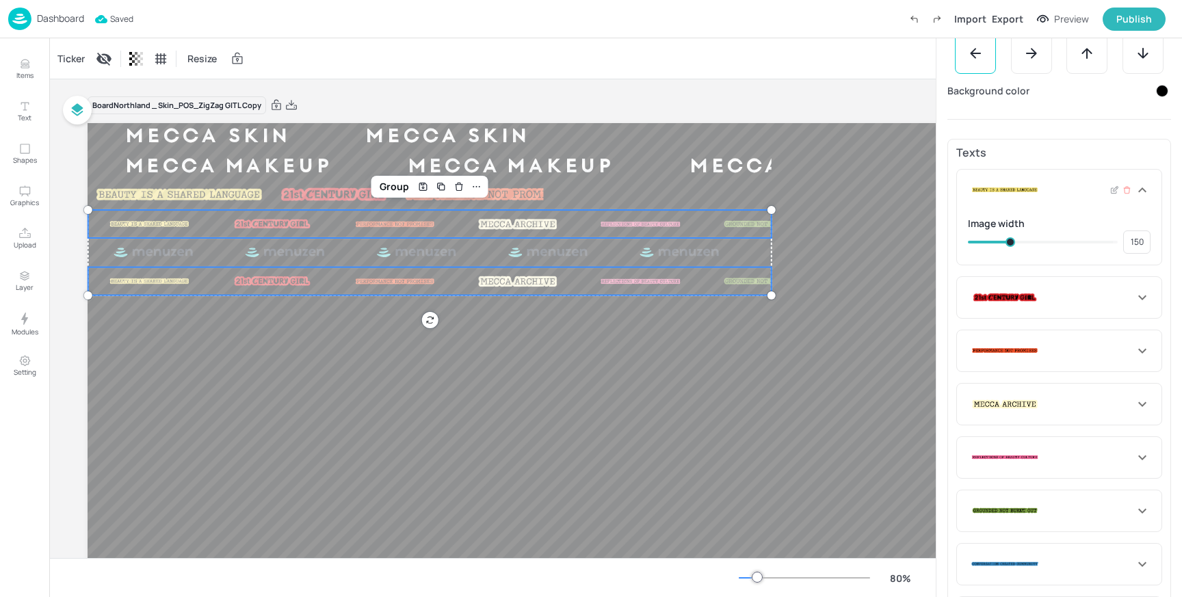
type input "144"
type input "168"
type input "148"
type input "177"
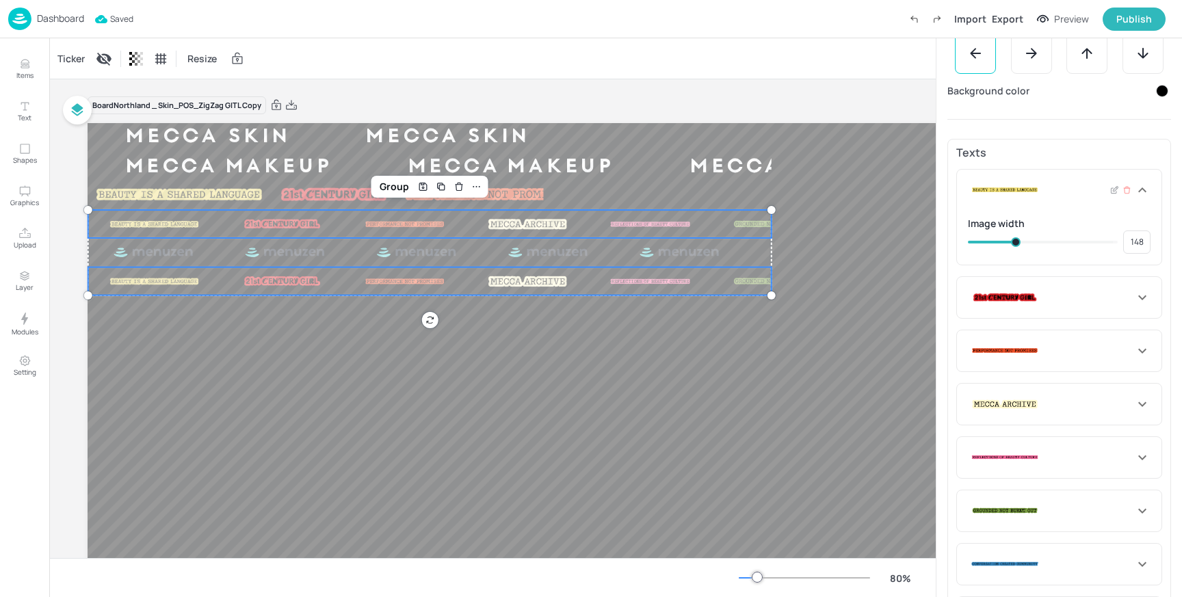
type input "168"
type input "180"
type input "182"
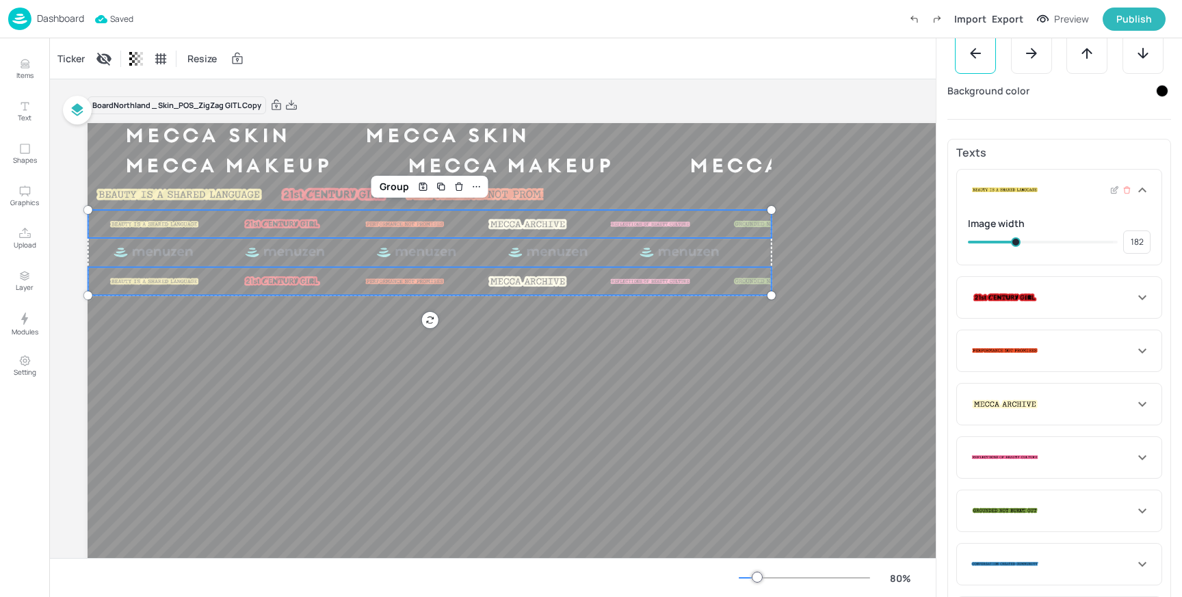
type input "187"
type input "184"
type input "189"
type input "192"
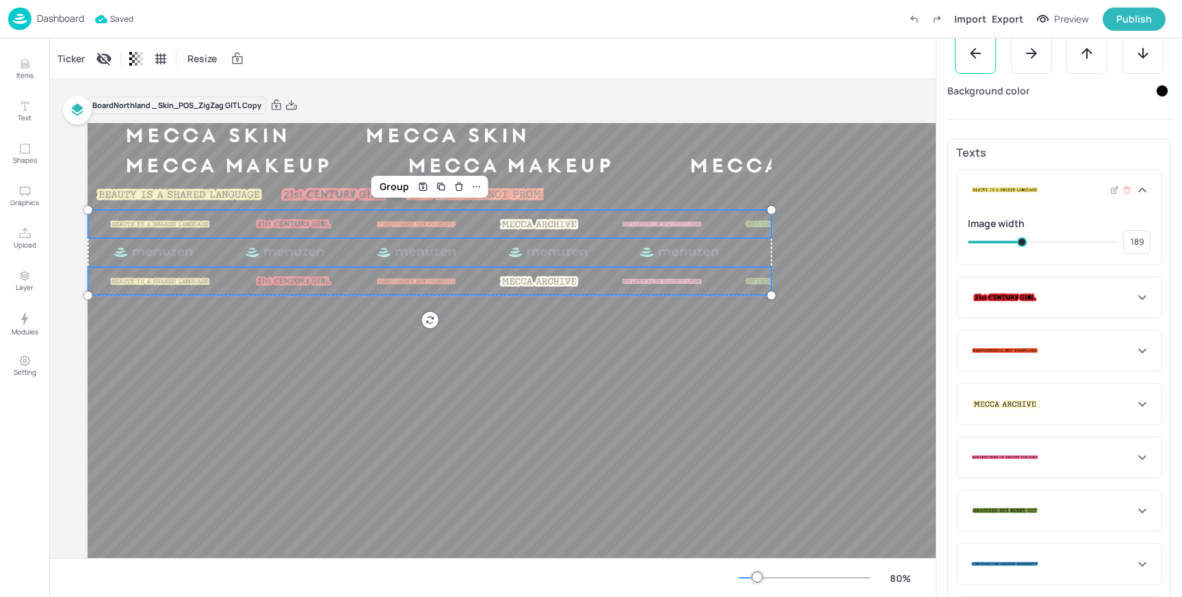
type input "192"
type input "199"
type input "196"
type input "201"
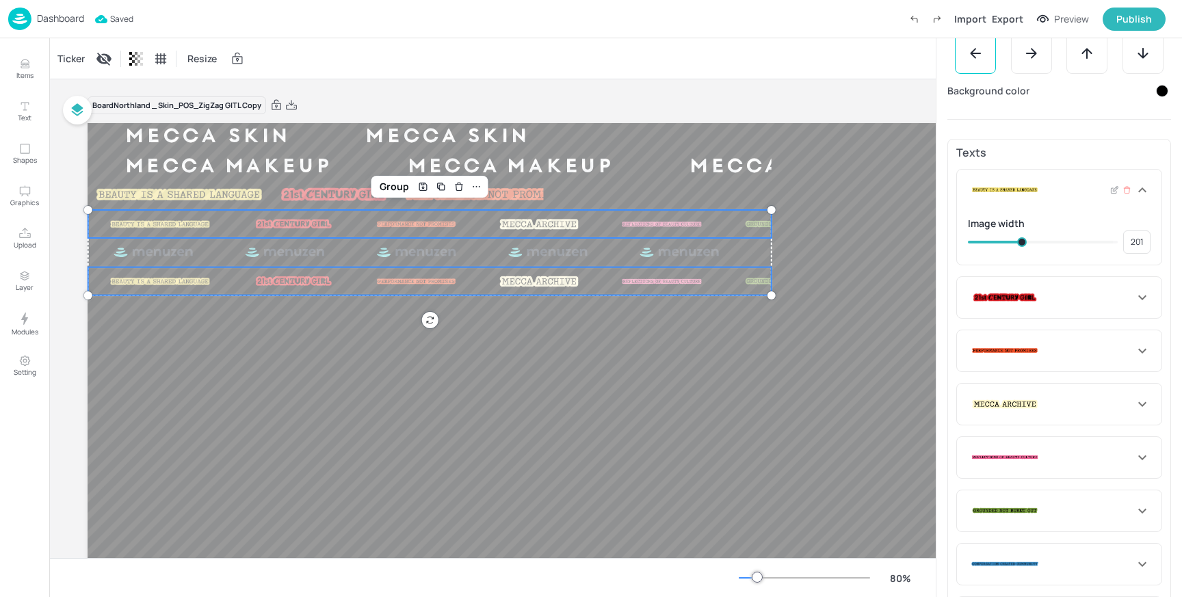
type input "204"
type input "230"
type input "213"
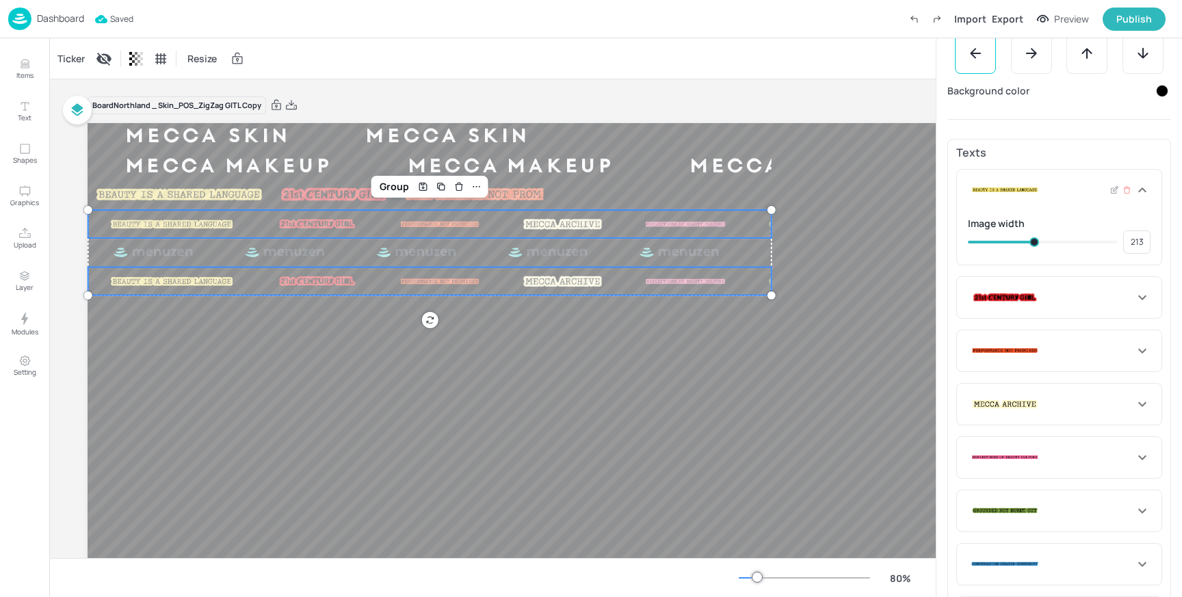
type input "232"
type input "230"
type input "235"
type input "237"
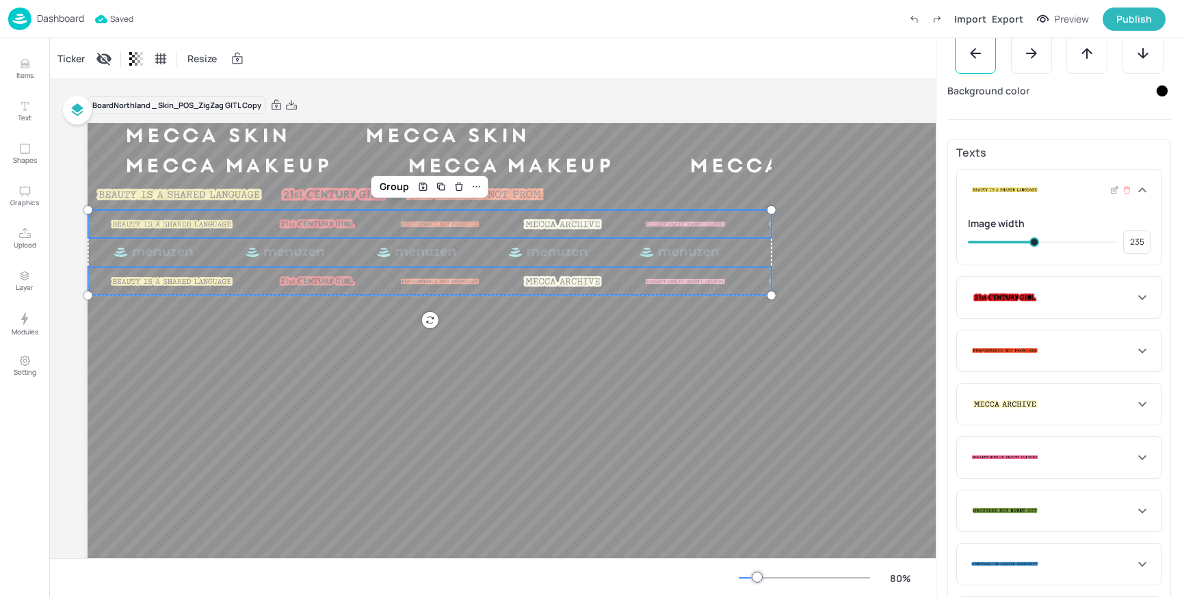
type input "237"
type input "252"
type input "247"
type input "256"
type input "252"
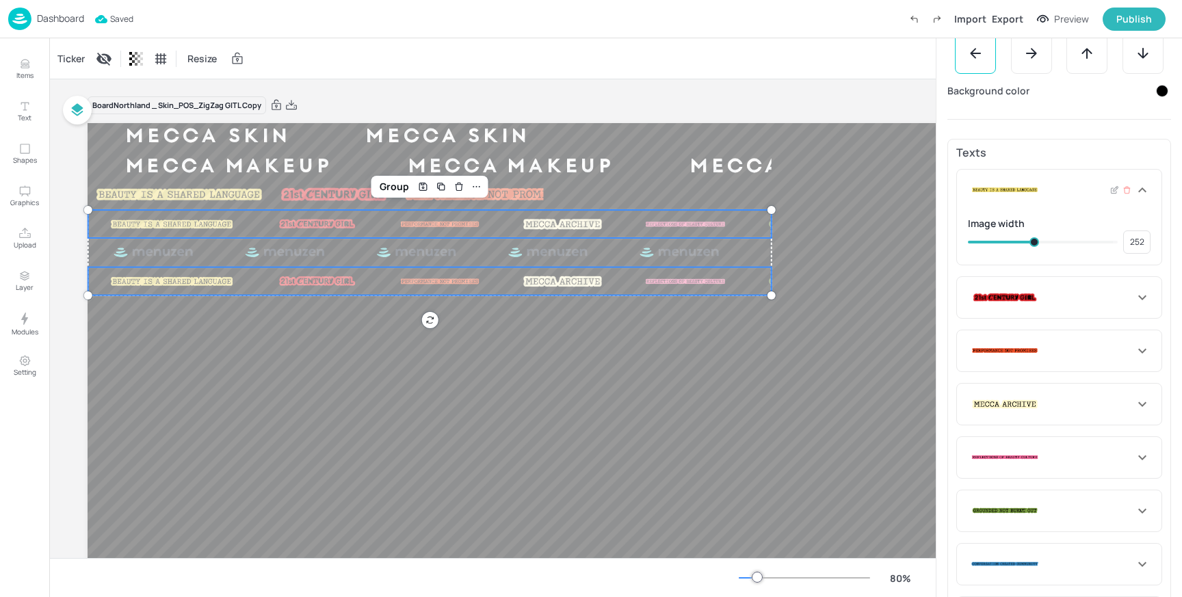
type input "259"
type input "256"
type input "268"
type input "259"
type input "278"
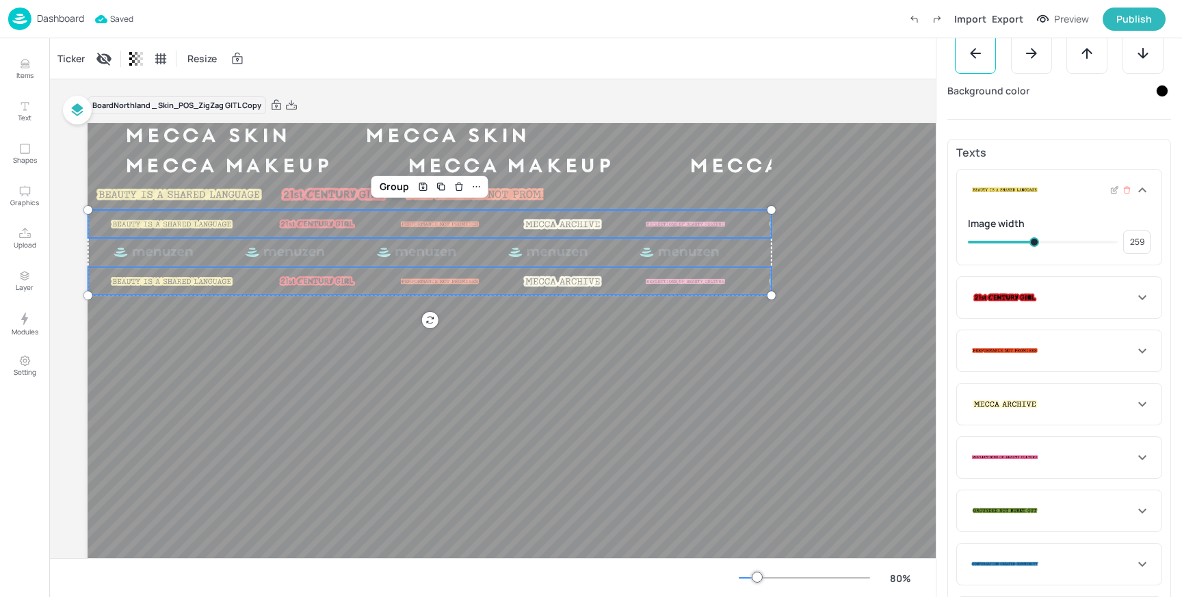
type input "268"
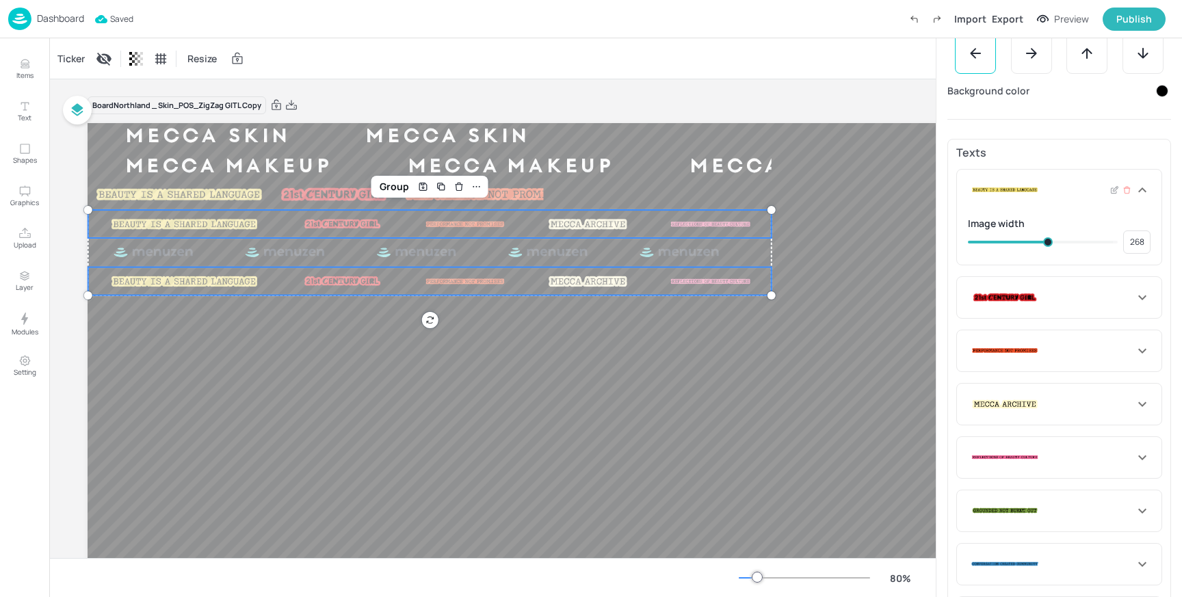
type input "283"
type input "307"
type input "285"
type input "309"
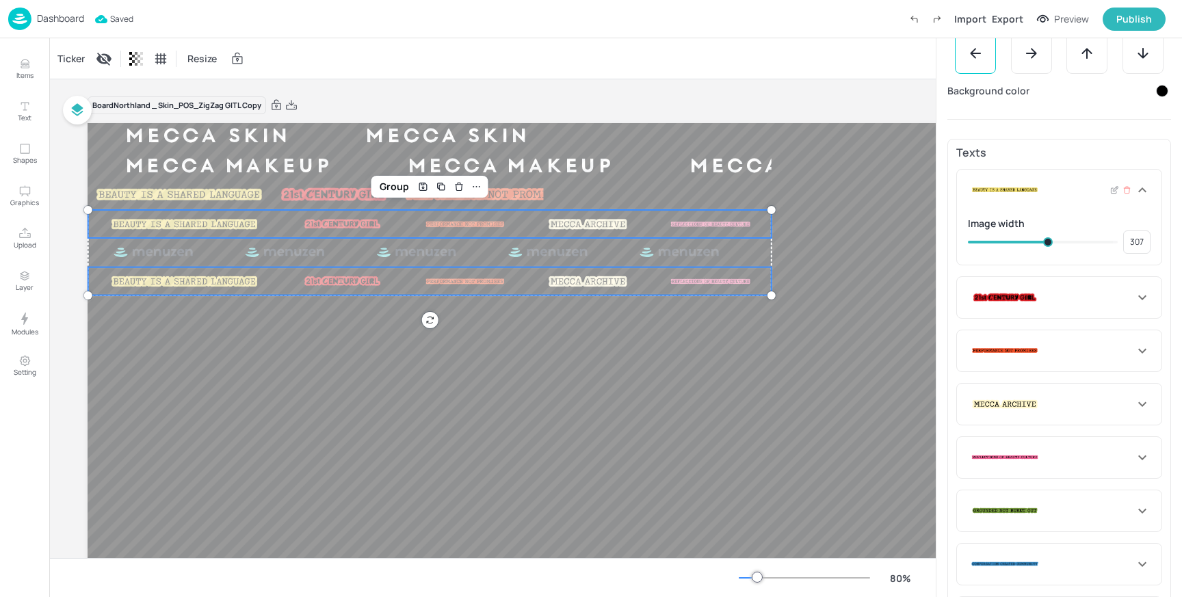
type input "309"
type input "312"
type input "345"
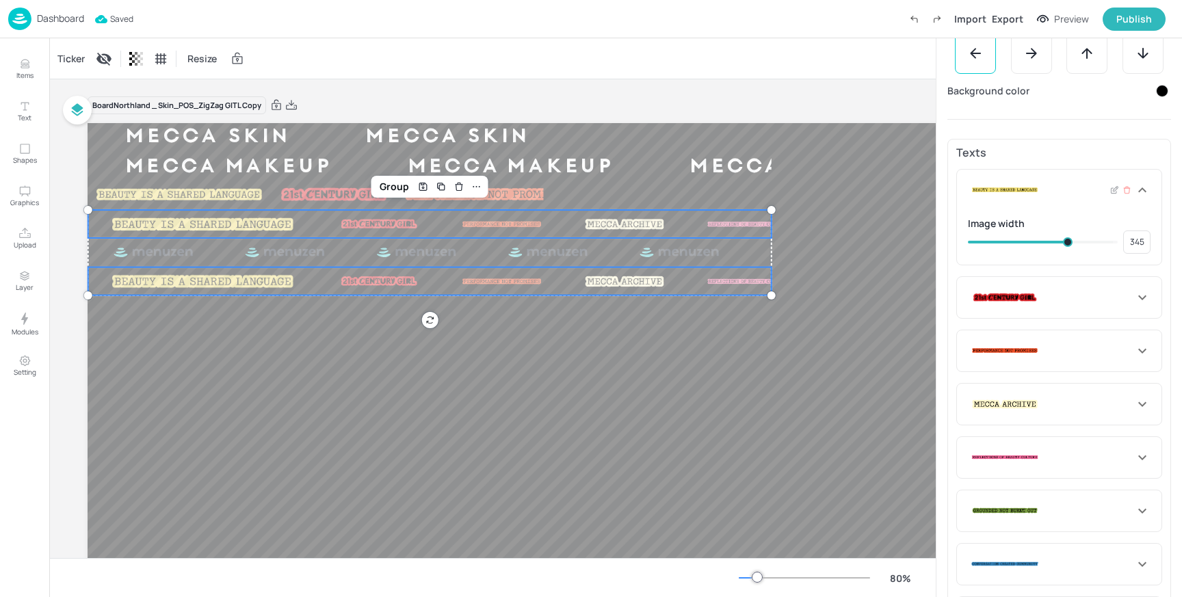
type input "348"
type input "352"
type input "355"
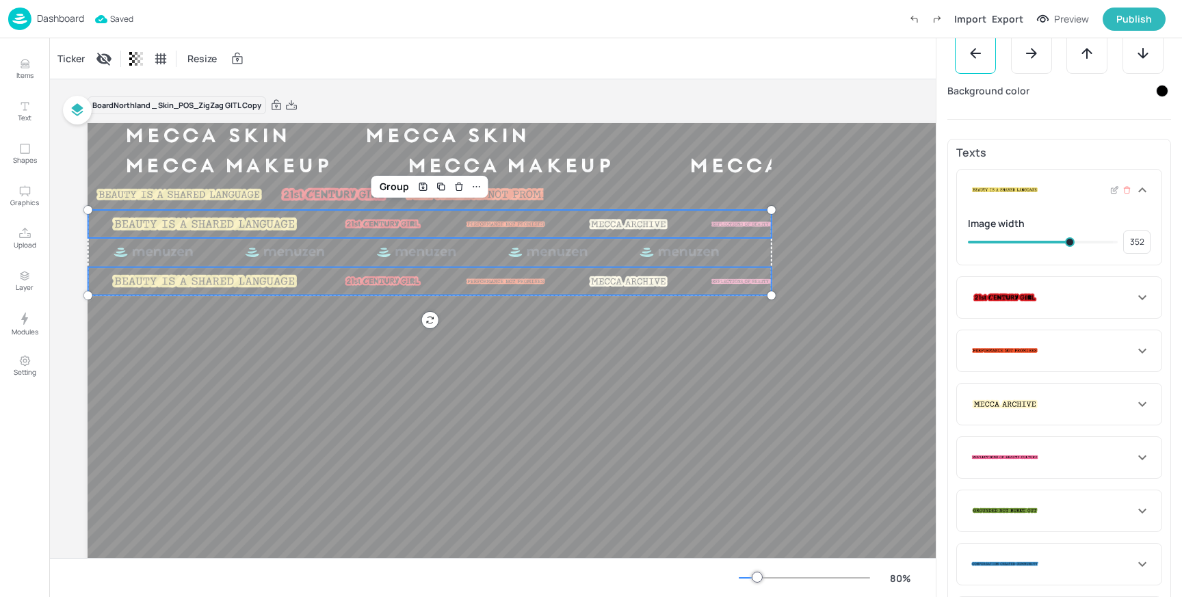
type input "355"
type input "364"
type input "357"
type input "367"
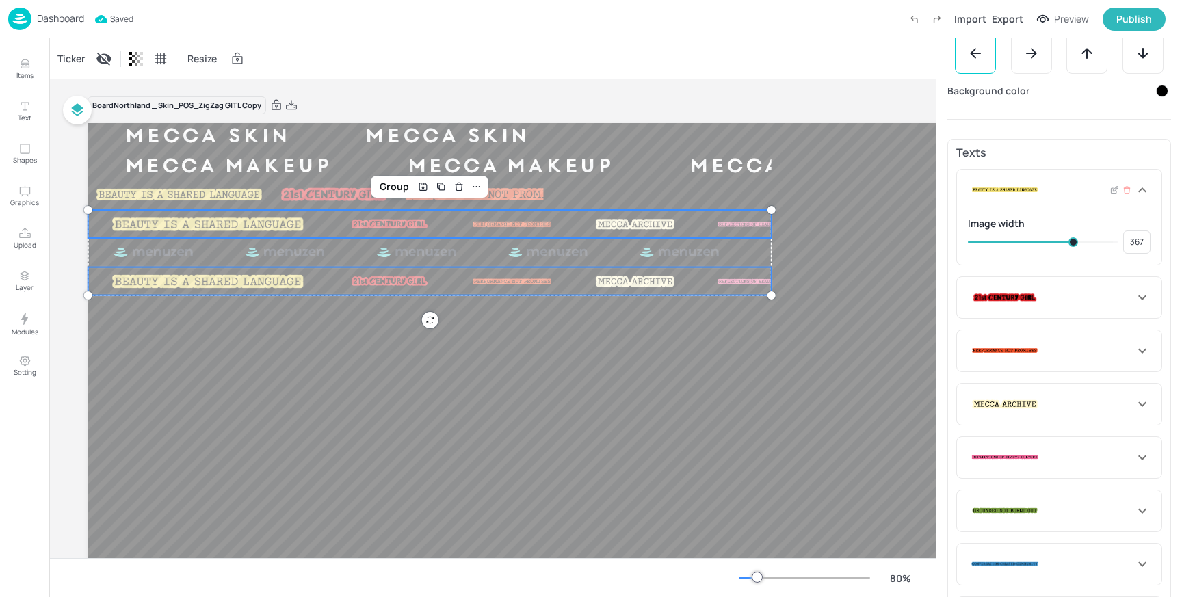
type input "369"
type input "374"
type input "376"
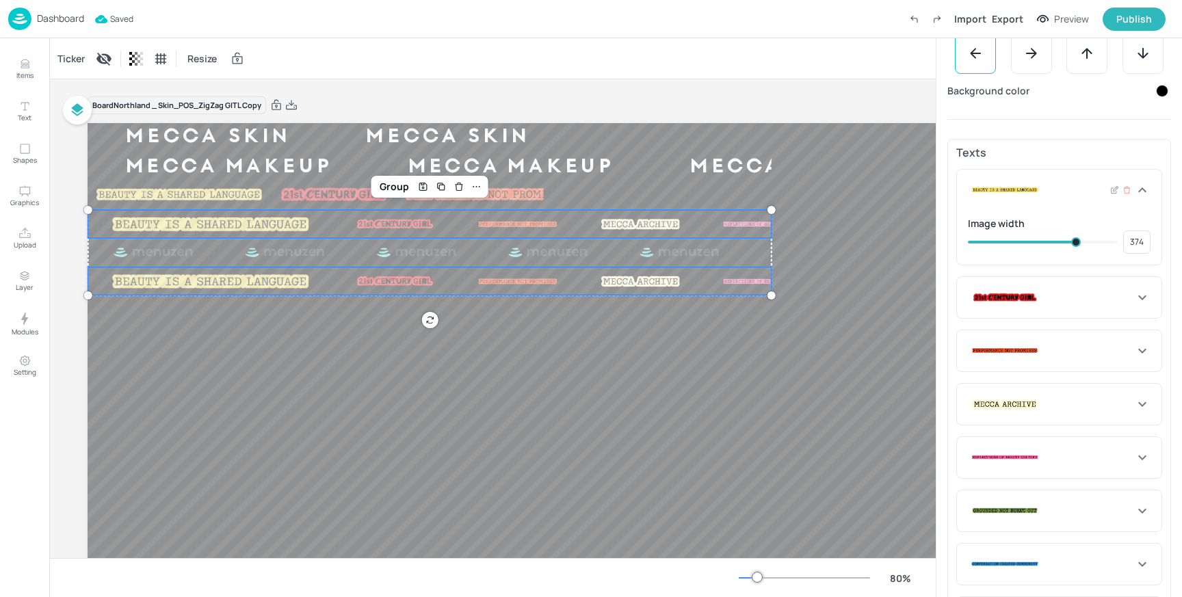
type input "376"
type input "384"
type input "388"
type input "386"
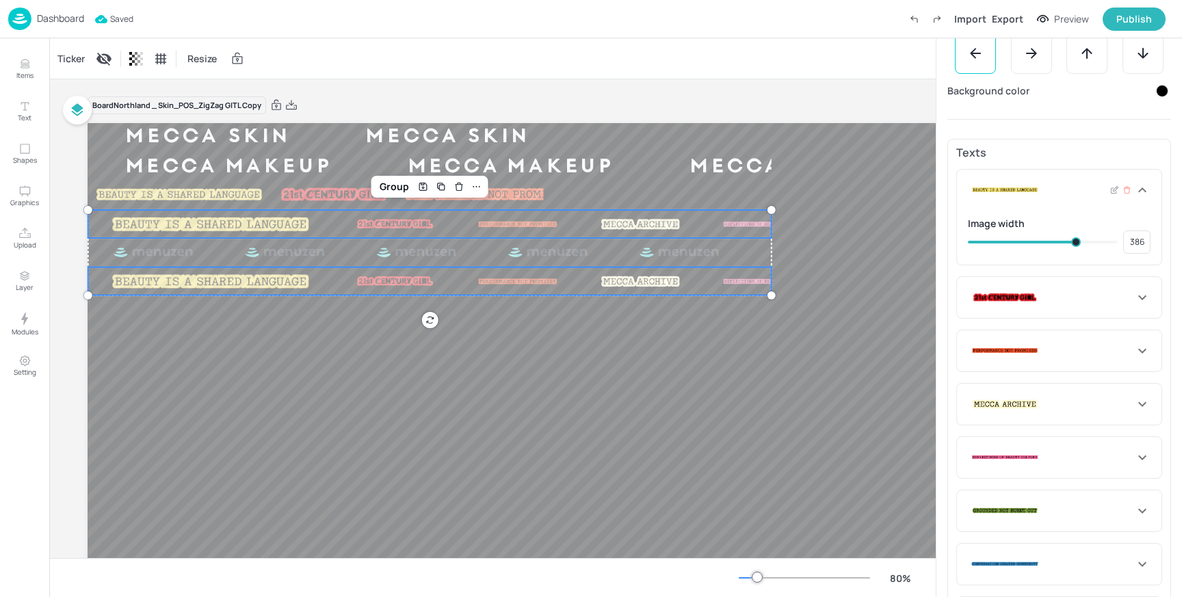
type input "391"
type input "393"
type input "391"
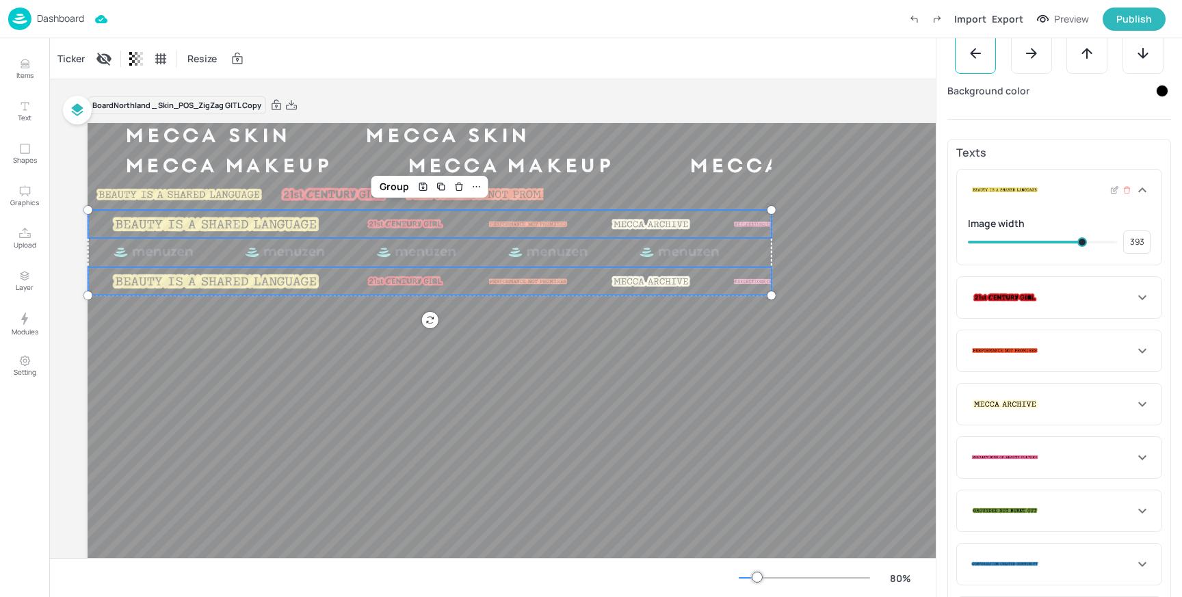
type input "391"
type input "381"
type input "379"
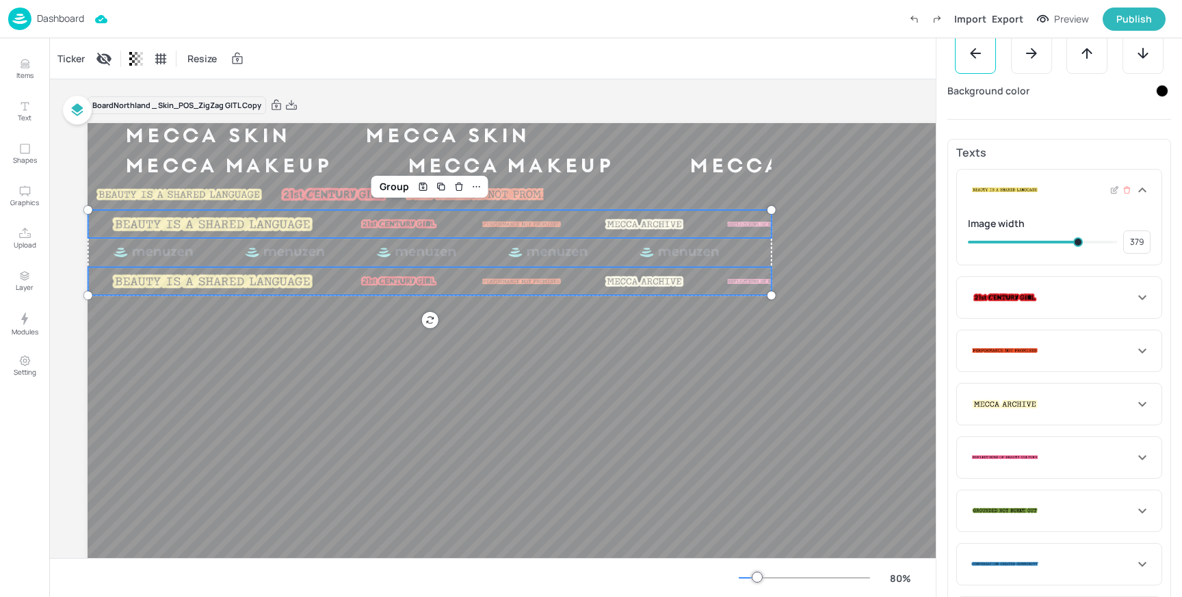
type input "374"
type input "372"
drag, startPoint x: 1008, startPoint y: 244, endPoint x: 1073, endPoint y: 246, distance: 65.0
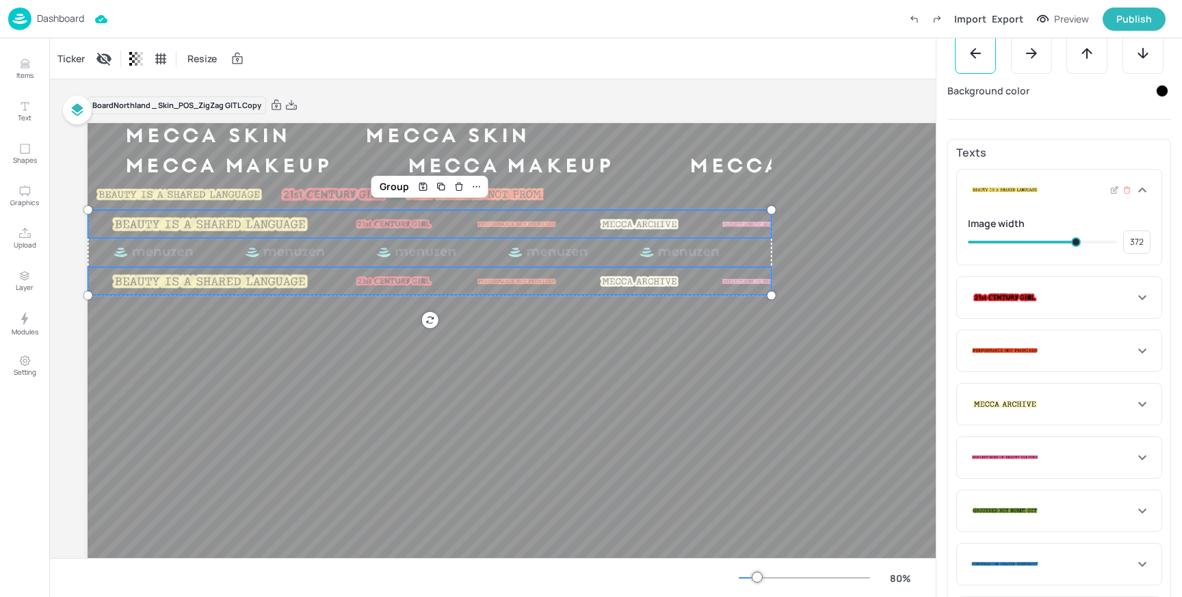
click at [1073, 246] on span at bounding box center [1077, 242] width 10 height 10
click at [1139, 296] on icon at bounding box center [1142, 297] width 16 height 16
type input "168"
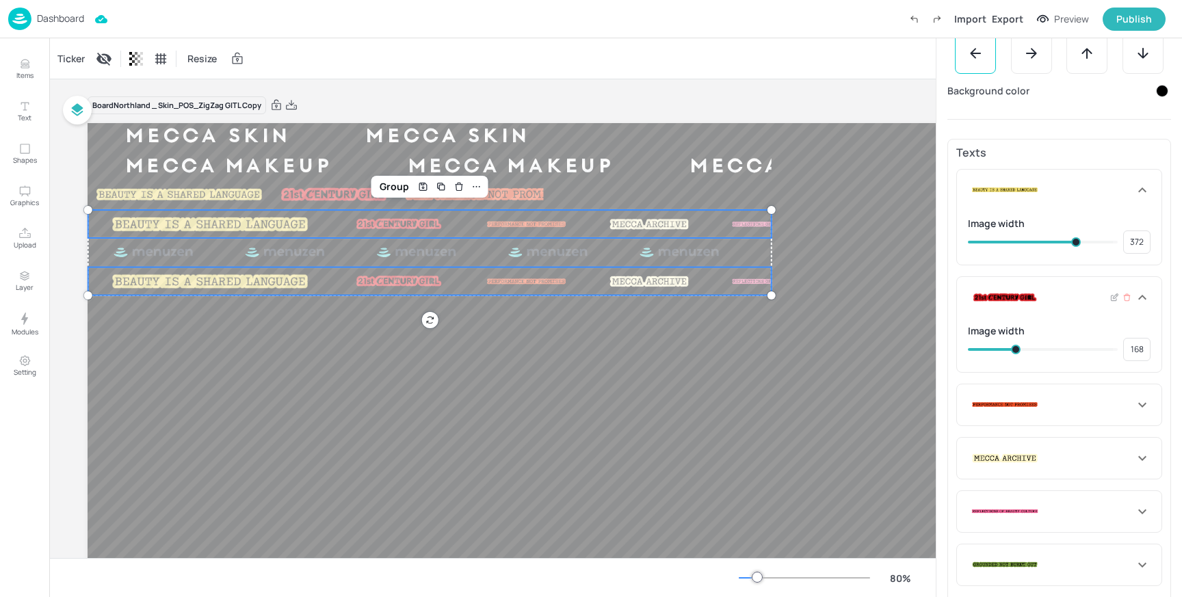
type input "192"
type input "170"
type input "199"
type input "218"
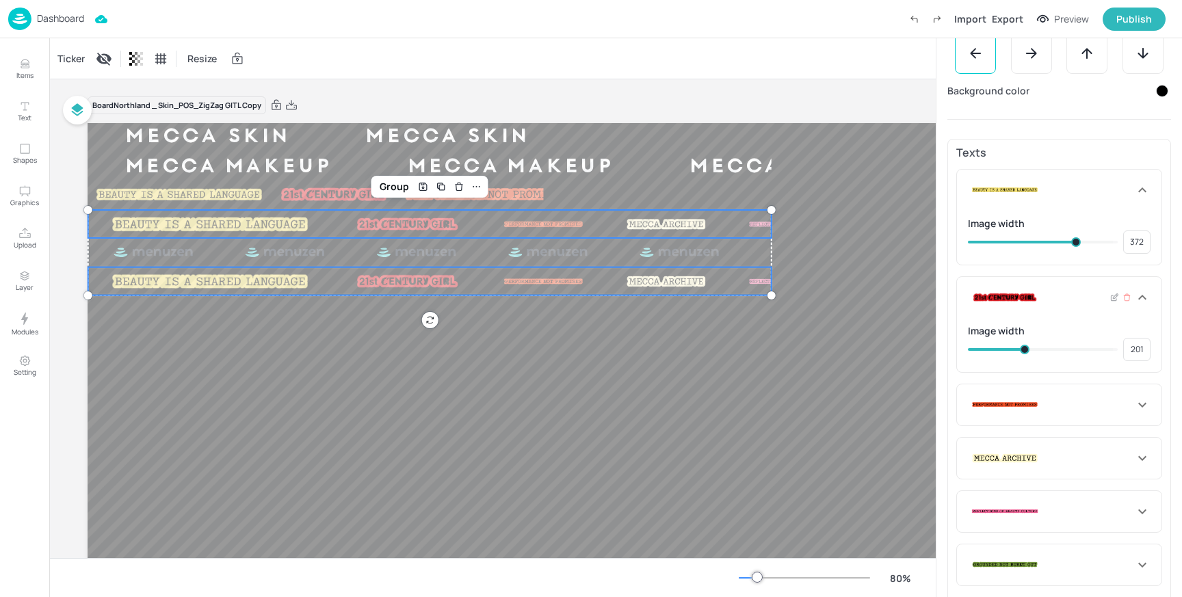
type input "218"
drag, startPoint x: 1015, startPoint y: 346, endPoint x: 1029, endPoint y: 346, distance: 14.4
click at [1029, 346] on span at bounding box center [1031, 350] width 10 height 10
type input "384"
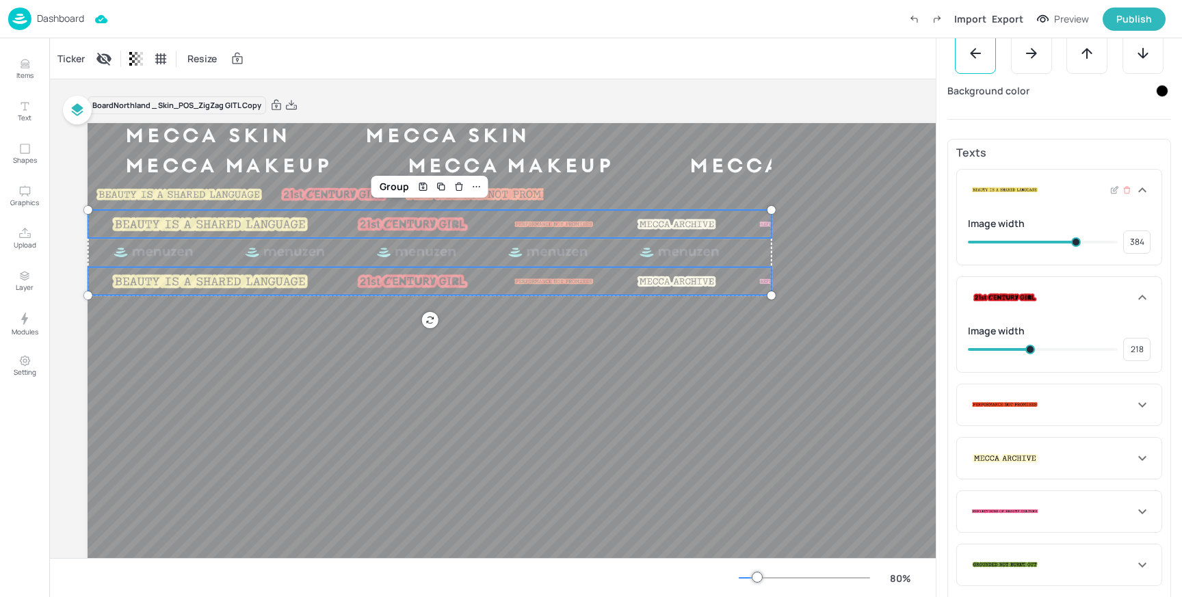
type input "374"
type input "372"
type input "369"
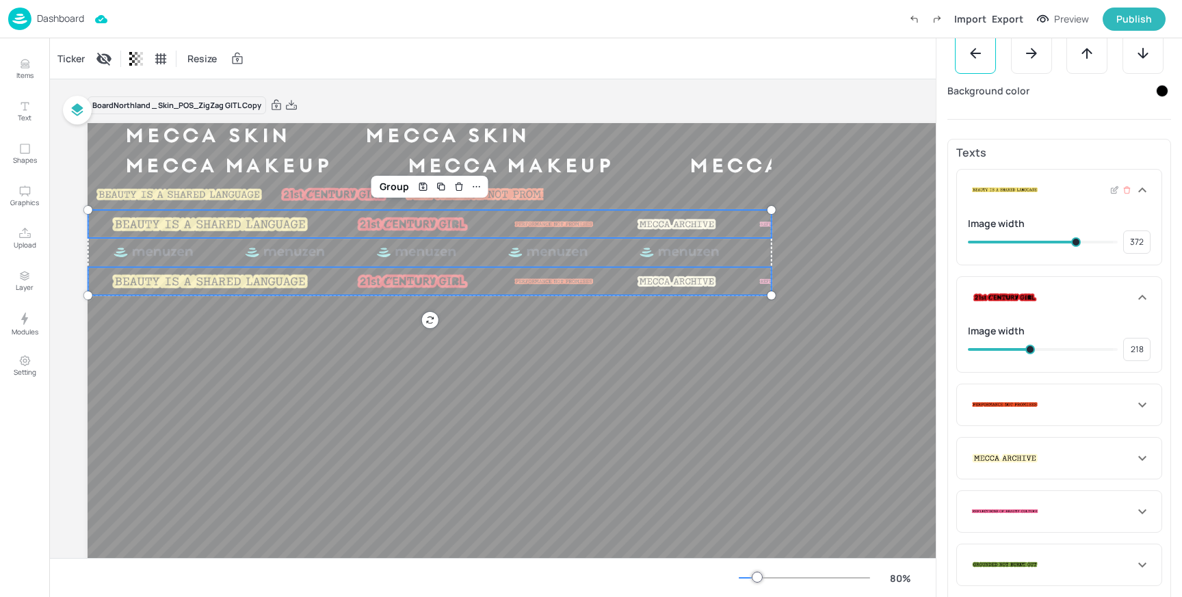
type input "369"
type input "364"
type input "362"
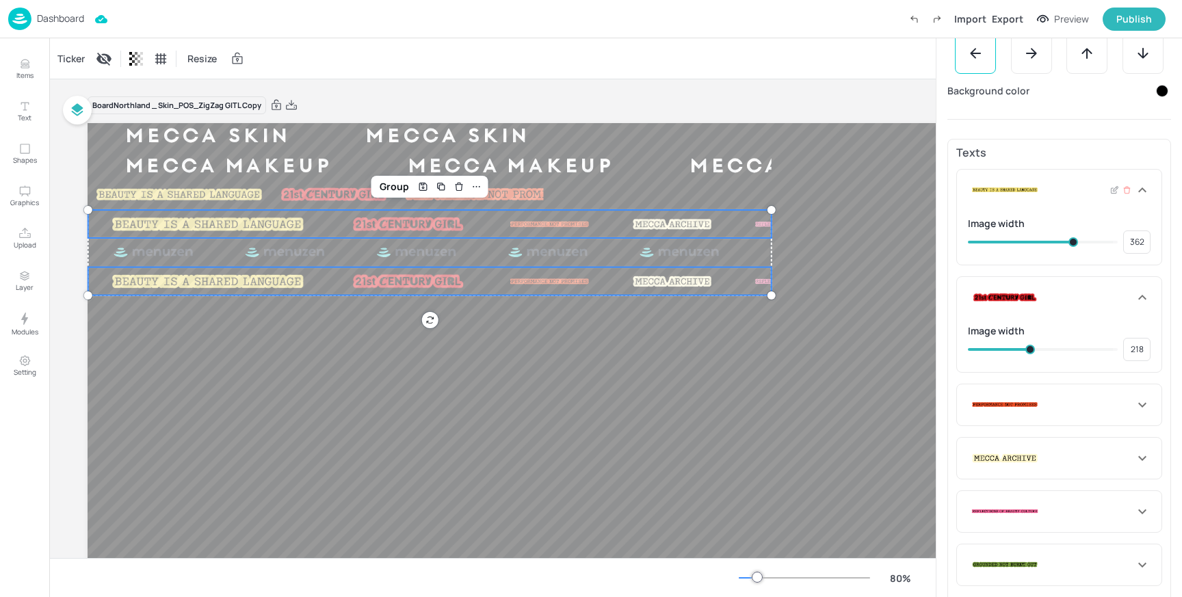
type input "360"
type input "357"
type input "355"
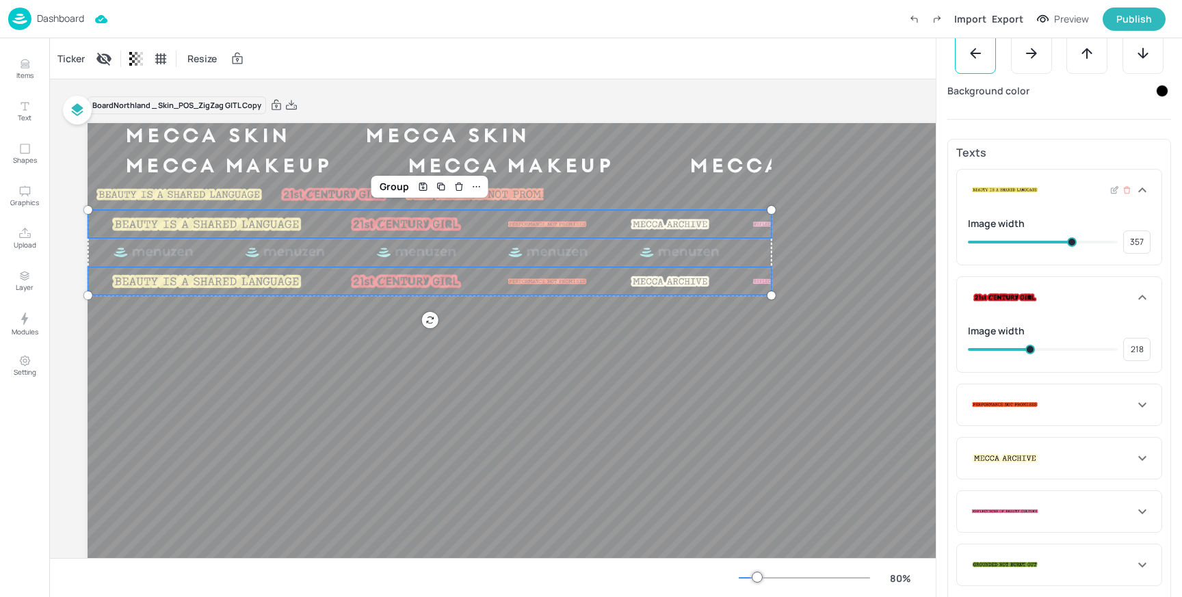
type input "355"
type input "352"
type input "350"
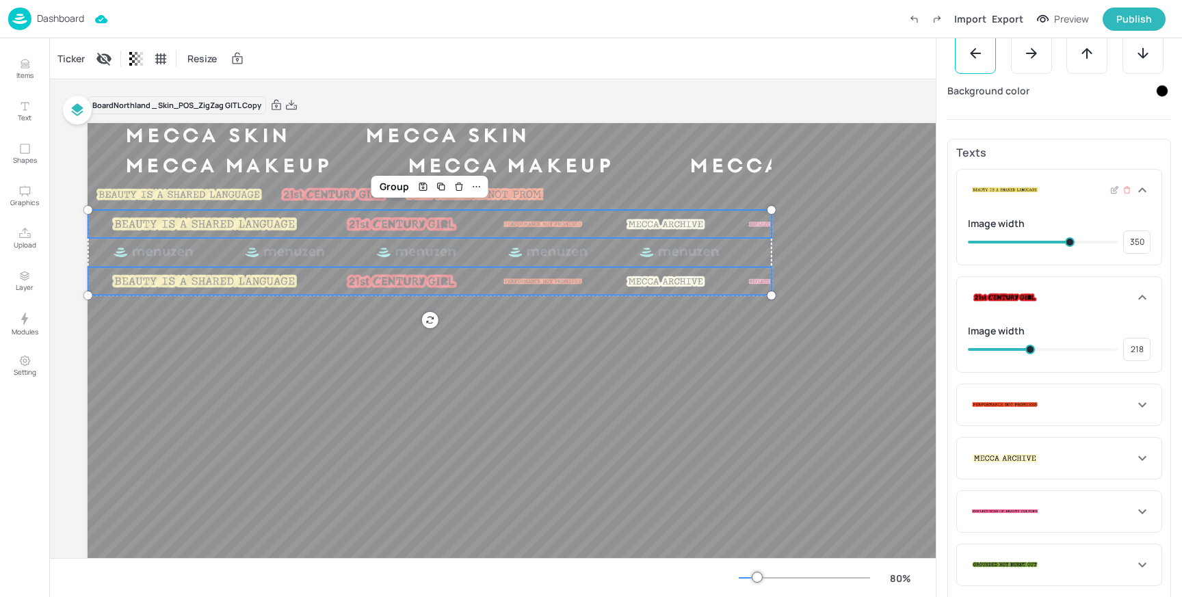
type input "348"
type input "345"
drag, startPoint x: 1076, startPoint y: 241, endPoint x: 1065, endPoint y: 242, distance: 11.0
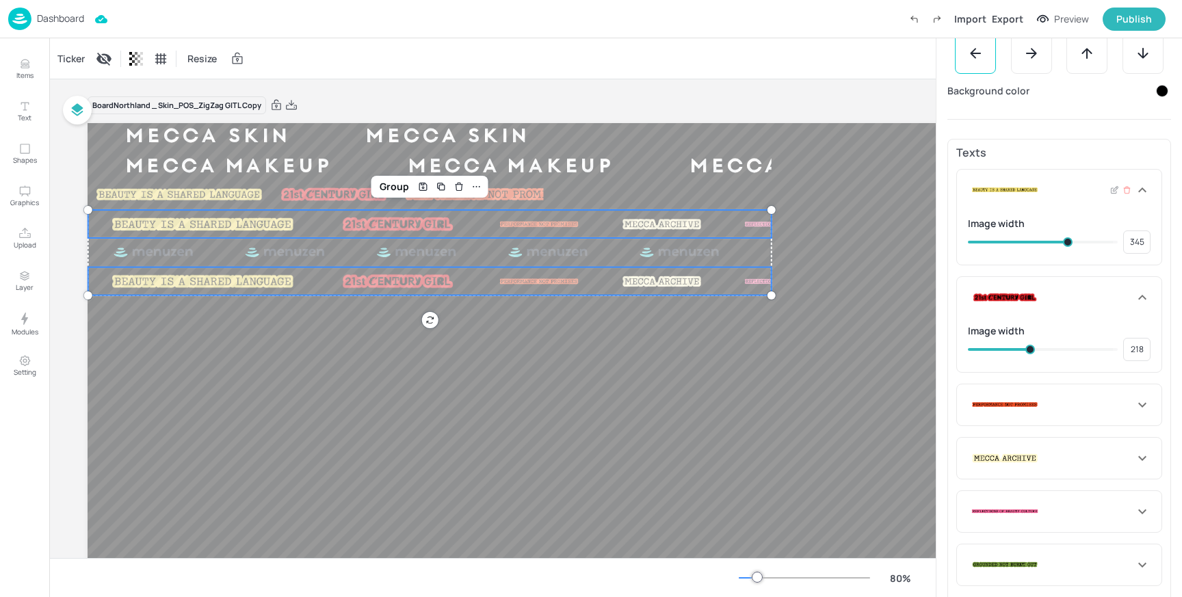
click at [1065, 242] on span at bounding box center [1068, 242] width 10 height 10
type input "237"
type input "232"
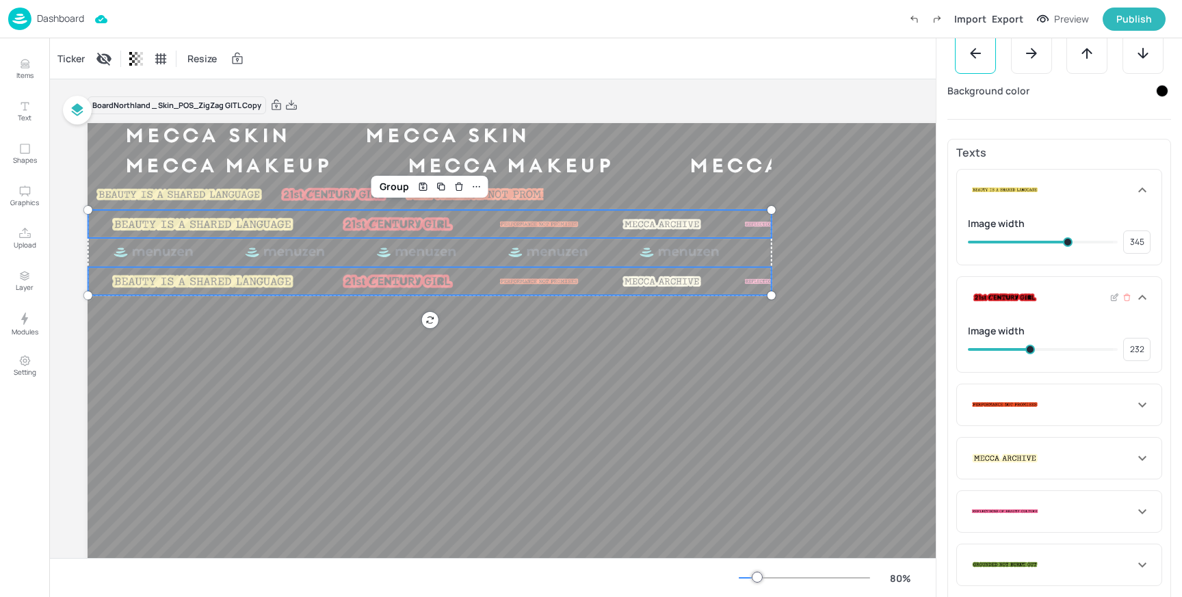
type input "230"
type input "228"
type input "225"
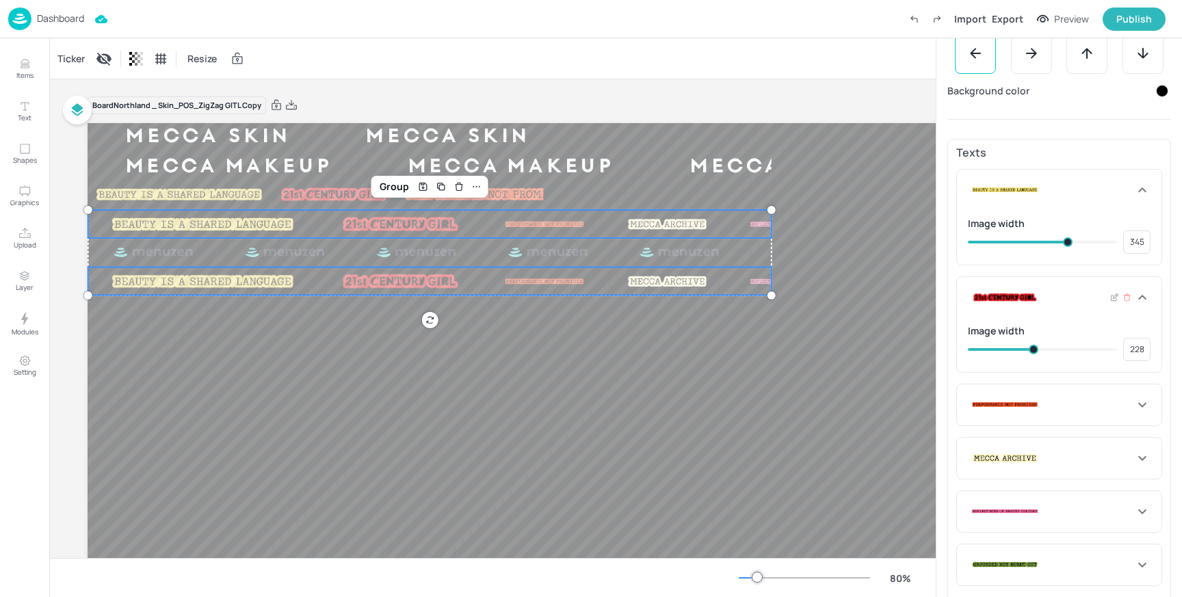
type input "225"
type input "223"
type input "220"
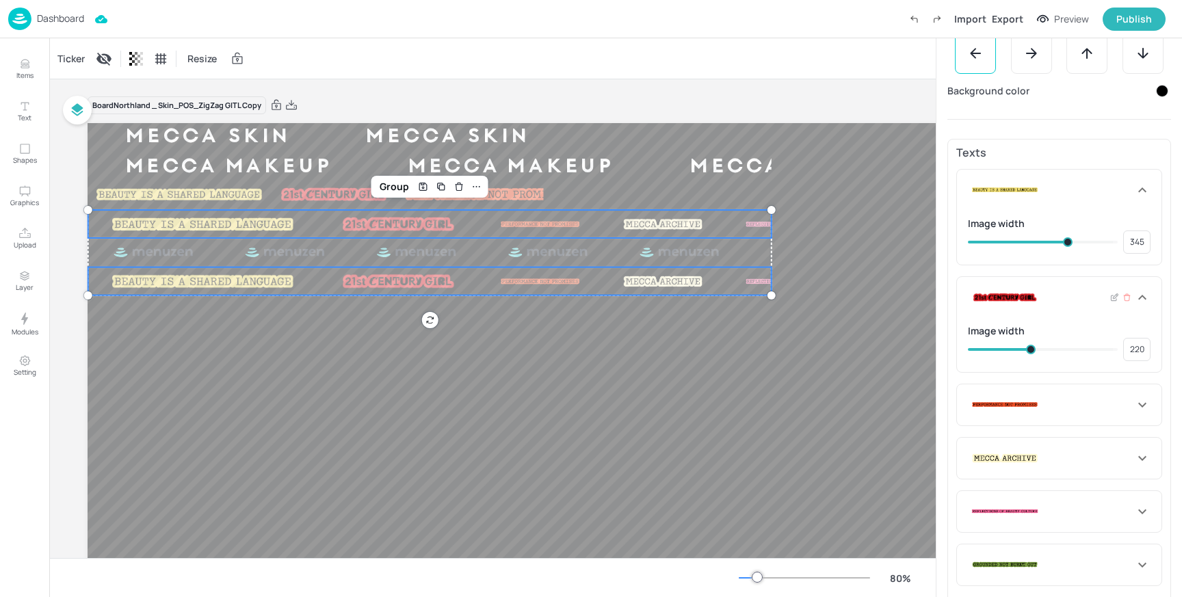
type input "218"
type input "216"
type input "213"
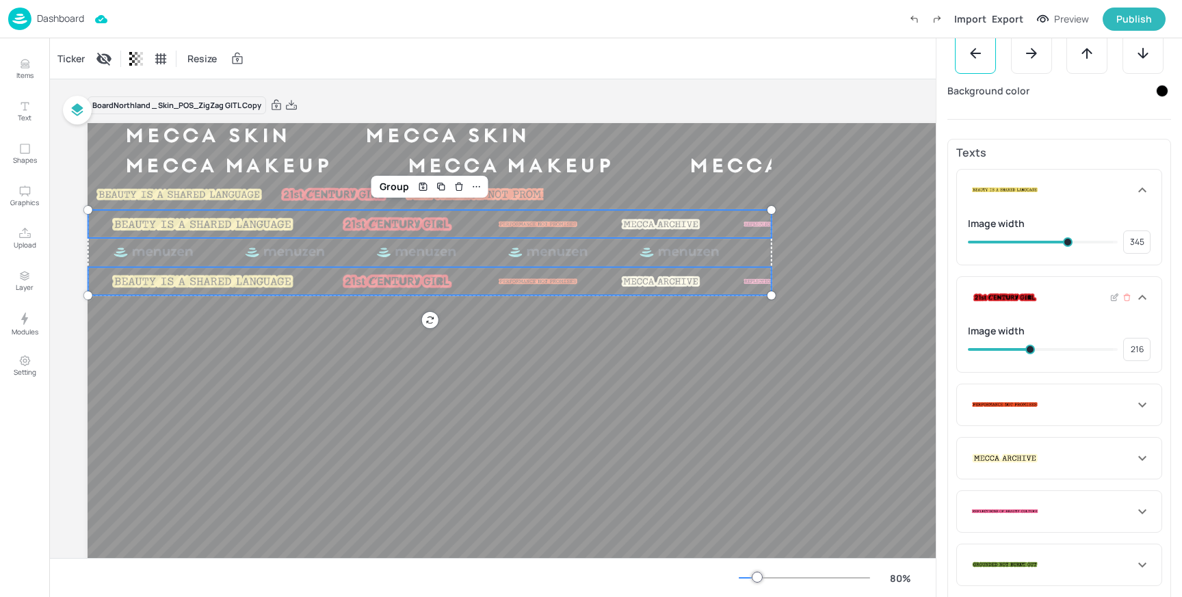
type input "213"
drag, startPoint x: 1035, startPoint y: 348, endPoint x: 1027, endPoint y: 348, distance: 7.5
click at [1027, 348] on span at bounding box center [1029, 350] width 10 height 10
click at [1139, 405] on icon at bounding box center [1143, 404] width 8 height 5
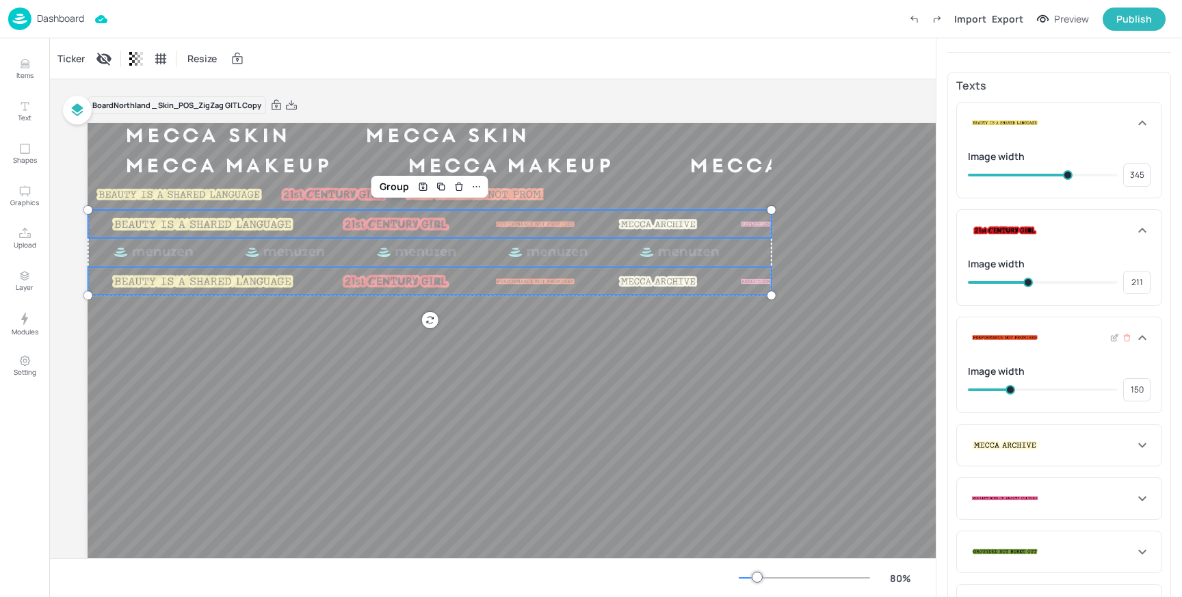
scroll to position [428, 0]
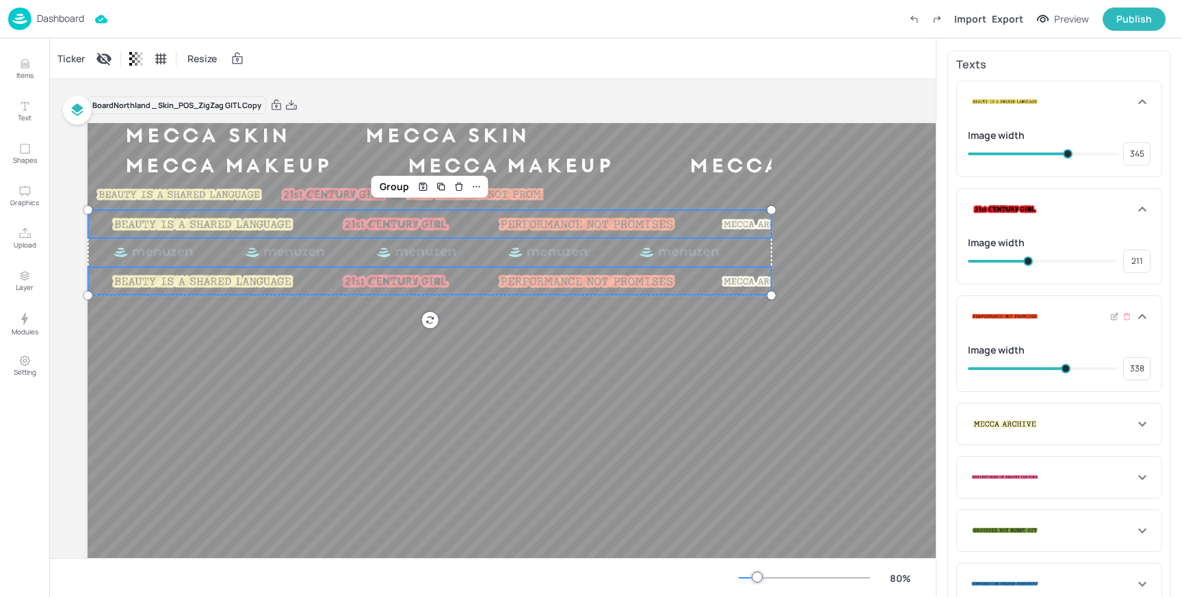
drag, startPoint x: 1012, startPoint y: 366, endPoint x: 1063, endPoint y: 369, distance: 51.4
click at [1063, 369] on span at bounding box center [1066, 369] width 10 height 10
click at [1064, 366] on span at bounding box center [1067, 369] width 10 height 10
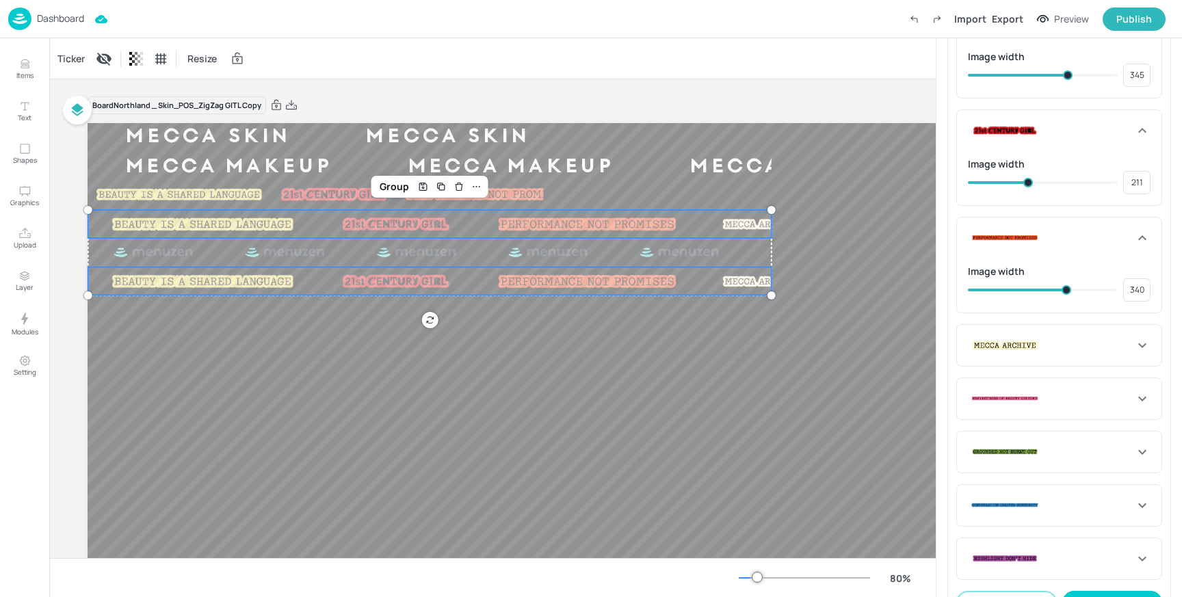
scroll to position [511, 0]
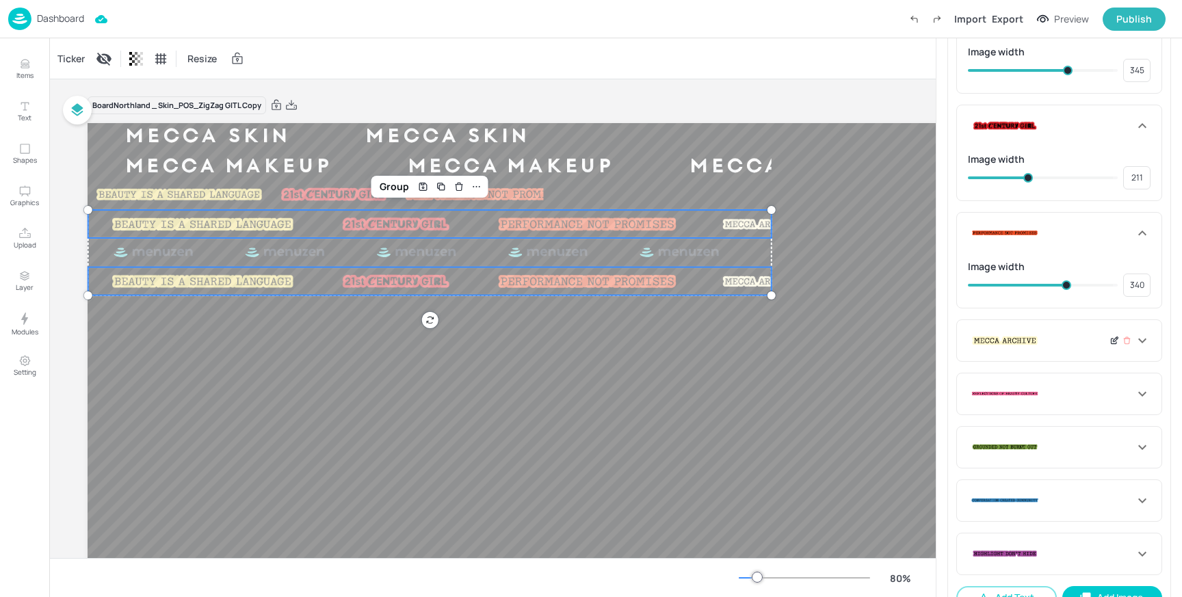
click at [1110, 342] on icon at bounding box center [1115, 341] width 10 height 10
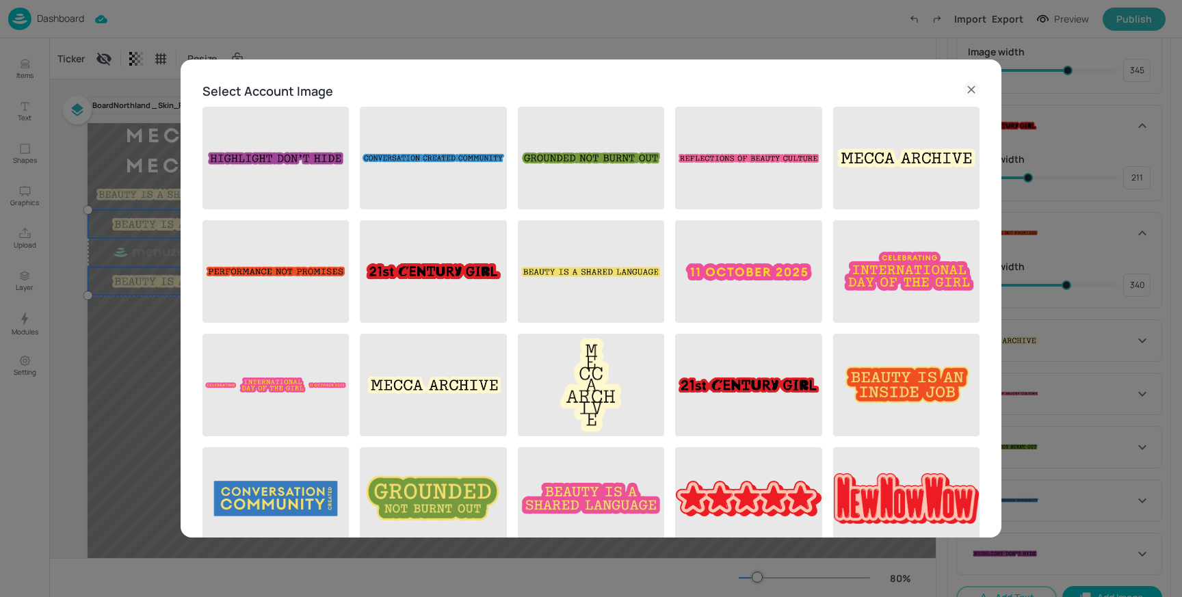
drag, startPoint x: 968, startPoint y: 86, endPoint x: 1038, endPoint y: 213, distance: 146.1
click at [968, 88] on icon at bounding box center [971, 89] width 16 height 16
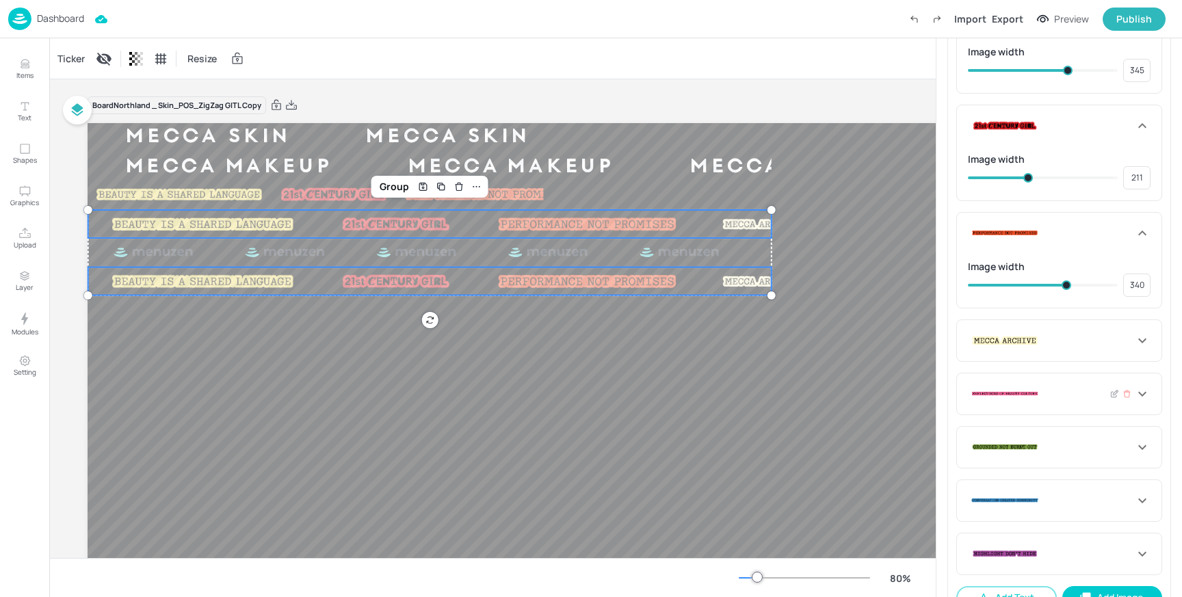
click at [1139, 401] on icon at bounding box center [1142, 394] width 16 height 16
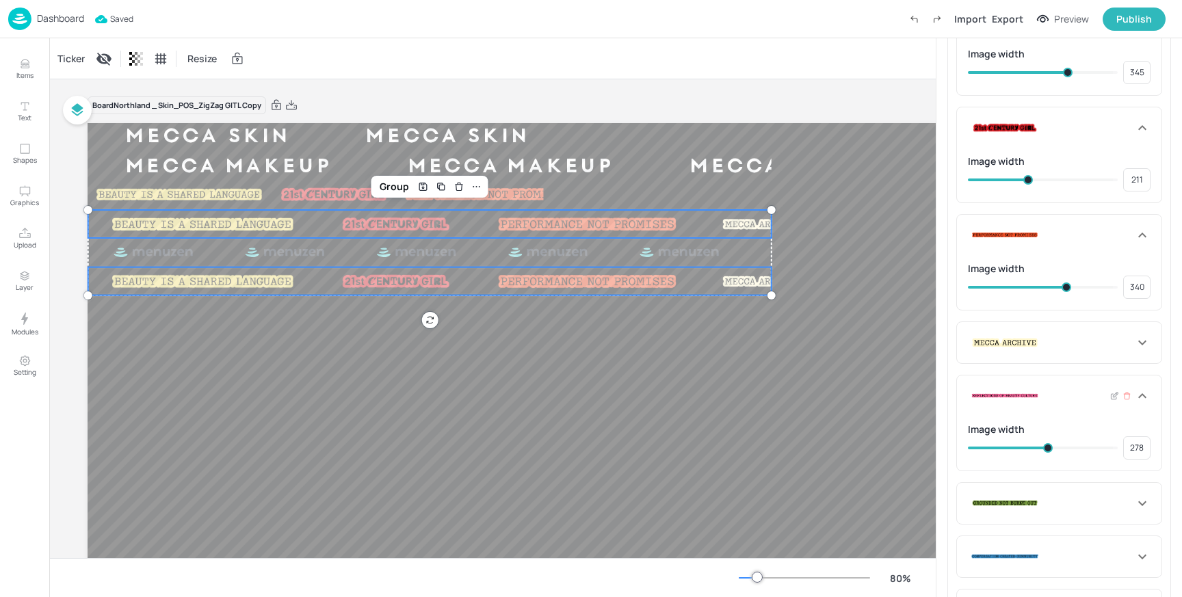
drag, startPoint x: 1011, startPoint y: 443, endPoint x: 1046, endPoint y: 447, distance: 35.1
click at [1046, 447] on span at bounding box center [1048, 448] width 10 height 10
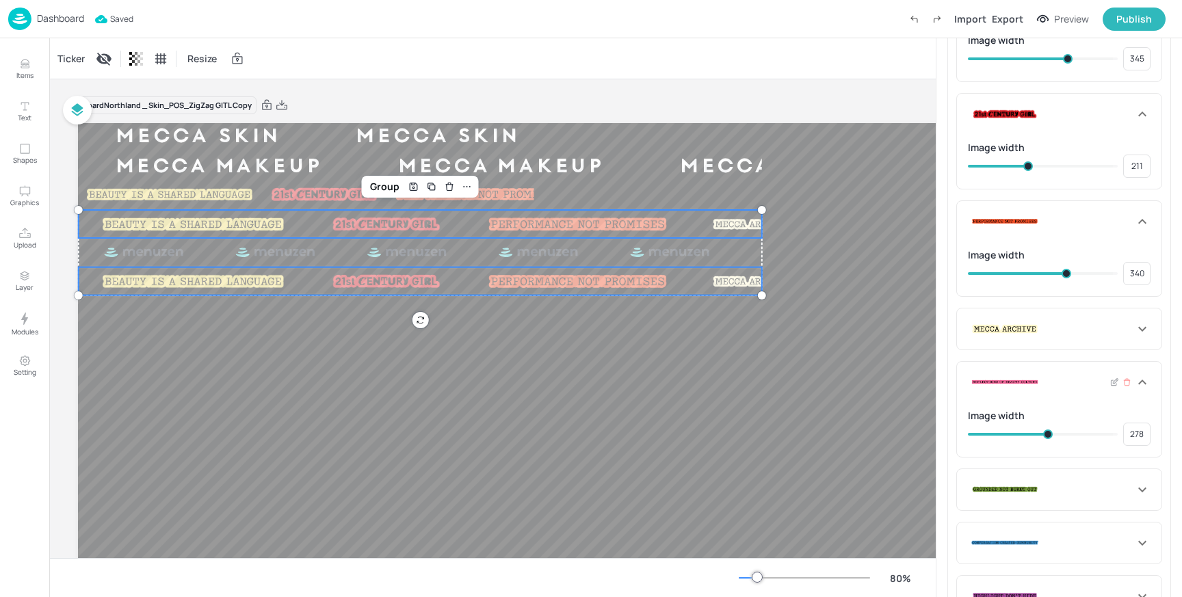
scroll to position [523, 0]
click at [1141, 331] on icon at bounding box center [1142, 328] width 16 height 16
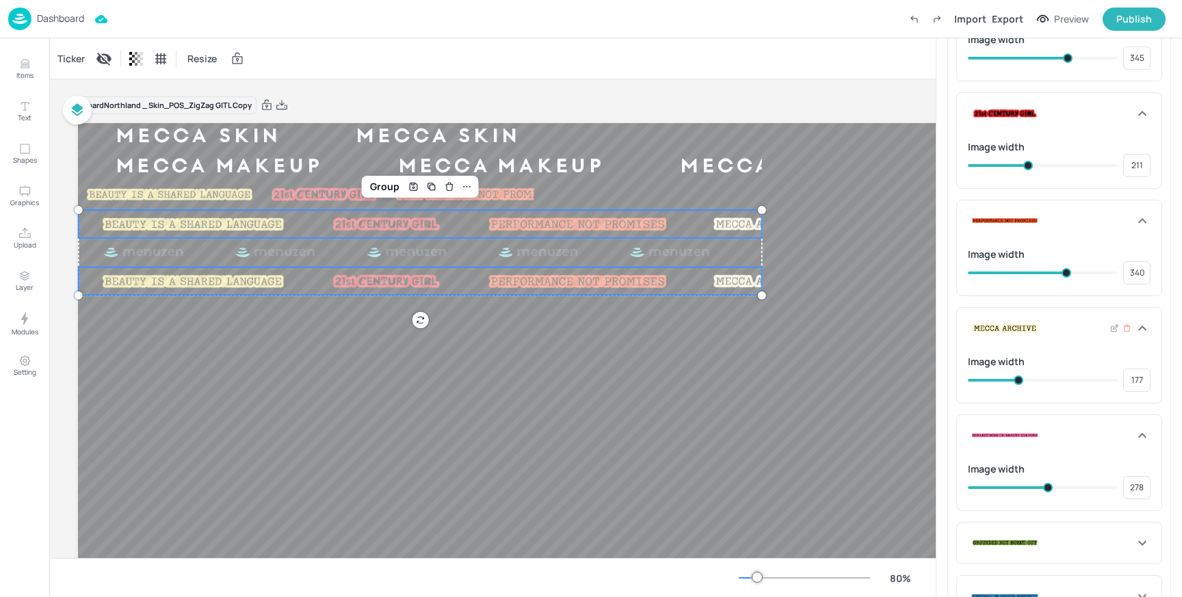
drag, startPoint x: 1004, startPoint y: 379, endPoint x: 1017, endPoint y: 379, distance: 13.0
click at [1017, 379] on span at bounding box center [1019, 381] width 10 height 10
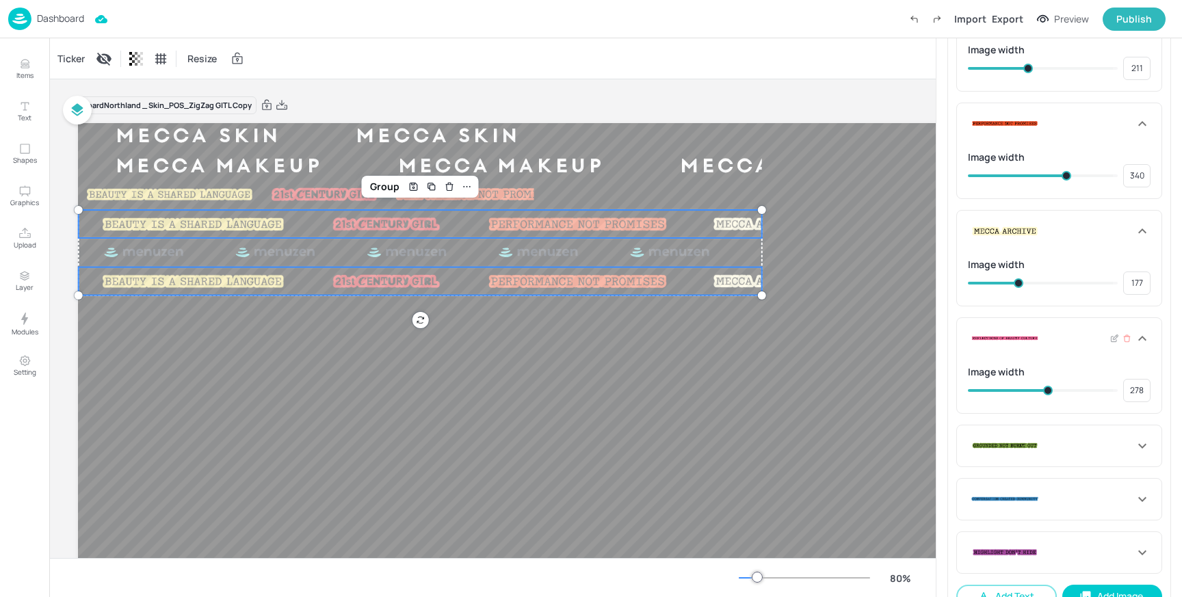
scroll to position [621, 0]
drag, startPoint x: 1050, startPoint y: 389, endPoint x: 1074, endPoint y: 388, distance: 24.7
click at [1074, 388] on span at bounding box center [1077, 390] width 10 height 10
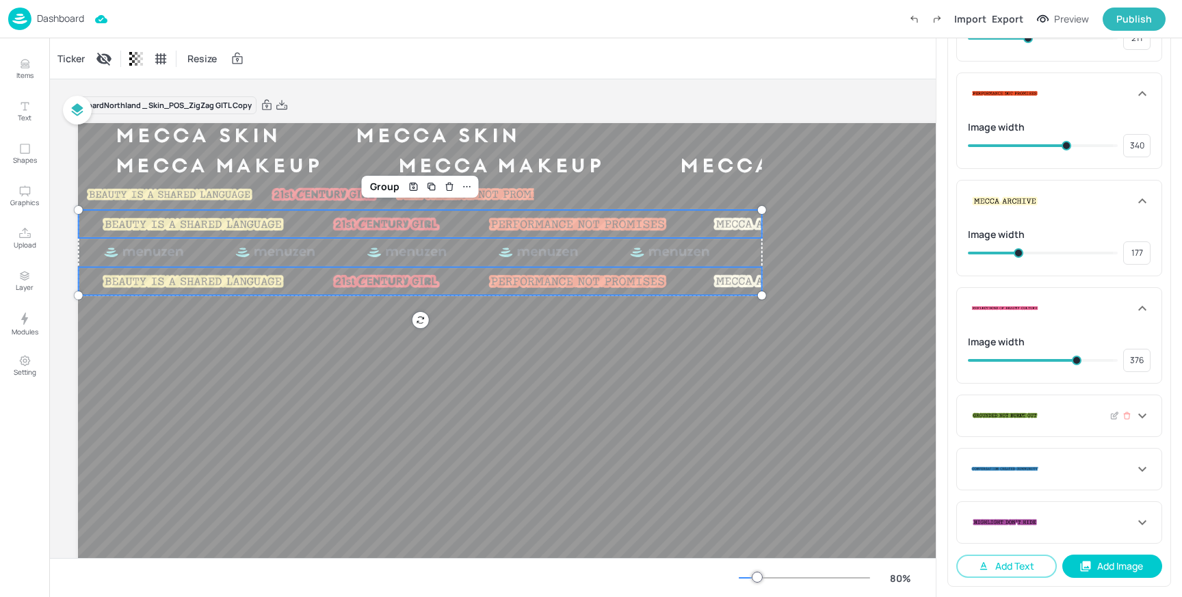
click at [1140, 414] on icon at bounding box center [1142, 416] width 16 height 16
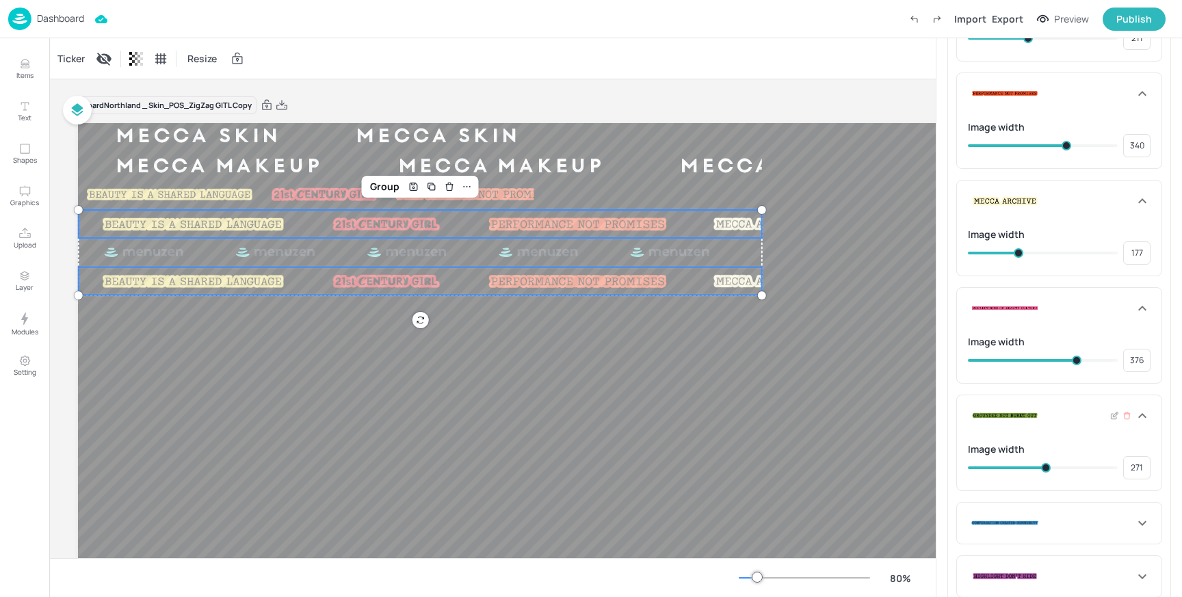
drag, startPoint x: 1007, startPoint y: 467, endPoint x: 1044, endPoint y: 463, distance: 37.3
click at [1044, 463] on span at bounding box center [1046, 468] width 10 height 10
click at [1050, 465] on span at bounding box center [1053, 468] width 10 height 10
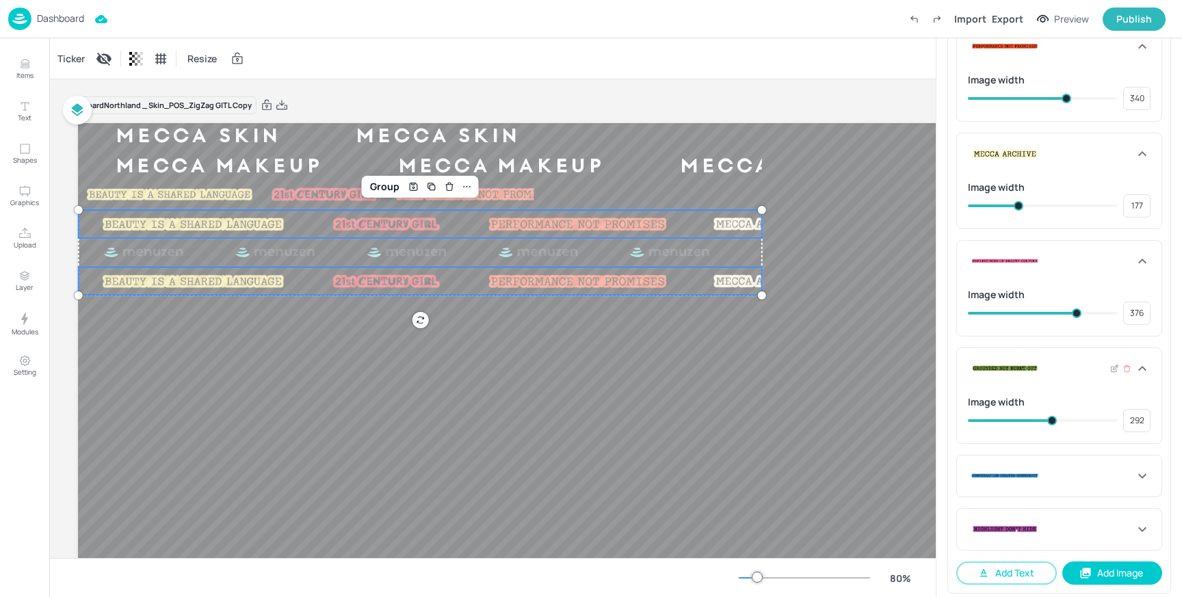
scroll to position [705, 0]
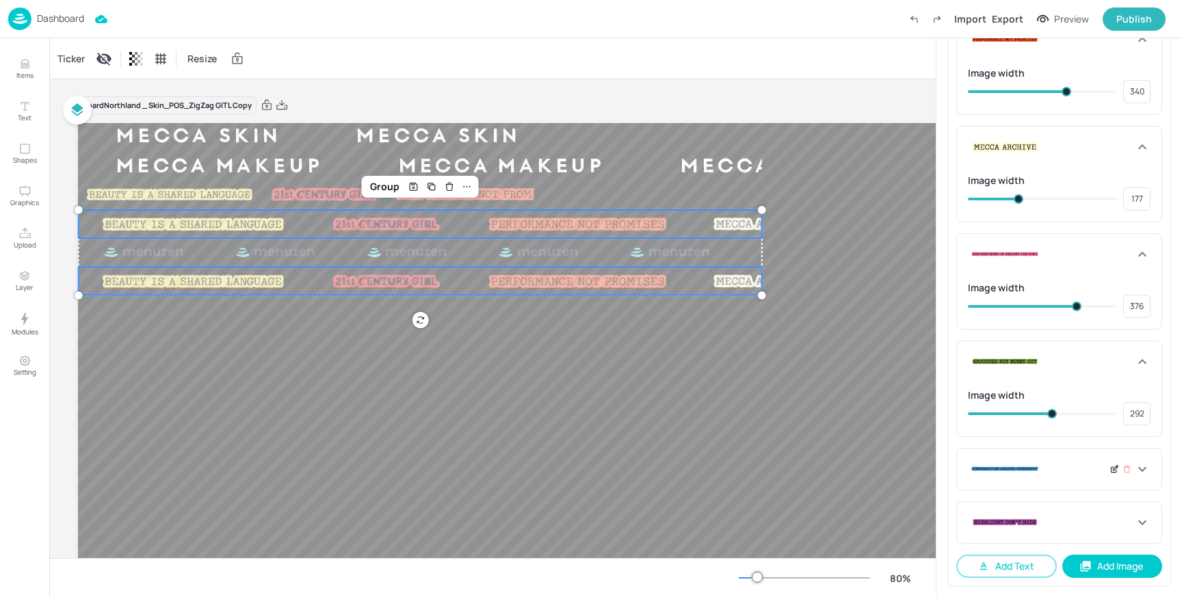
click at [1114, 471] on icon at bounding box center [1115, 470] width 10 height 10
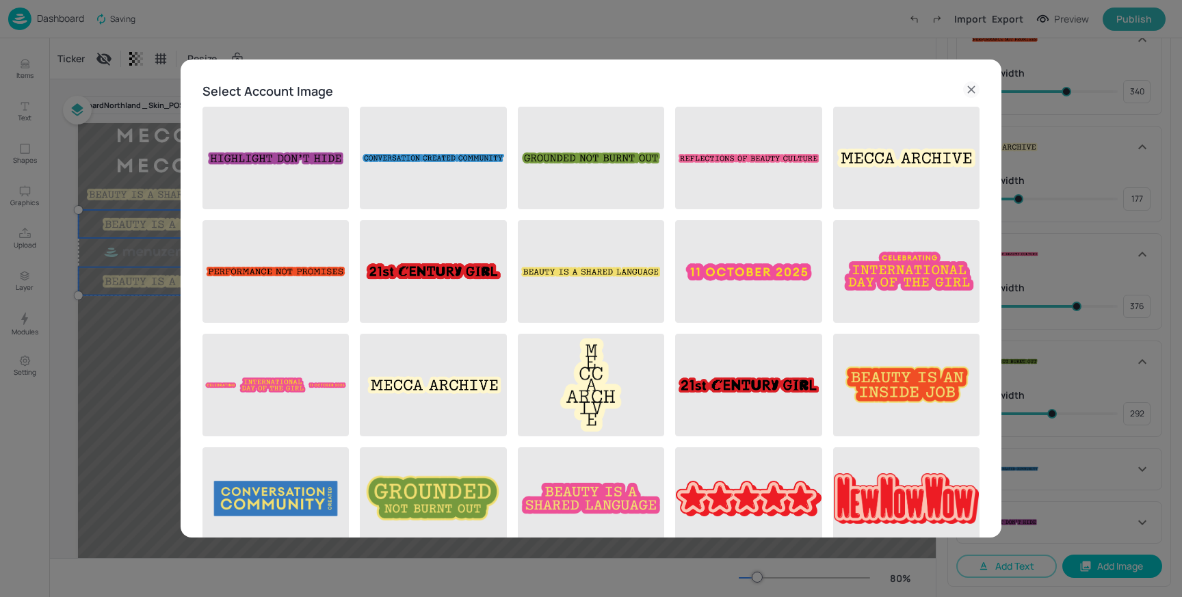
click at [968, 88] on icon at bounding box center [971, 90] width 6 height 6
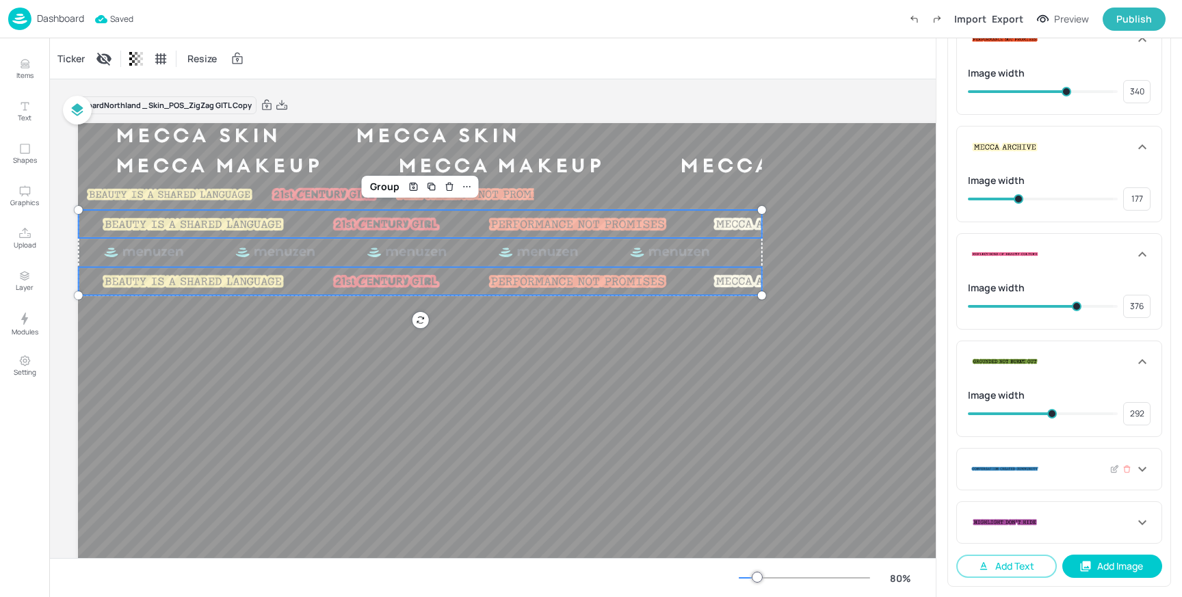
click at [1138, 468] on icon at bounding box center [1142, 469] width 16 height 16
drag, startPoint x: 1015, startPoint y: 519, endPoint x: 1039, endPoint y: 519, distance: 24.6
click at [1039, 519] on span at bounding box center [1042, 522] width 10 height 10
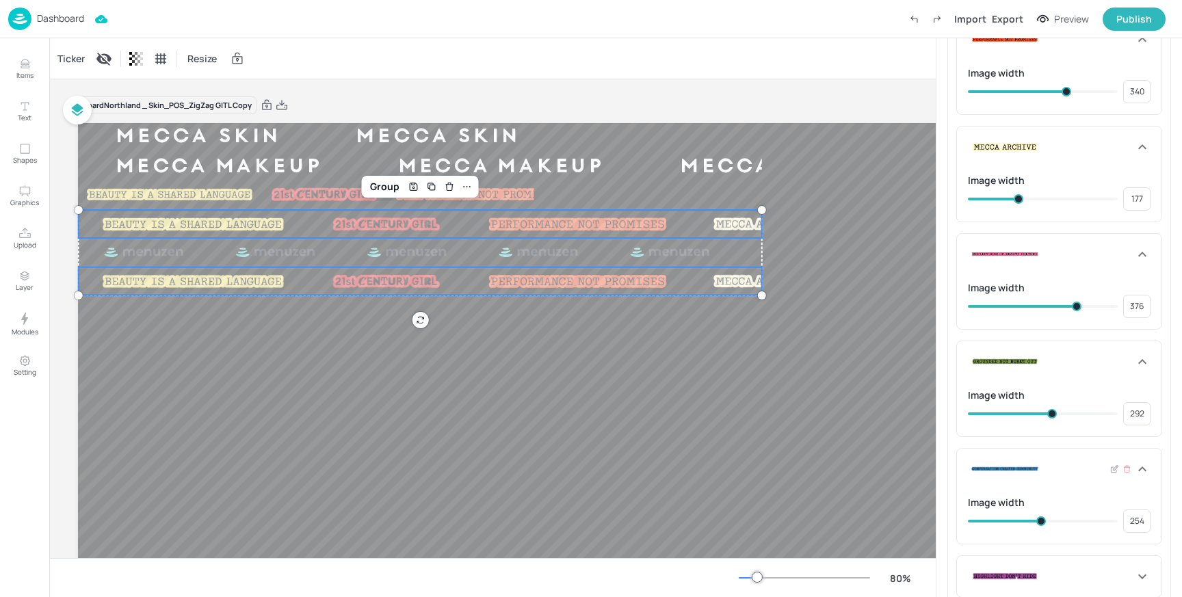
scroll to position [759, 0]
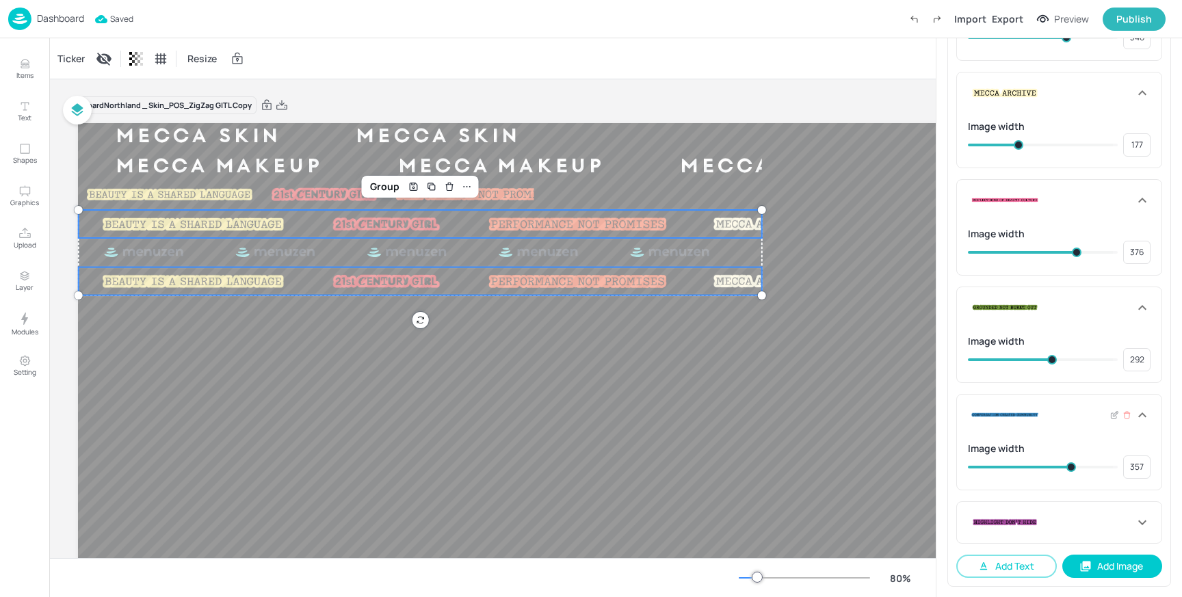
drag, startPoint x: 1044, startPoint y: 469, endPoint x: 1069, endPoint y: 465, distance: 24.9
click at [1069, 465] on span at bounding box center [1072, 468] width 10 height 10
click at [1073, 467] on span at bounding box center [1077, 468] width 10 height 10
click at [1137, 519] on icon at bounding box center [1142, 523] width 16 height 16
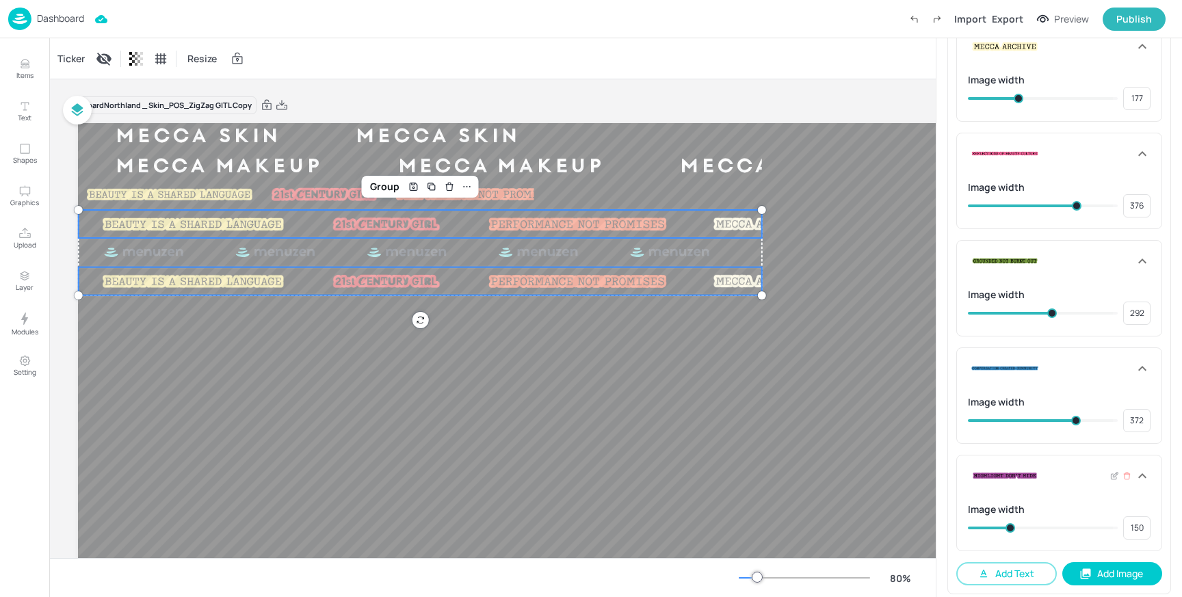
scroll to position [813, 0]
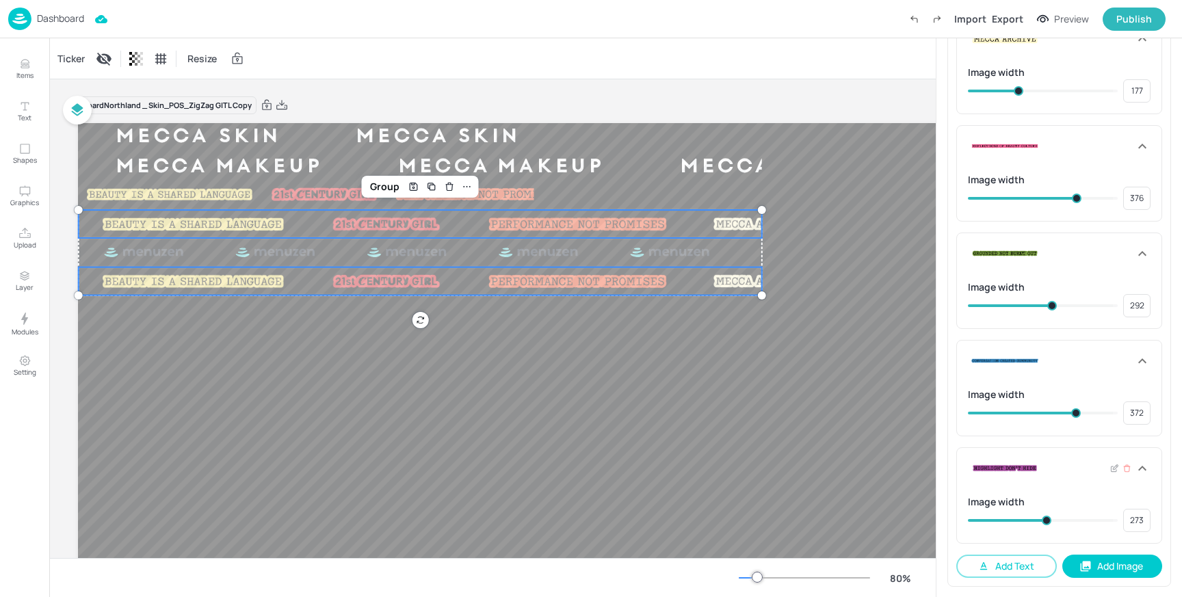
drag, startPoint x: 1006, startPoint y: 518, endPoint x: 1045, endPoint y: 517, distance: 39.0
click at [1045, 517] on span at bounding box center [1047, 521] width 10 height 10
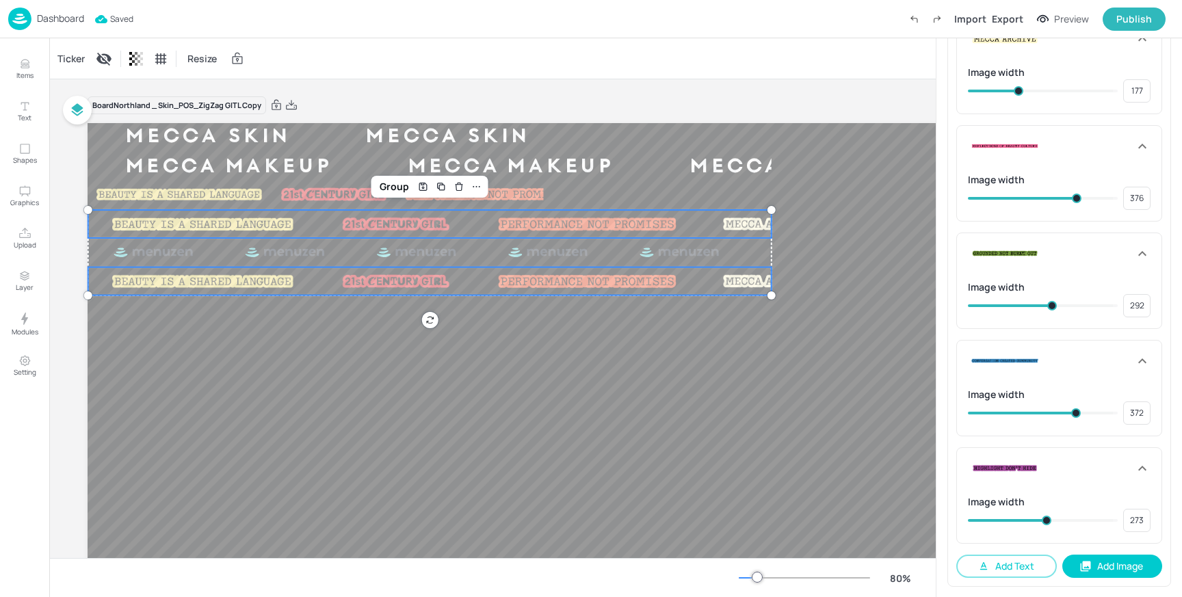
scroll to position [0, 9]
